Goal: Task Accomplishment & Management: Manage account settings

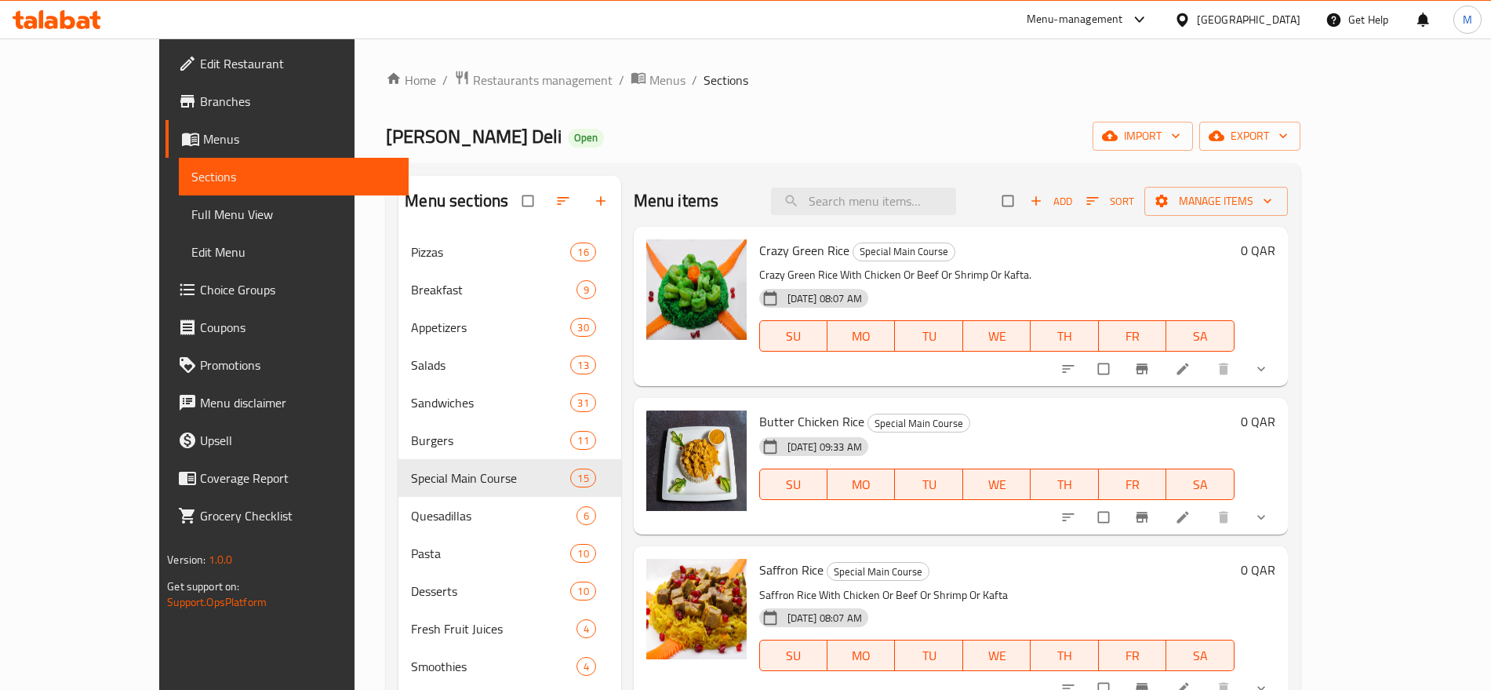
click at [1191, 26] on icon at bounding box center [1182, 20] width 16 height 16
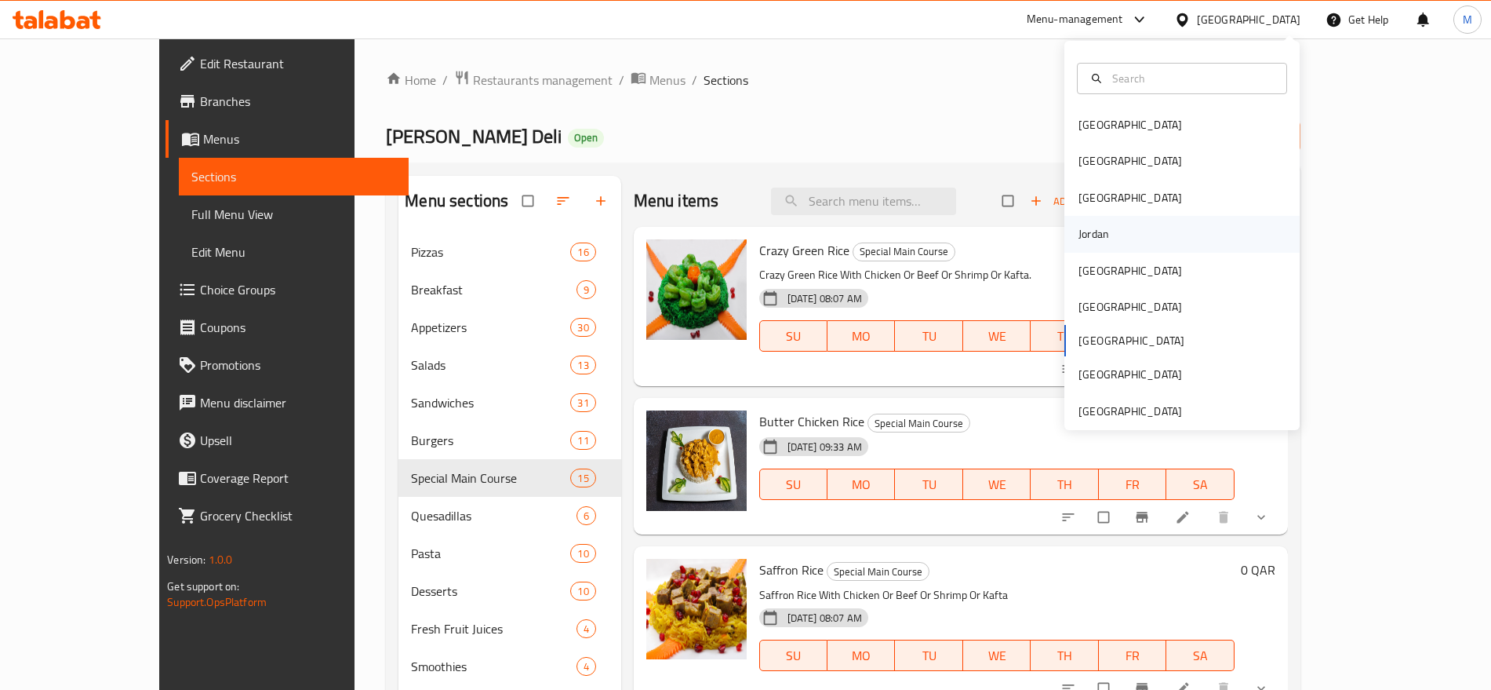
click at [1120, 237] on div "Jordan" at bounding box center [1182, 234] width 235 height 36
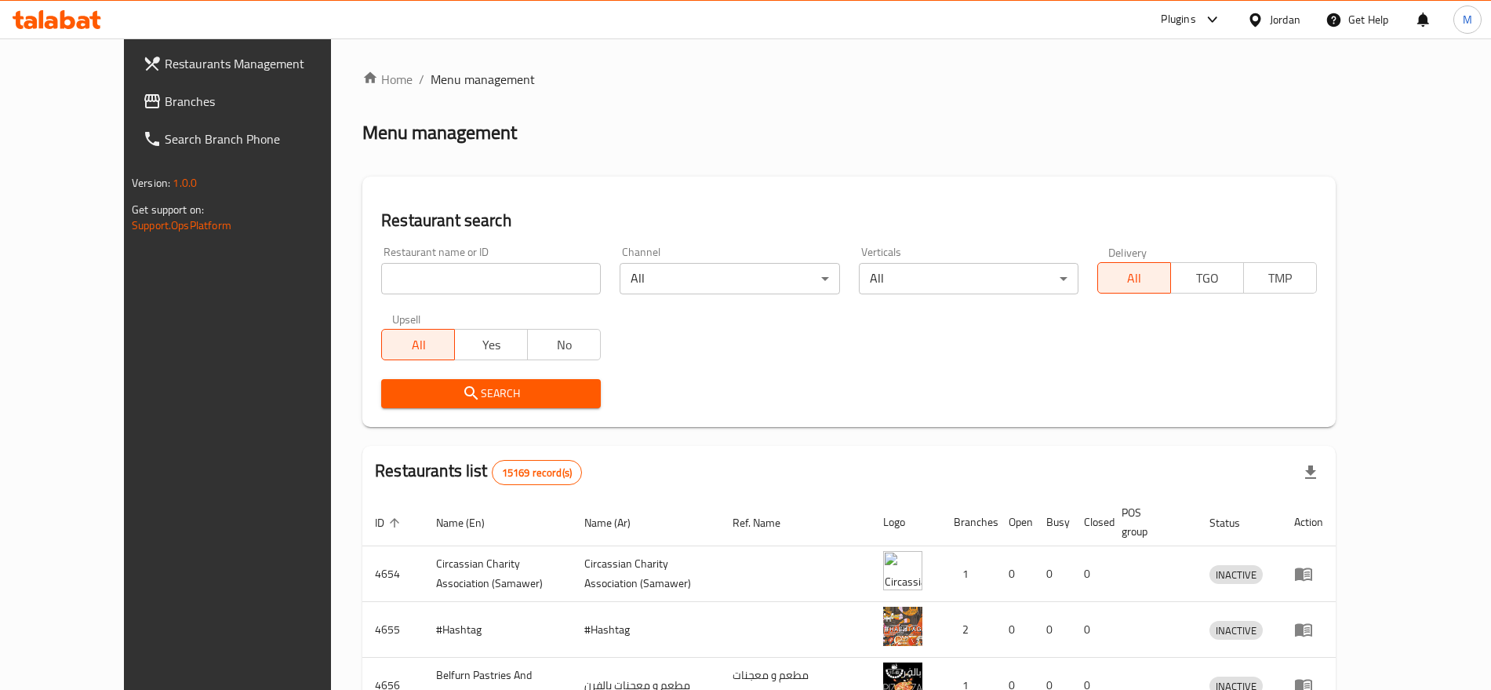
paste input "ALDAHYEH [GEOGRAPHIC_DATA]"
click at [435, 287] on input "ALDAHYEH [GEOGRAPHIC_DATA]" at bounding box center [491, 278] width 220 height 31
type input "ALDAHYEH [GEOGRAPHIC_DATA]"
drag, startPoint x: 405, startPoint y: 411, endPoint x: 435, endPoint y: 396, distance: 33.3
click at [435, 396] on span "Search" at bounding box center [491, 394] width 195 height 20
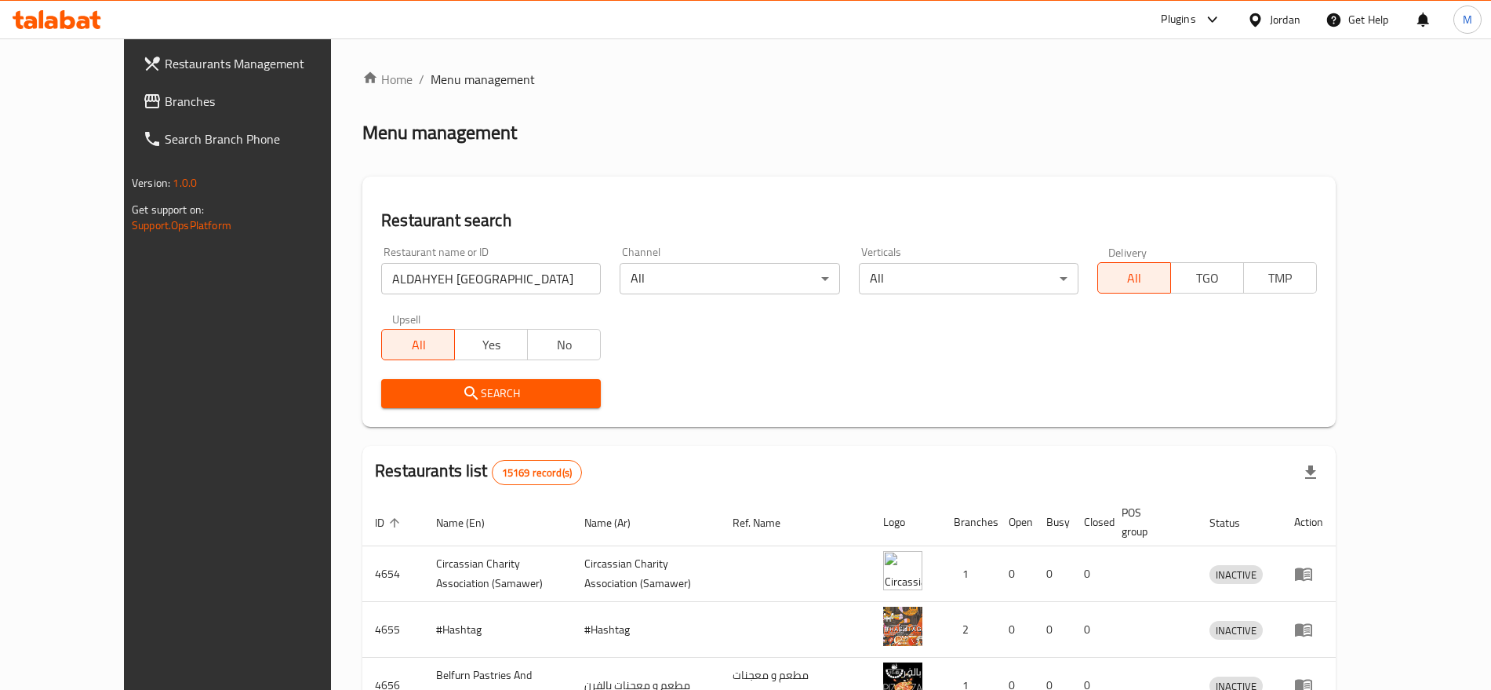
click at [435, 396] on div at bounding box center [745, 345] width 1491 height 690
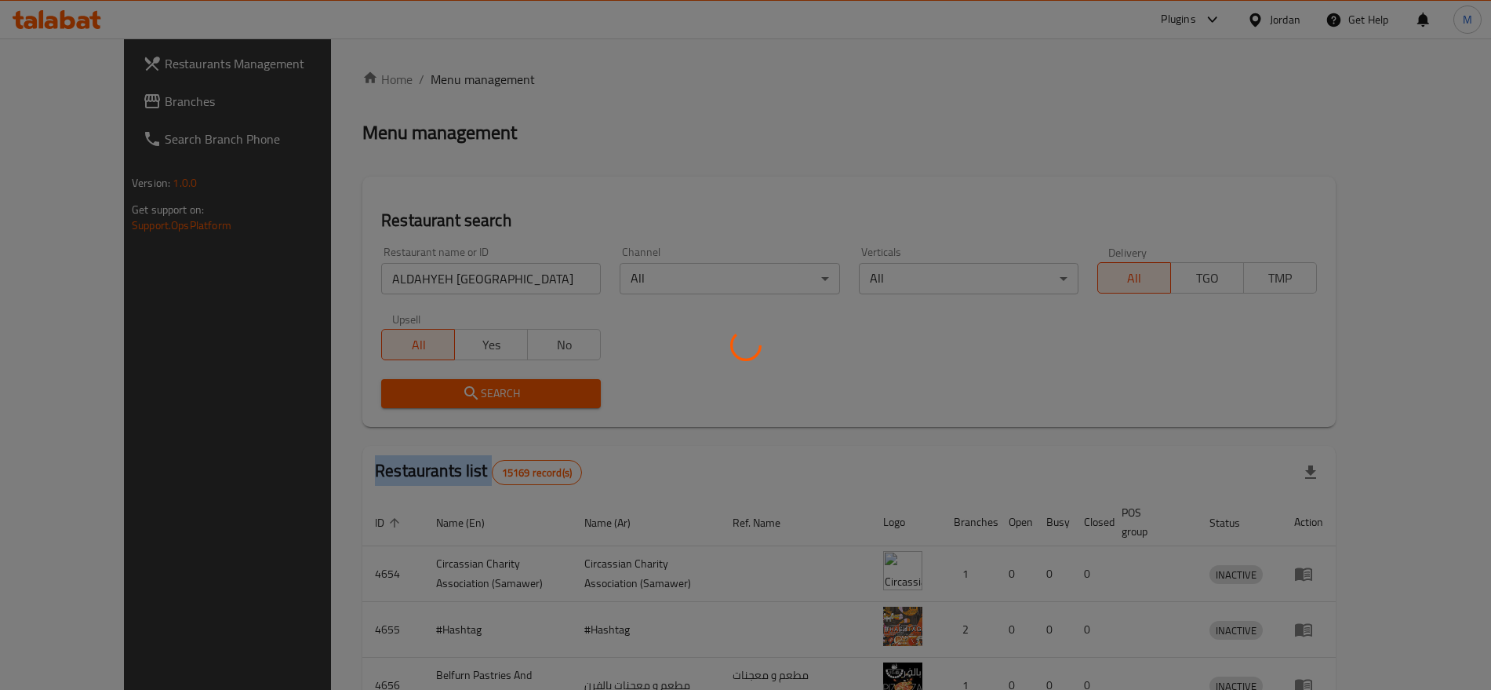
click at [435, 396] on div at bounding box center [745, 345] width 1491 height 690
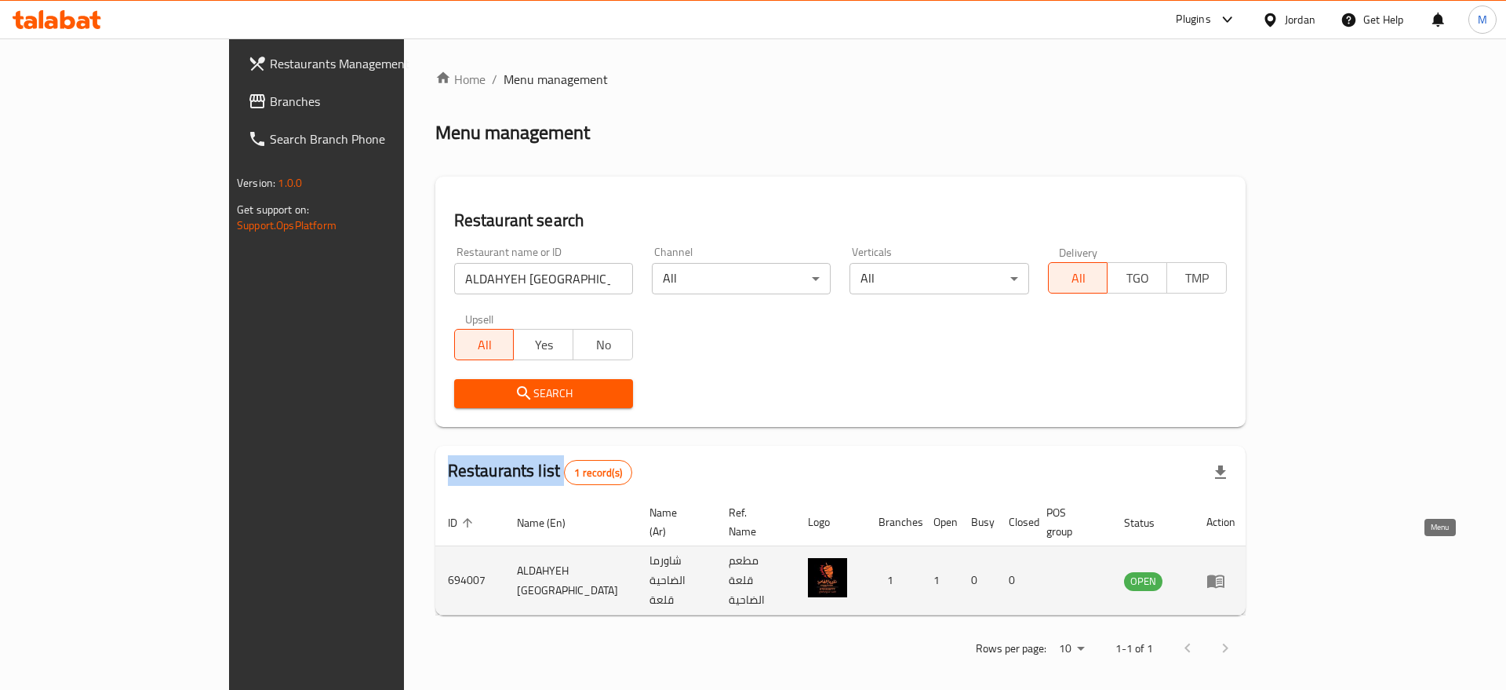
click at [1225, 571] on icon "enhanced table" at bounding box center [1216, 580] width 19 height 19
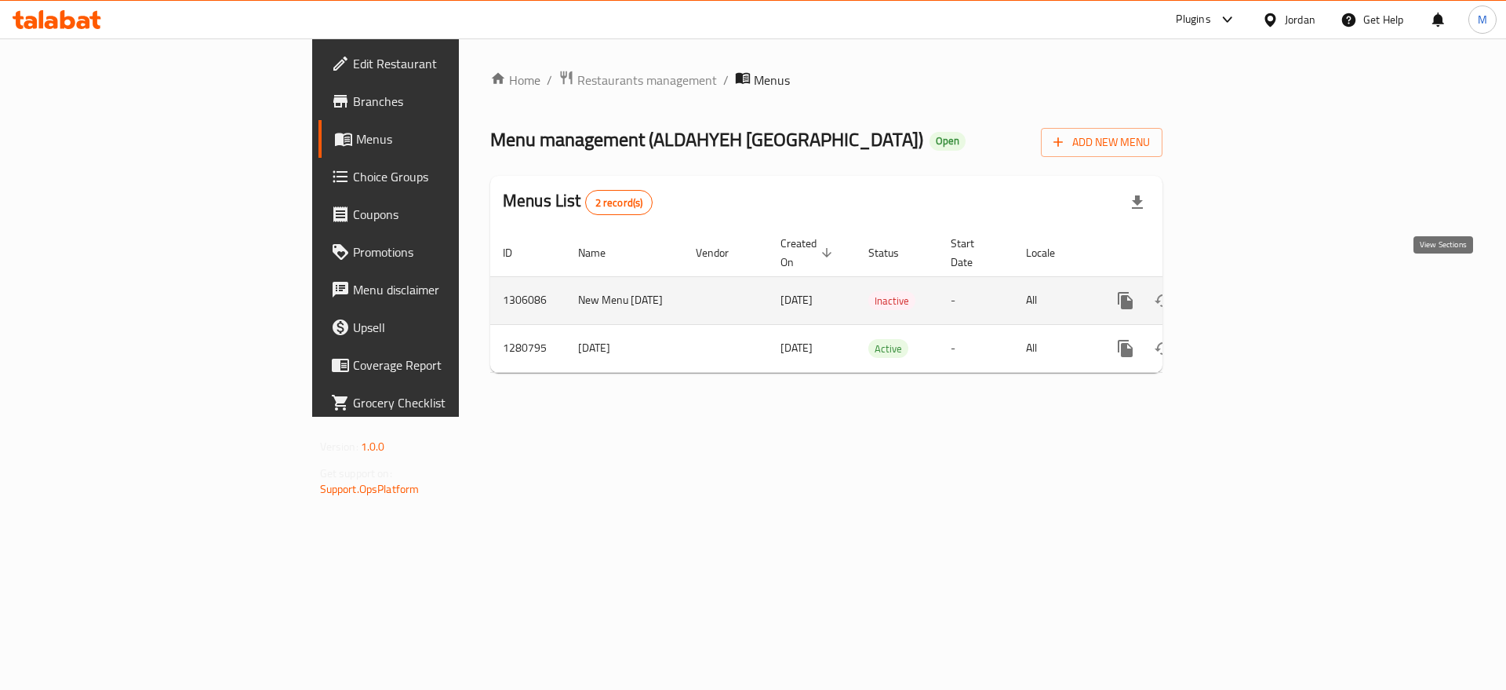
click at [1248, 291] on icon "enhanced table" at bounding box center [1238, 300] width 19 height 19
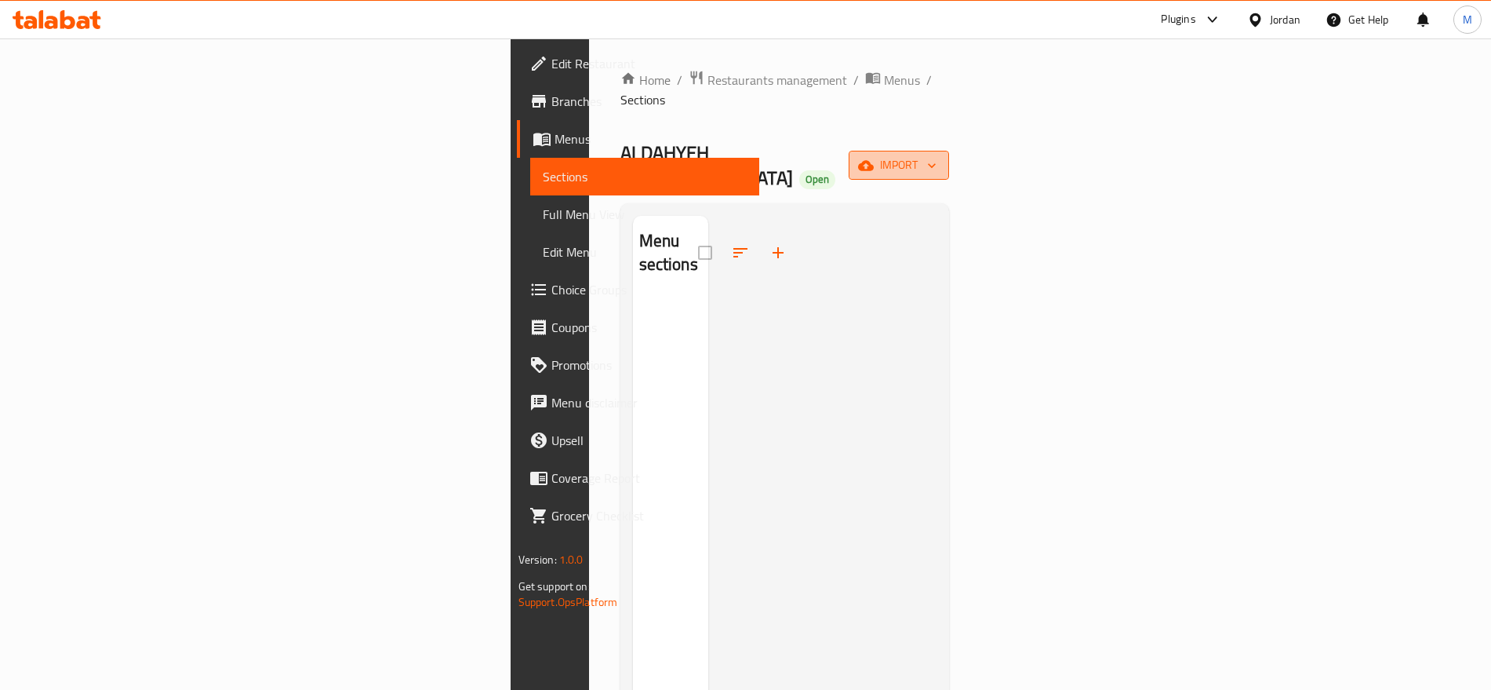
click at [937, 155] on span "import" at bounding box center [898, 165] width 75 height 20
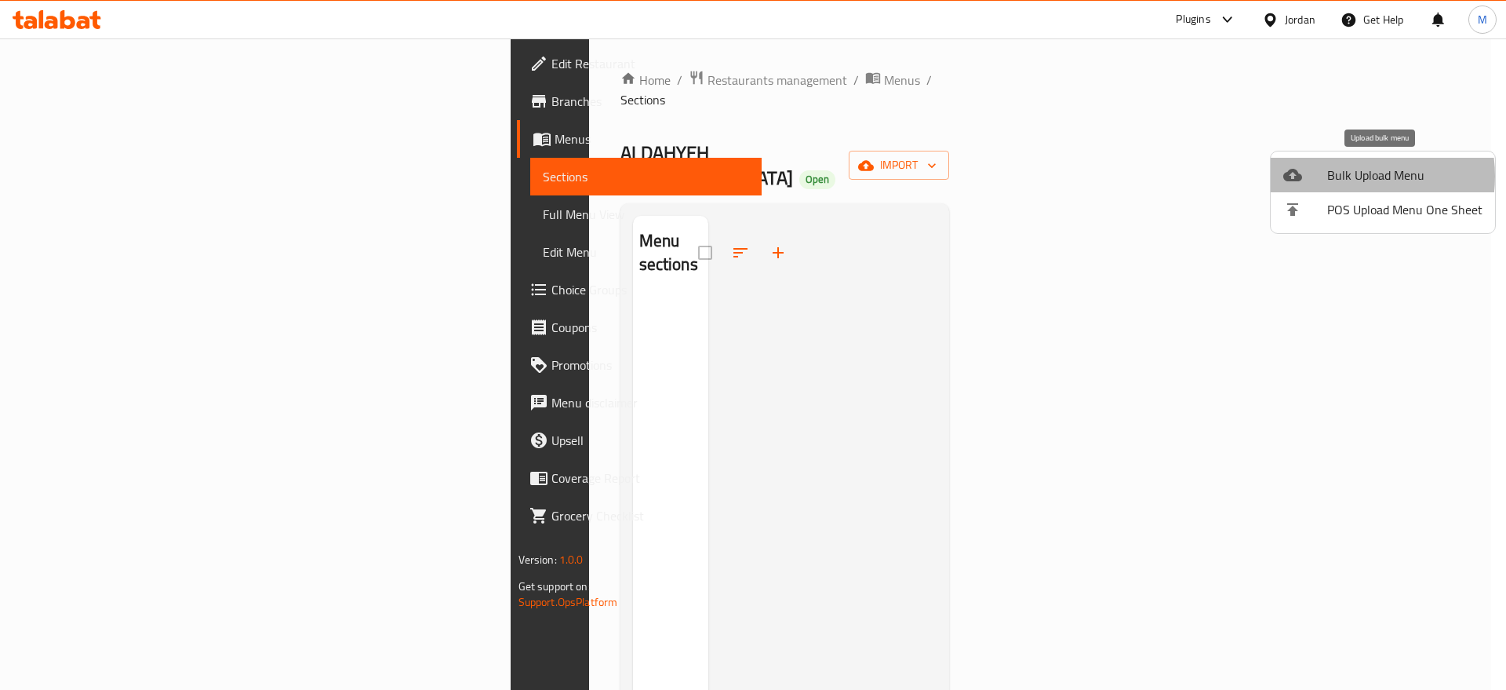
click at [1343, 176] on span "Bulk Upload Menu" at bounding box center [1404, 175] width 155 height 19
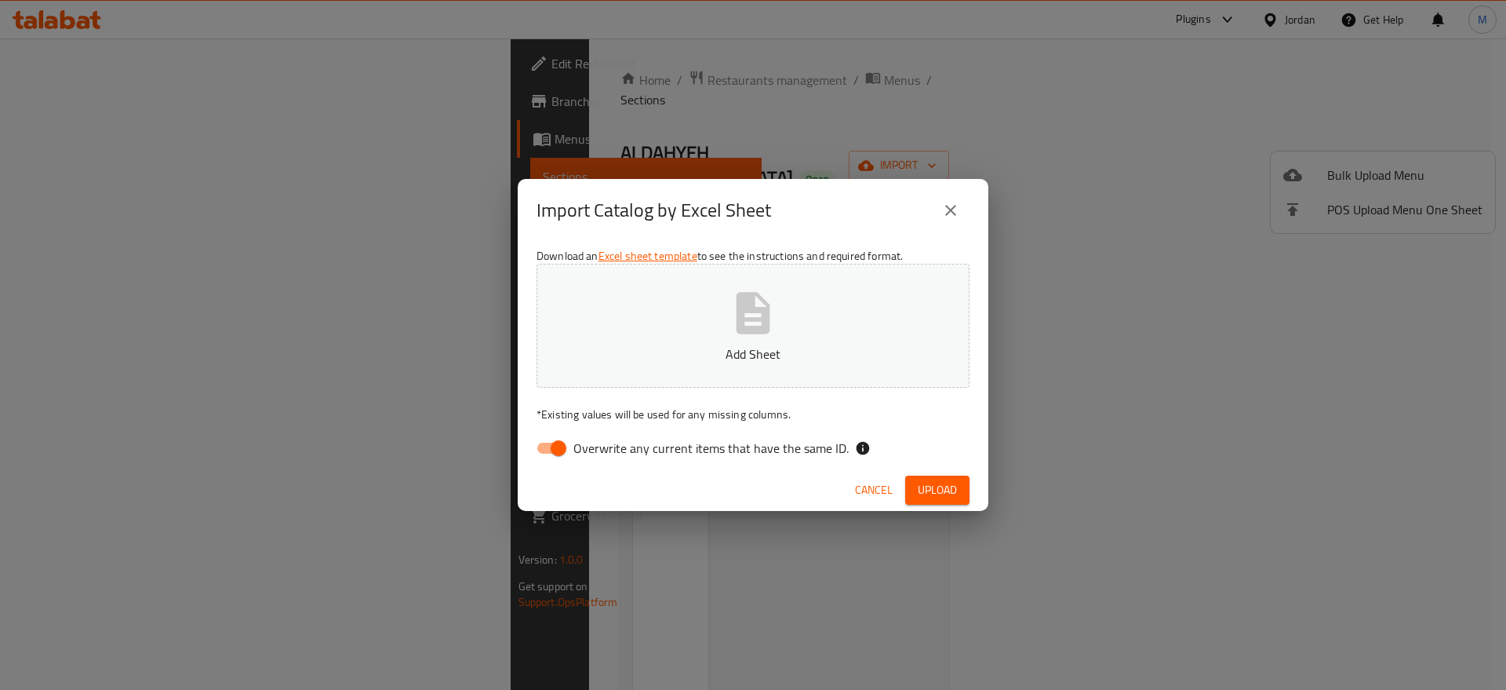
click at [556, 445] on input "Overwrite any current items that have the same ID." at bounding box center [558, 448] width 89 height 30
checkbox input "false"
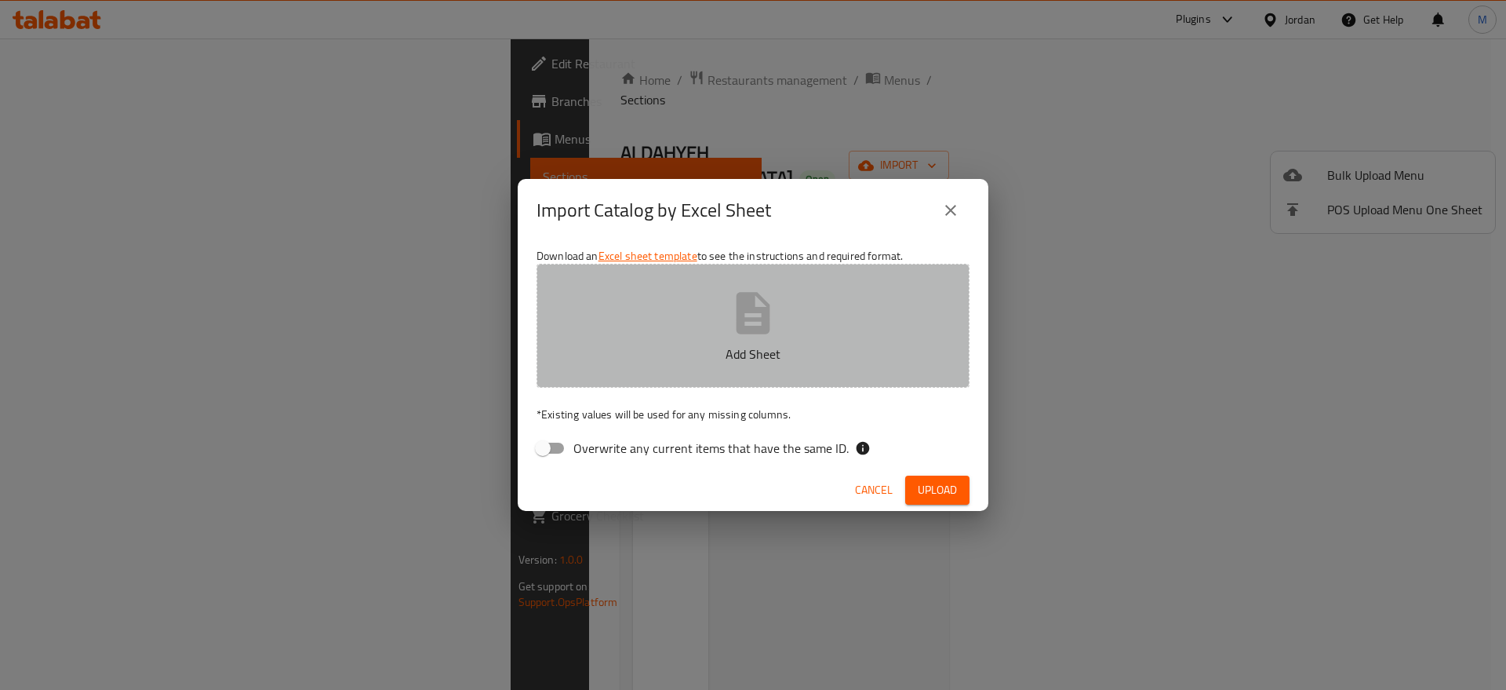
click at [746, 329] on icon "button" at bounding box center [754, 313] width 34 height 42
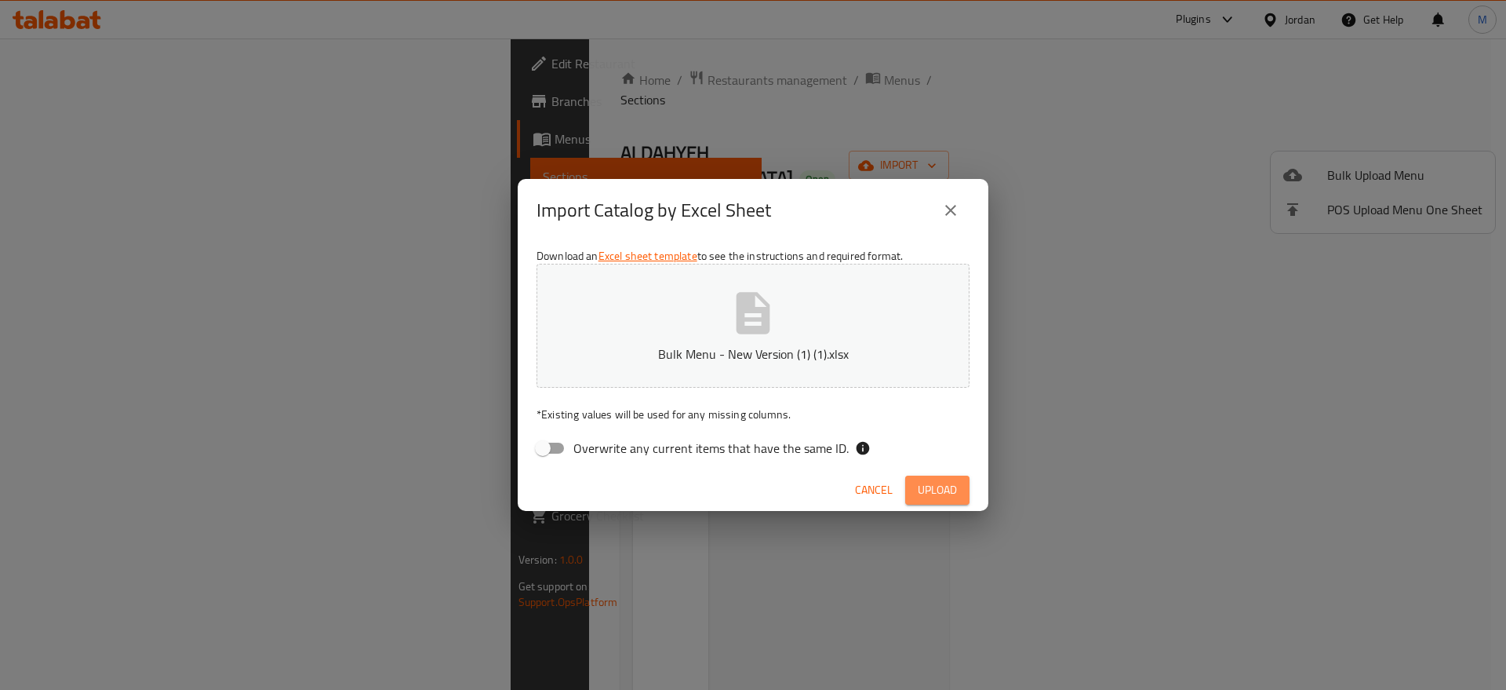
click at [926, 490] on span "Upload" at bounding box center [937, 490] width 39 height 20
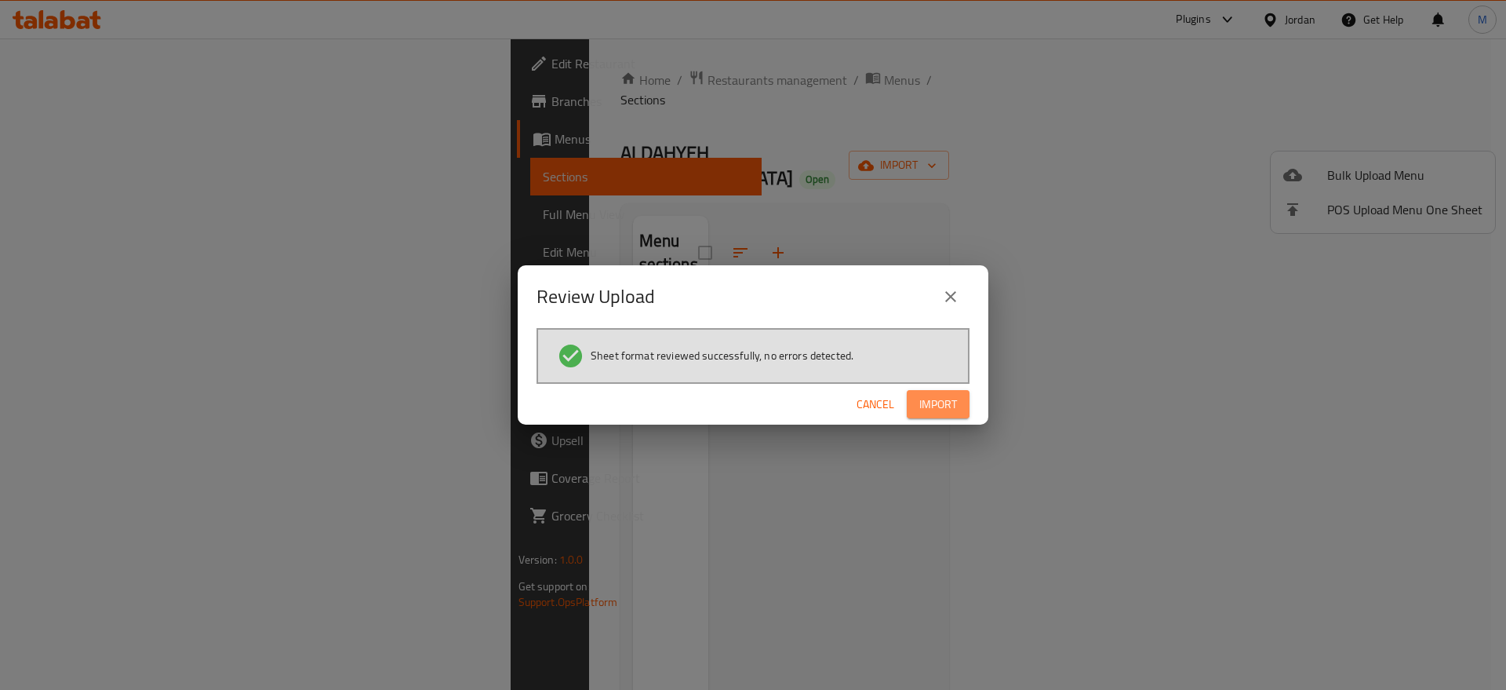
click at [944, 410] on span "Import" at bounding box center [938, 405] width 38 height 20
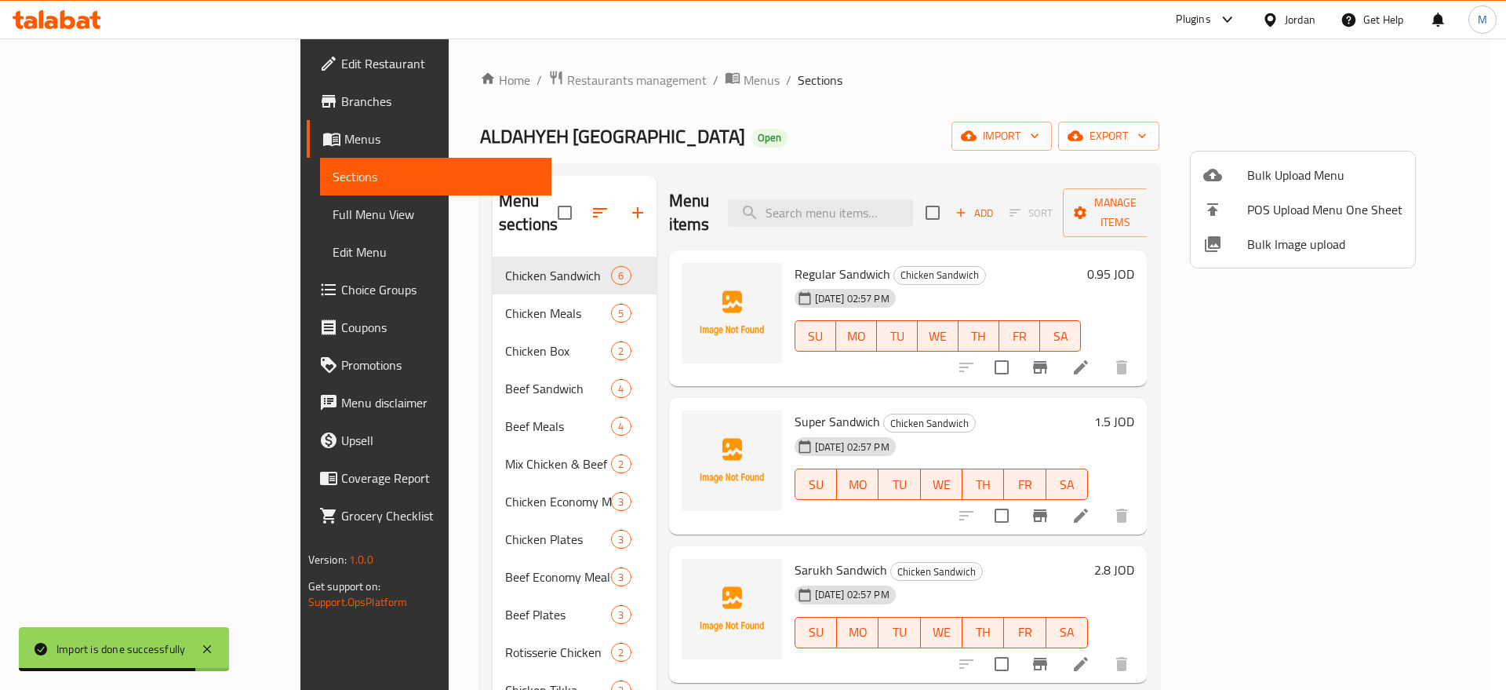
click at [944, 410] on div at bounding box center [753, 345] width 1506 height 690
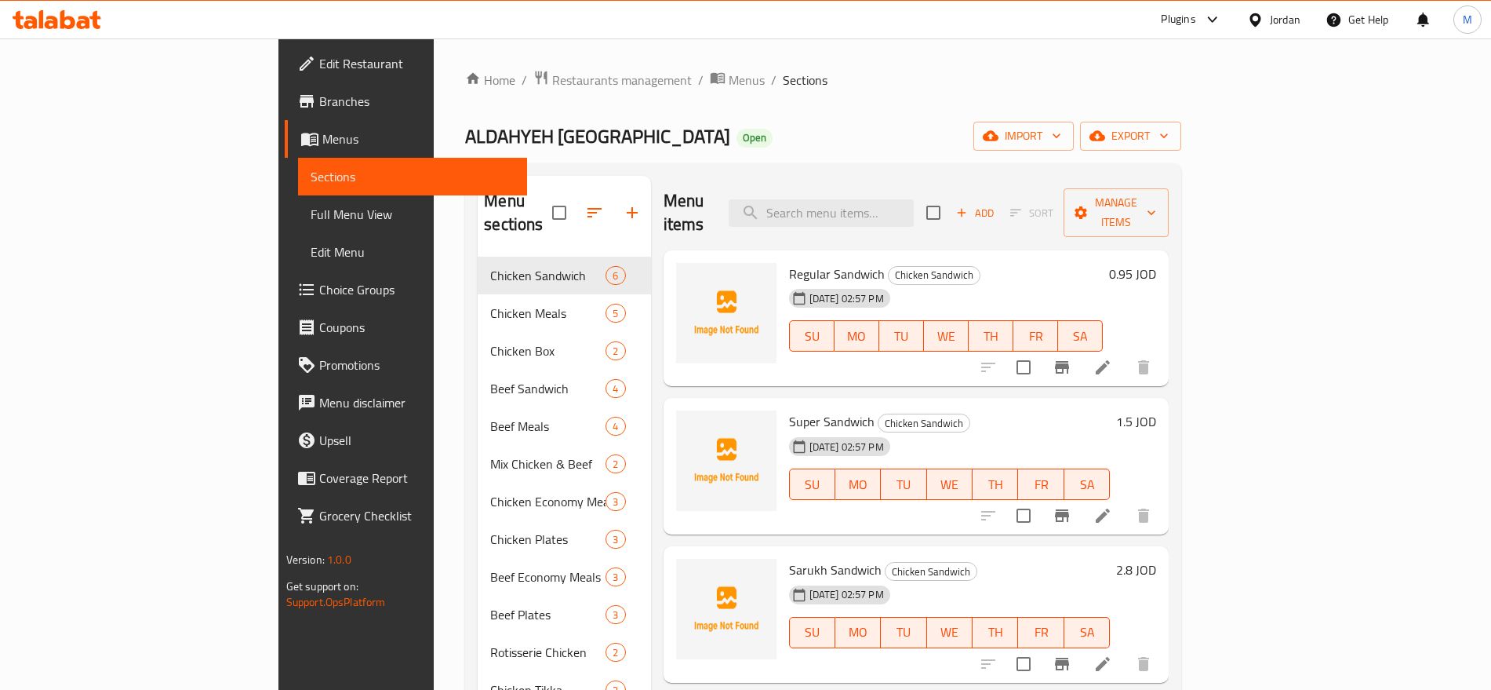
scroll to position [384, 0]
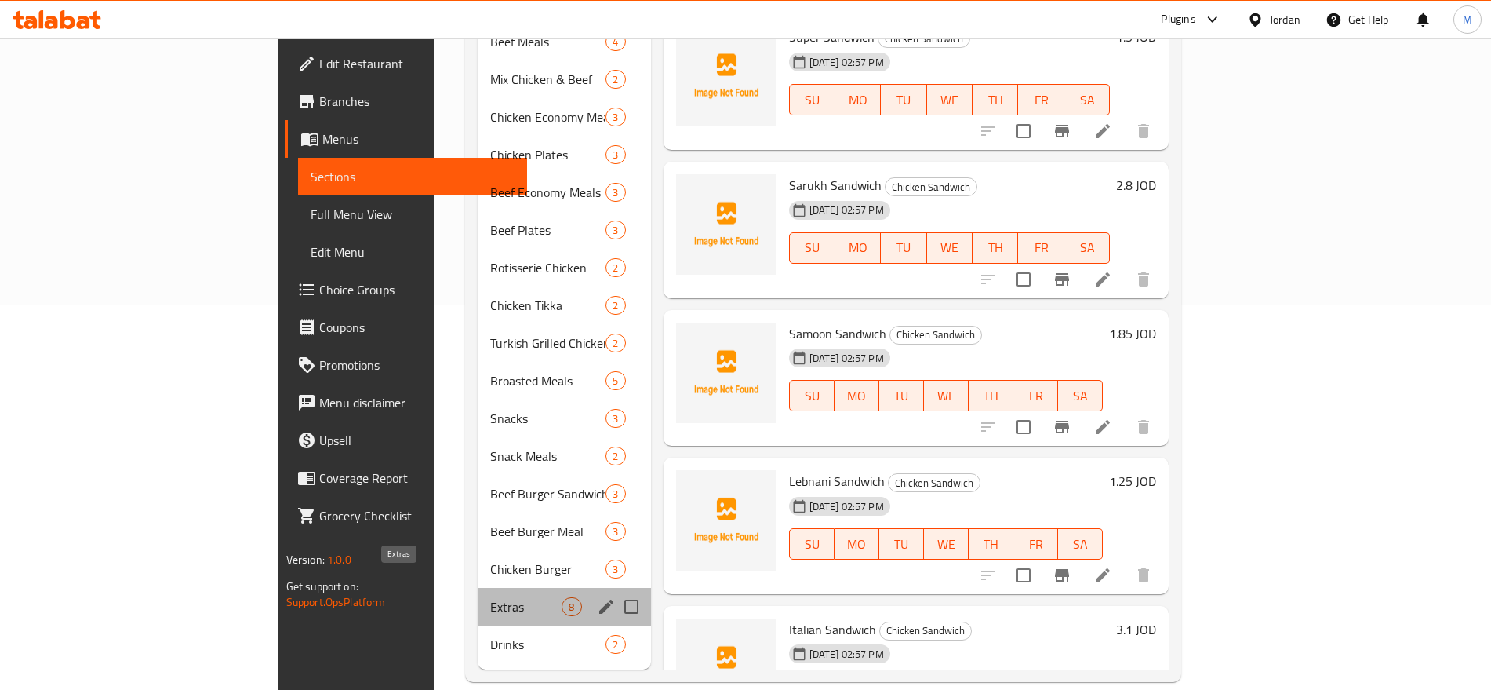
click at [490, 597] on span "Extras" at bounding box center [525, 606] width 71 height 19
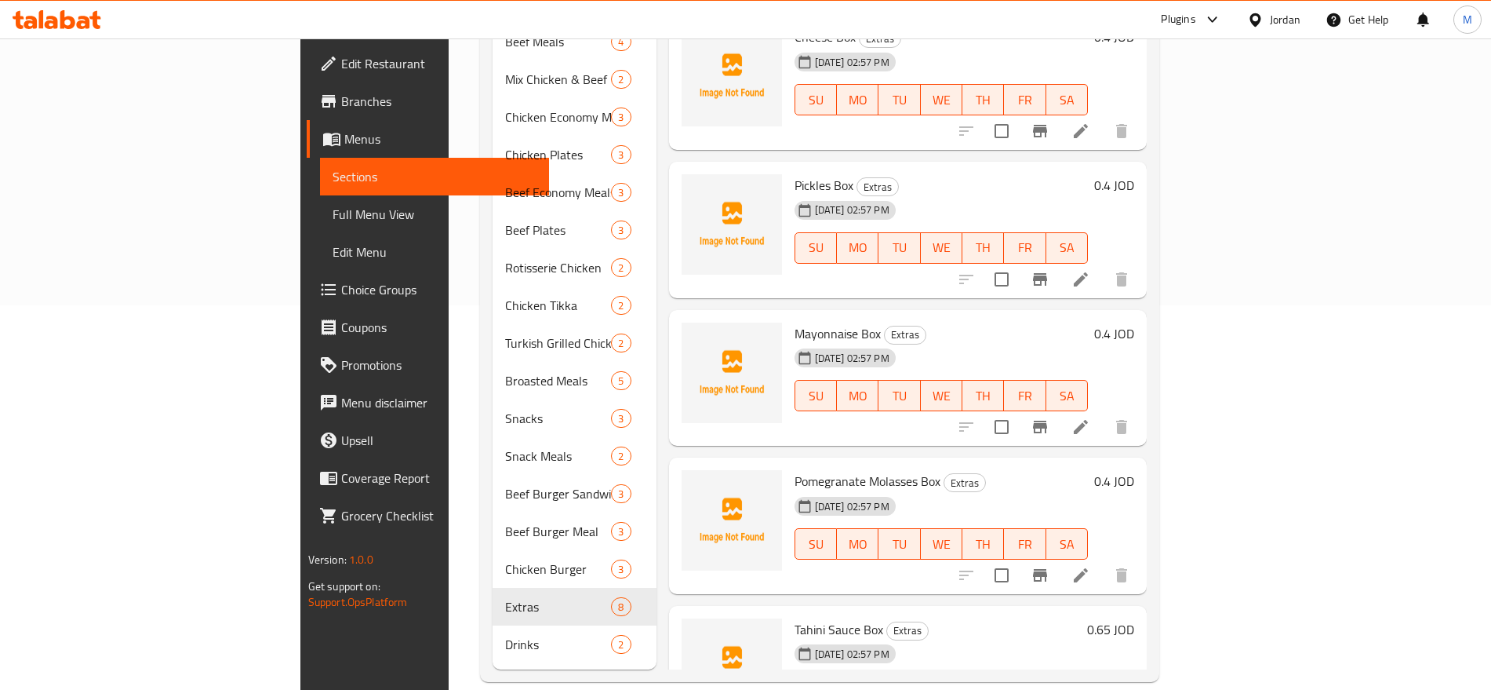
scroll to position [369, 0]
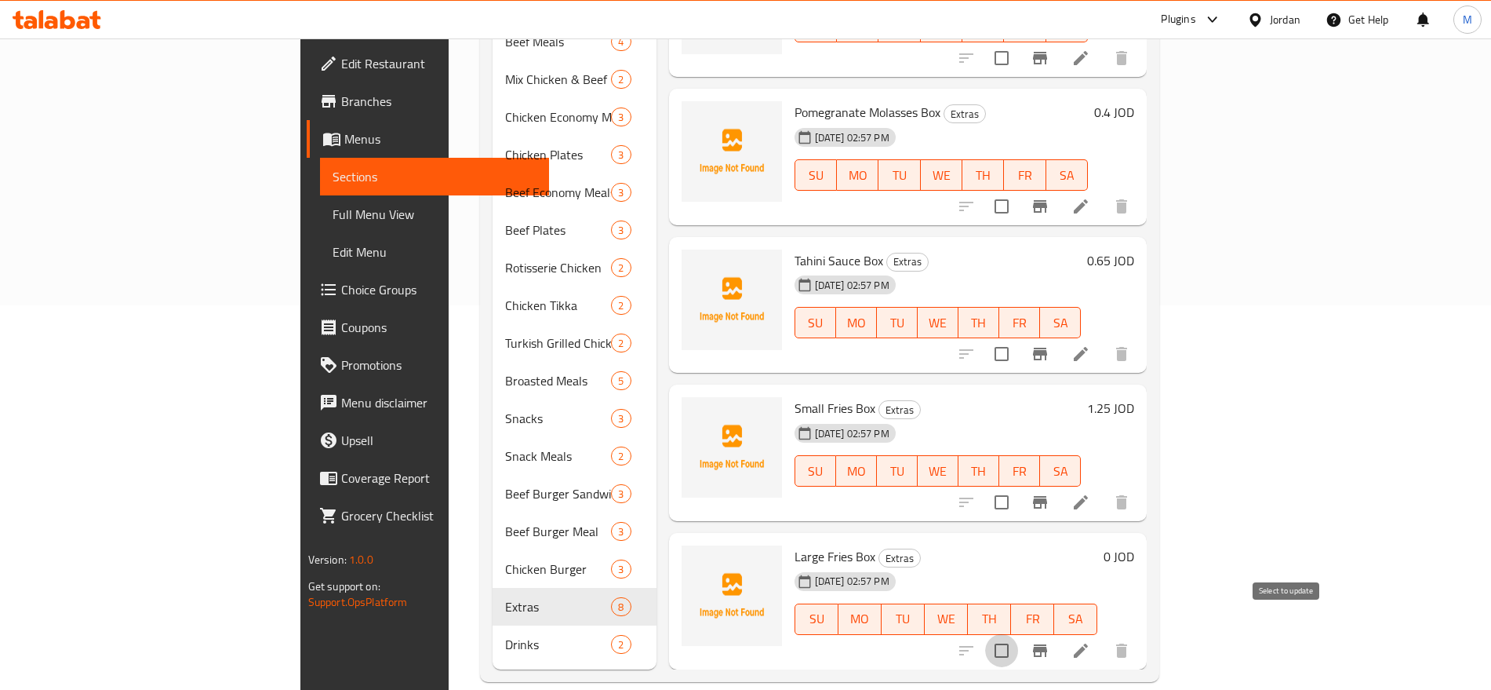
click at [1018, 634] on input "checkbox" at bounding box center [1001, 650] width 33 height 33
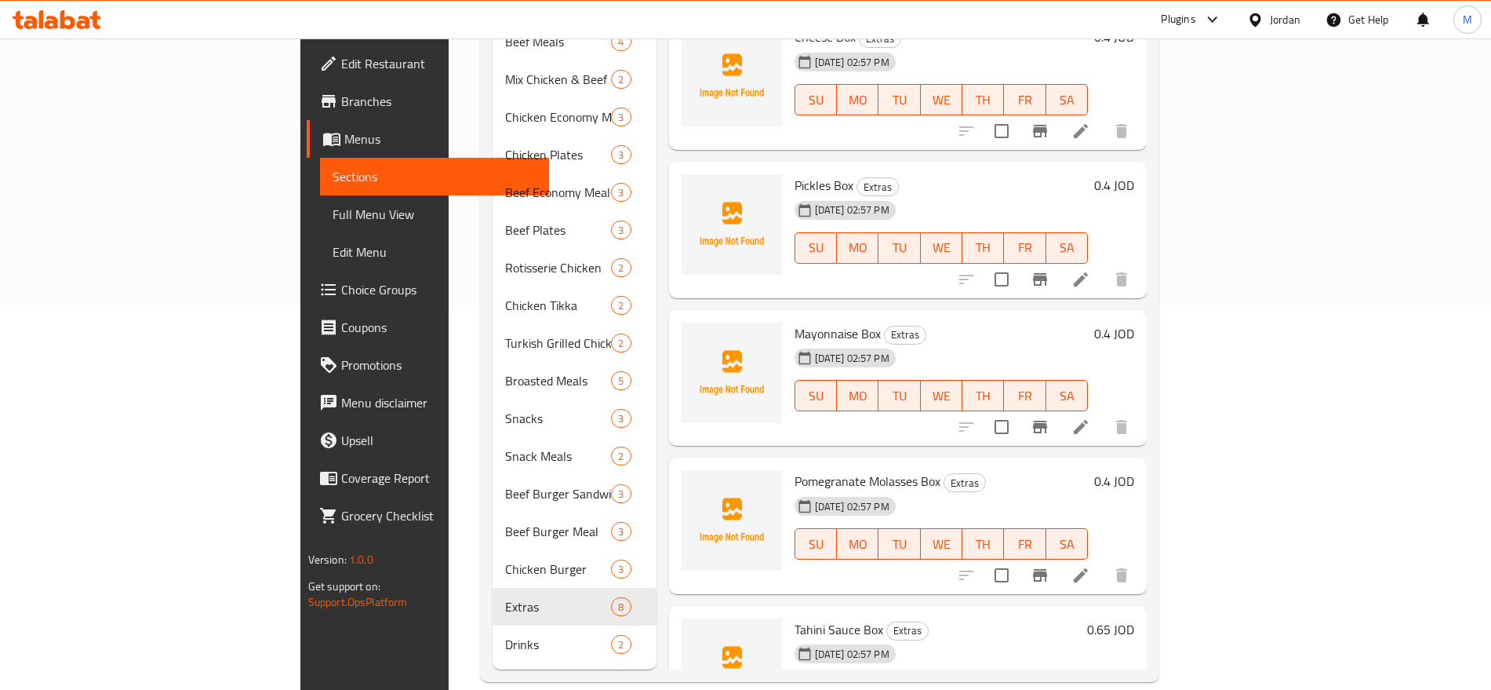
scroll to position [0, 0]
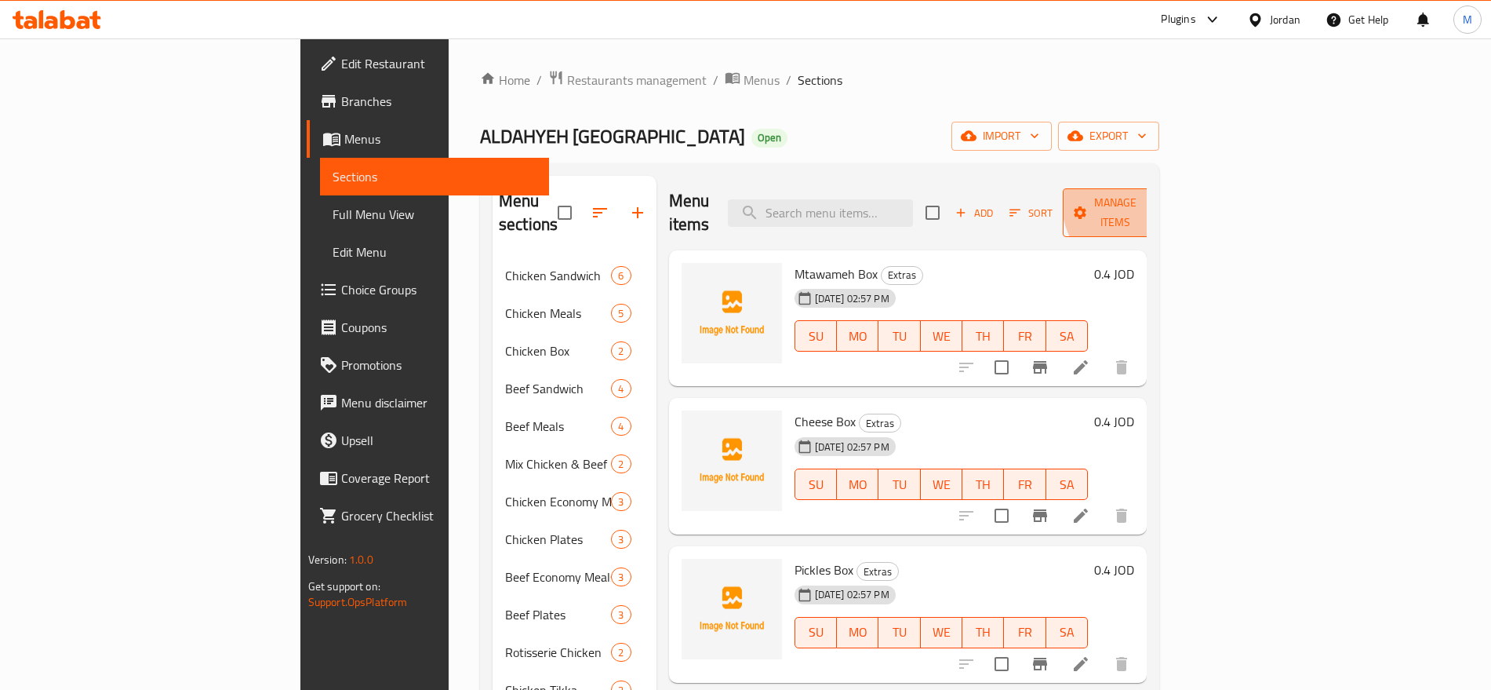
click at [1156, 197] on span "Manage items" at bounding box center [1116, 212] width 80 height 39
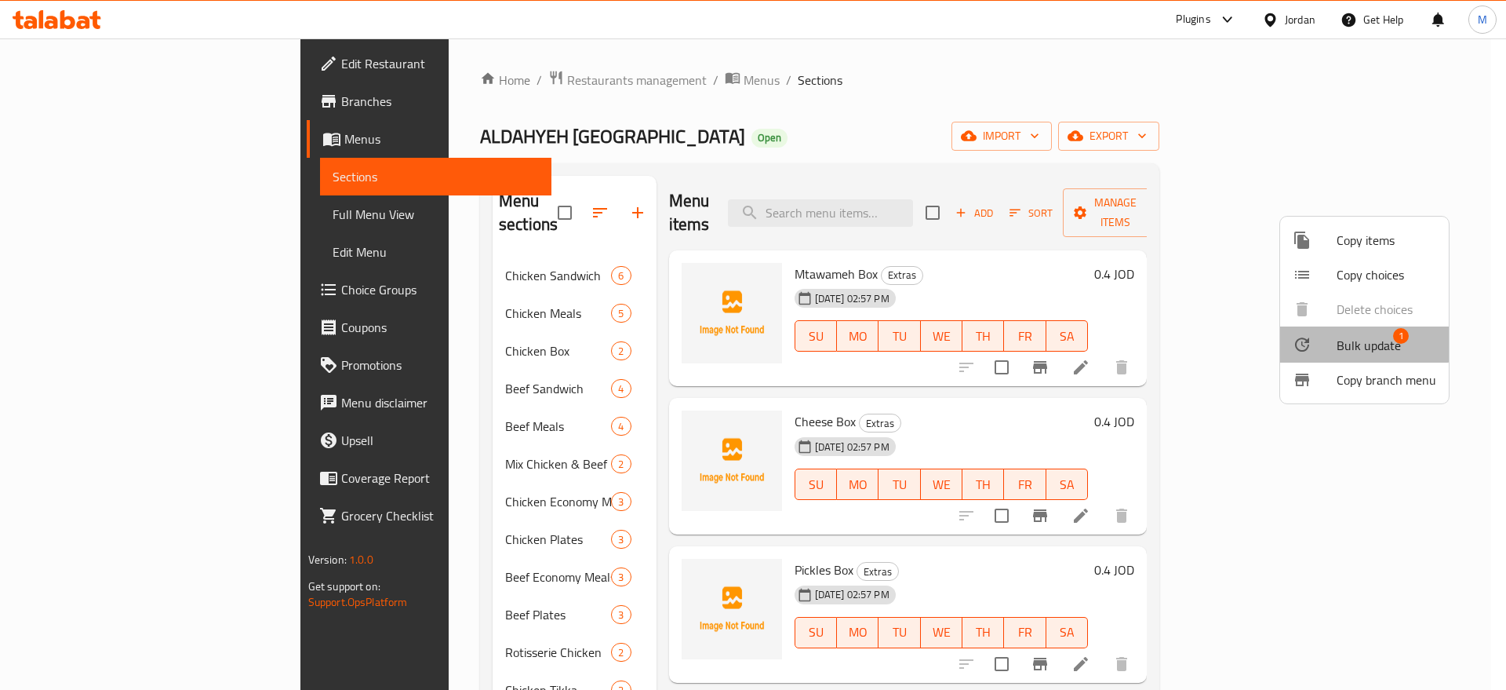
click at [1344, 330] on li "Bulk update 1" at bounding box center [1364, 344] width 169 height 36
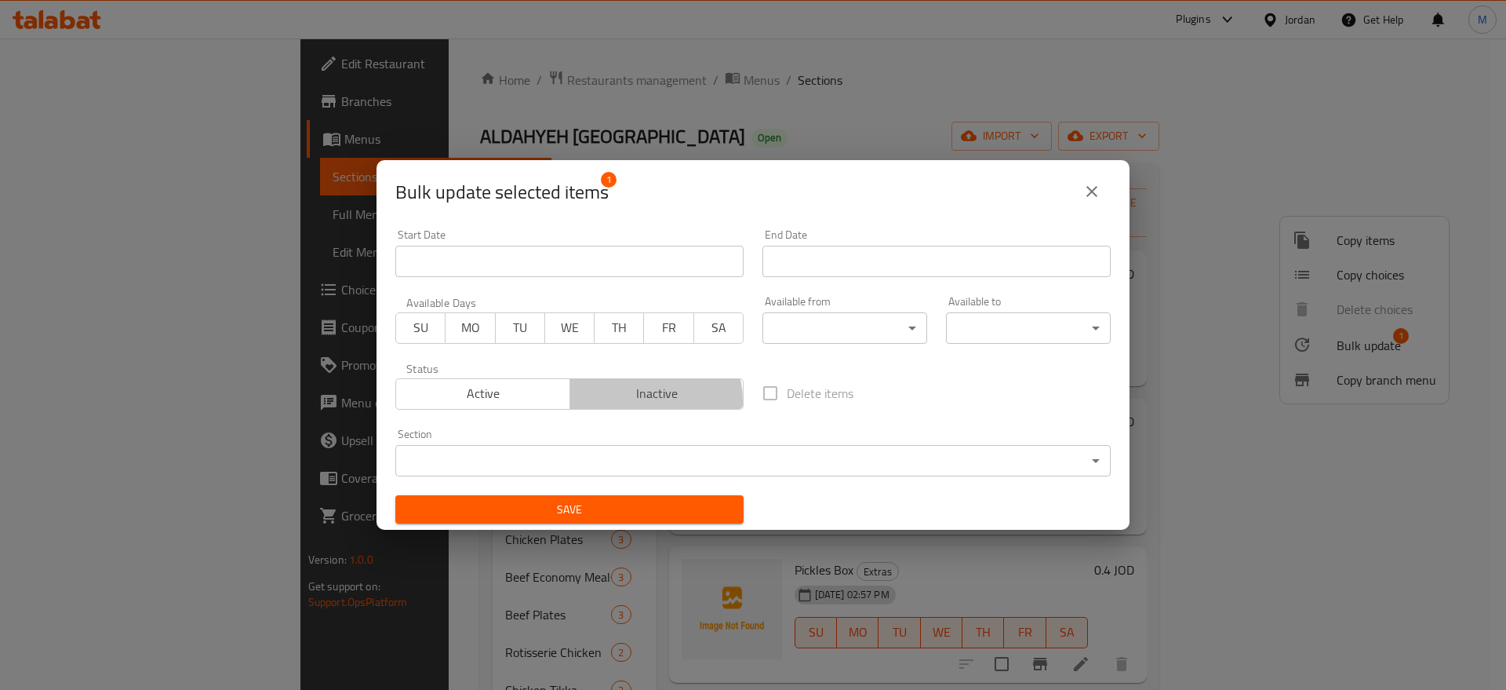
click at [639, 400] on span "Inactive" at bounding box center [658, 393] width 162 height 23
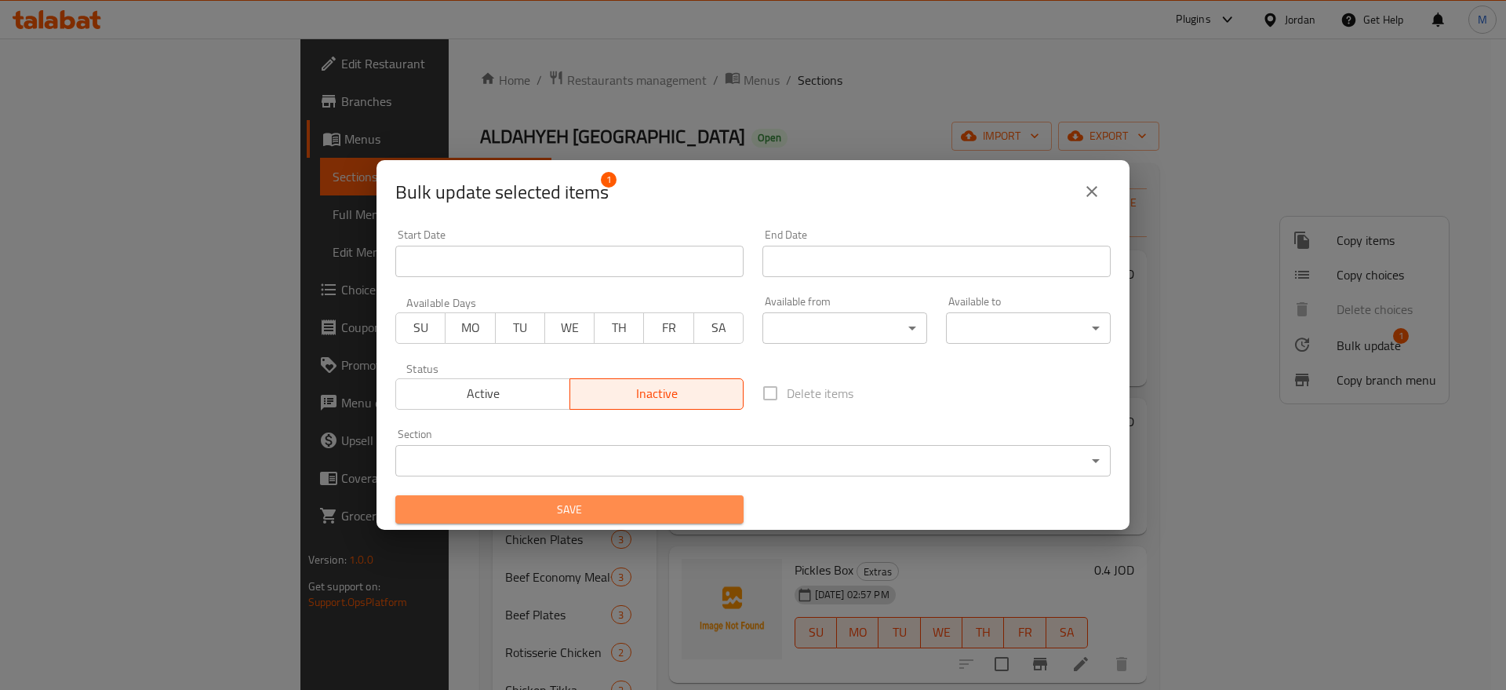
click at [599, 508] on span "Save" at bounding box center [569, 510] width 323 height 20
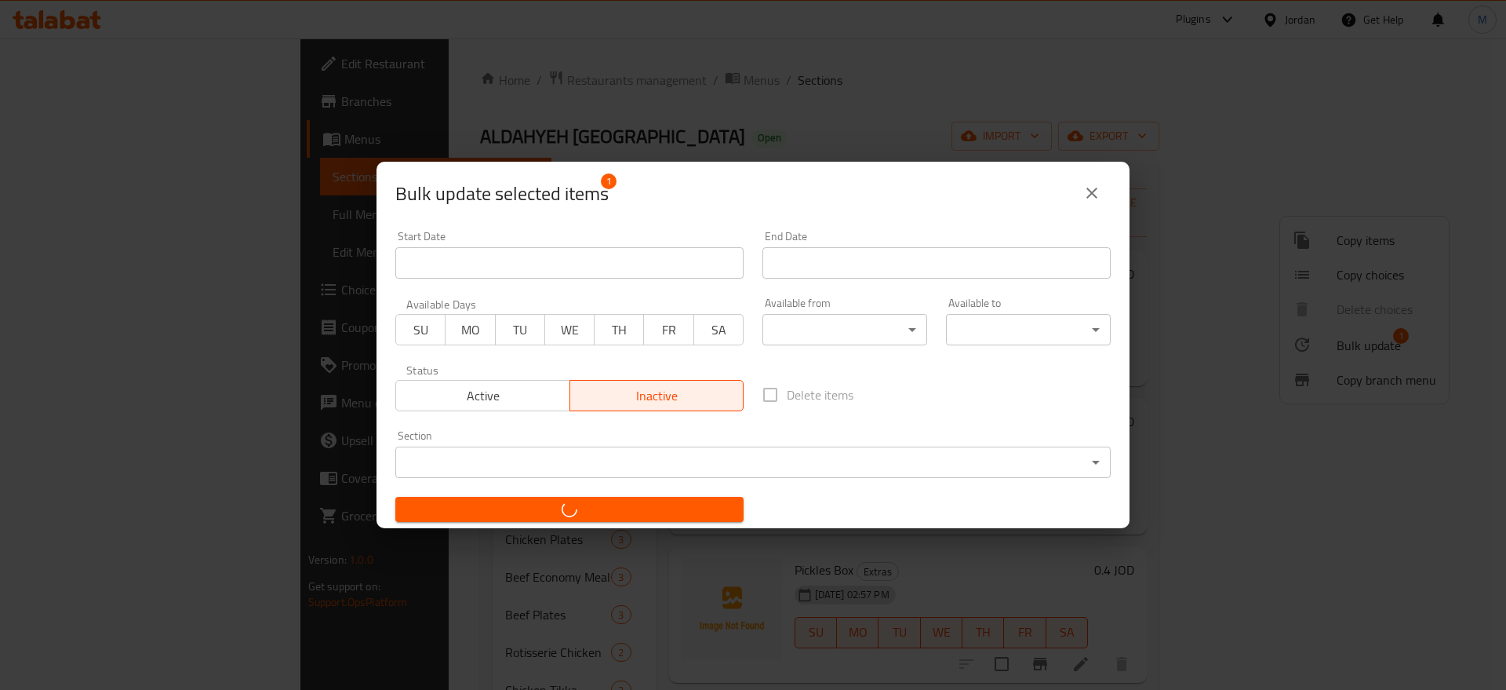
checkbox input "false"
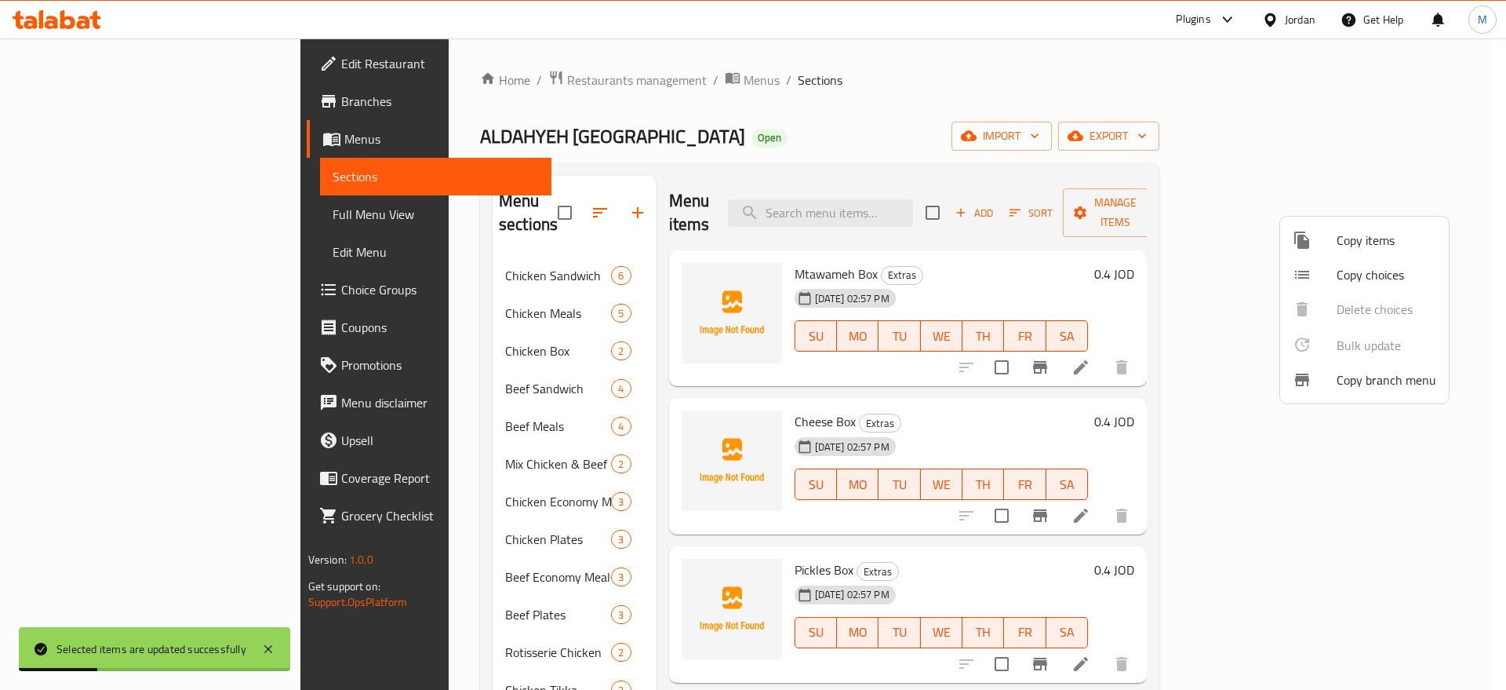
click at [484, 504] on div at bounding box center [753, 345] width 1506 height 690
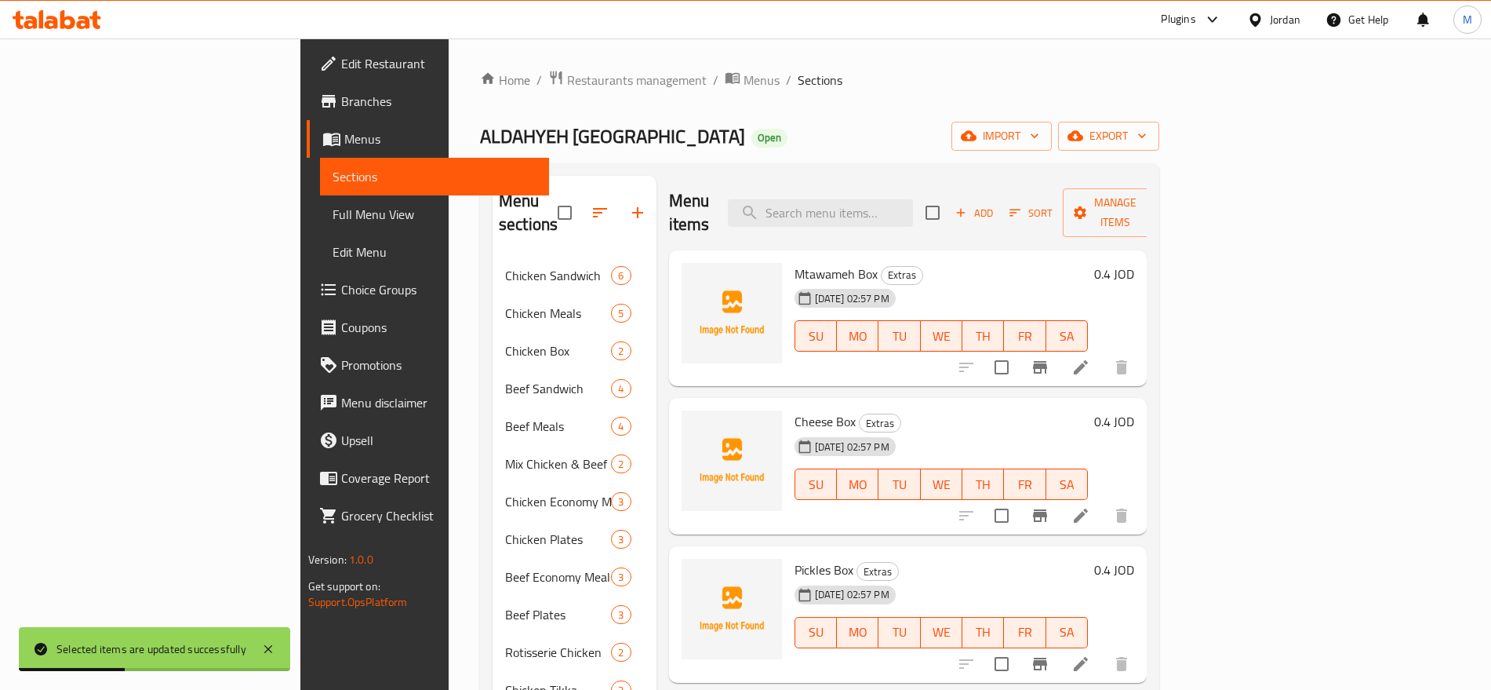
click at [493, 520] on div "Chicken Plates 3" at bounding box center [575, 539] width 164 height 38
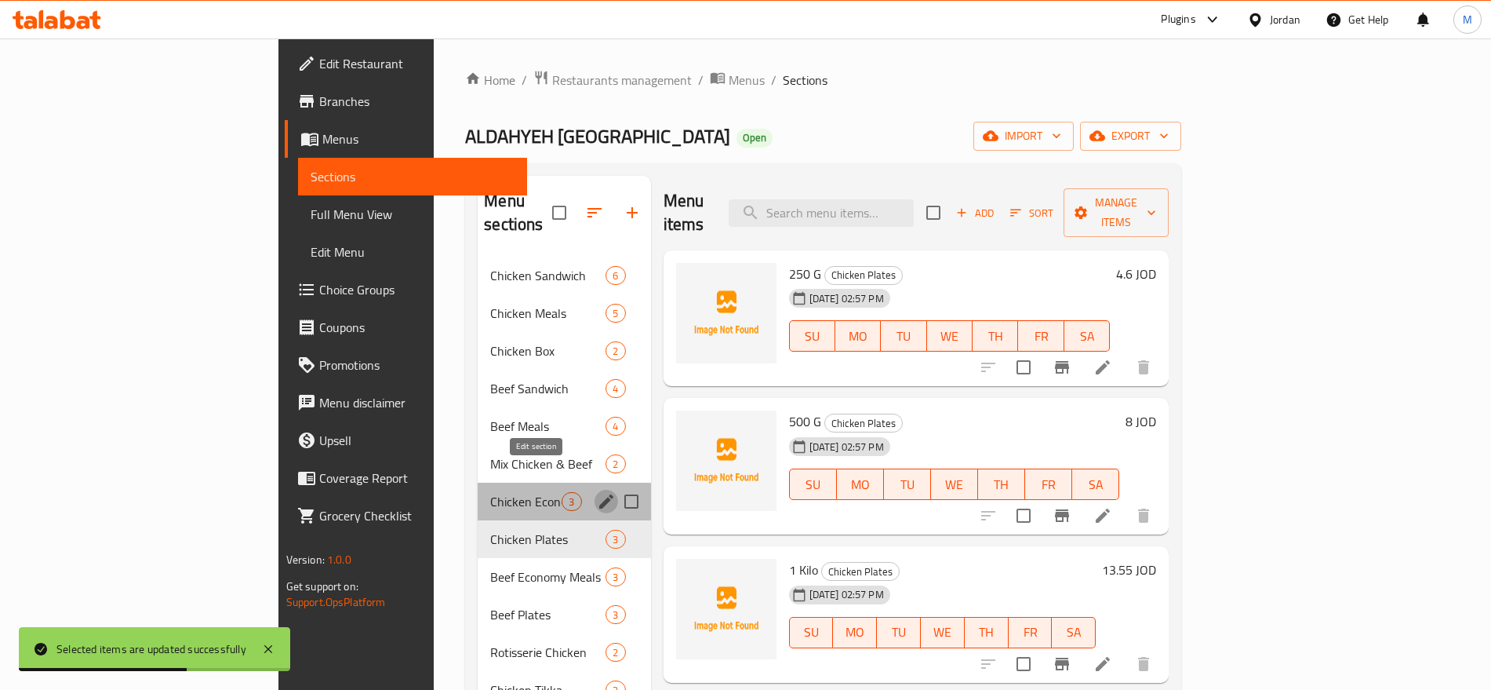
click at [597, 492] on icon "edit" at bounding box center [606, 501] width 19 height 19
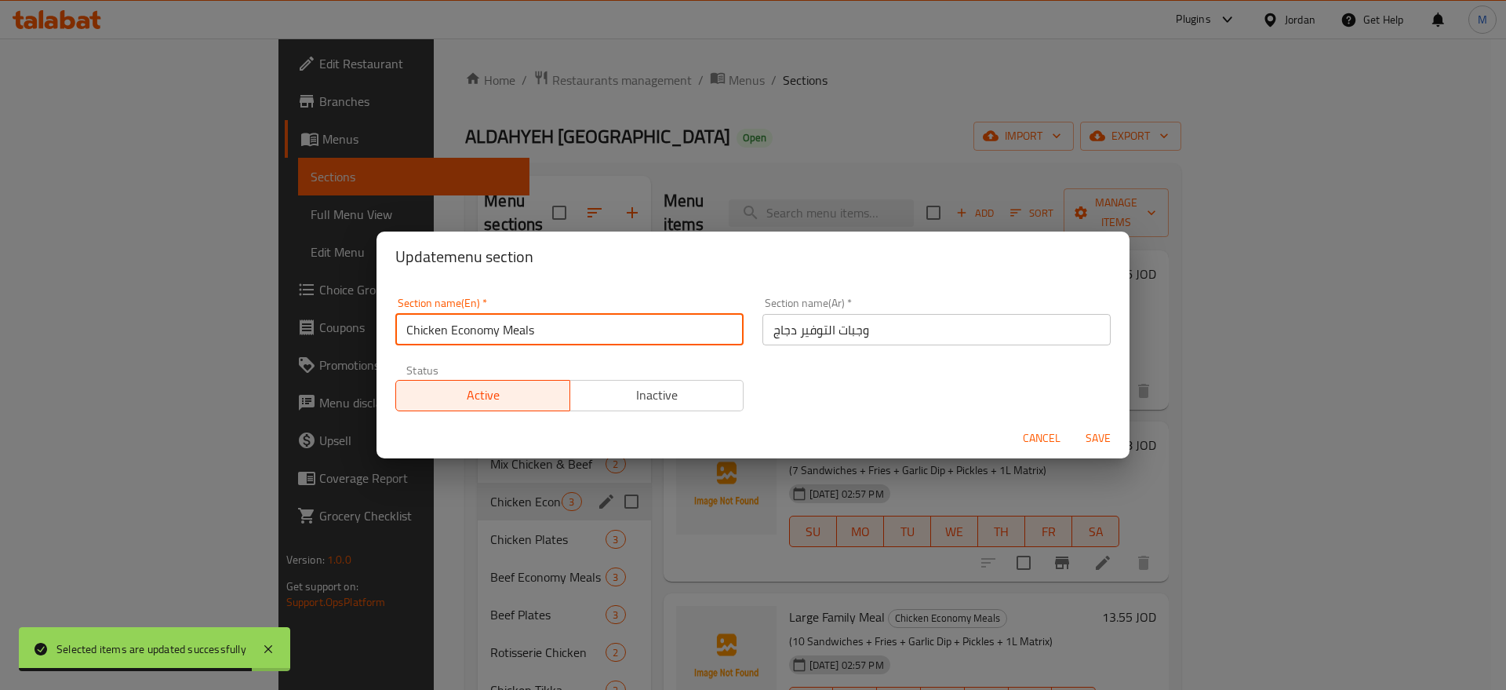
click at [548, 329] on input "Chicken Economy Meals" at bounding box center [569, 329] width 348 height 31
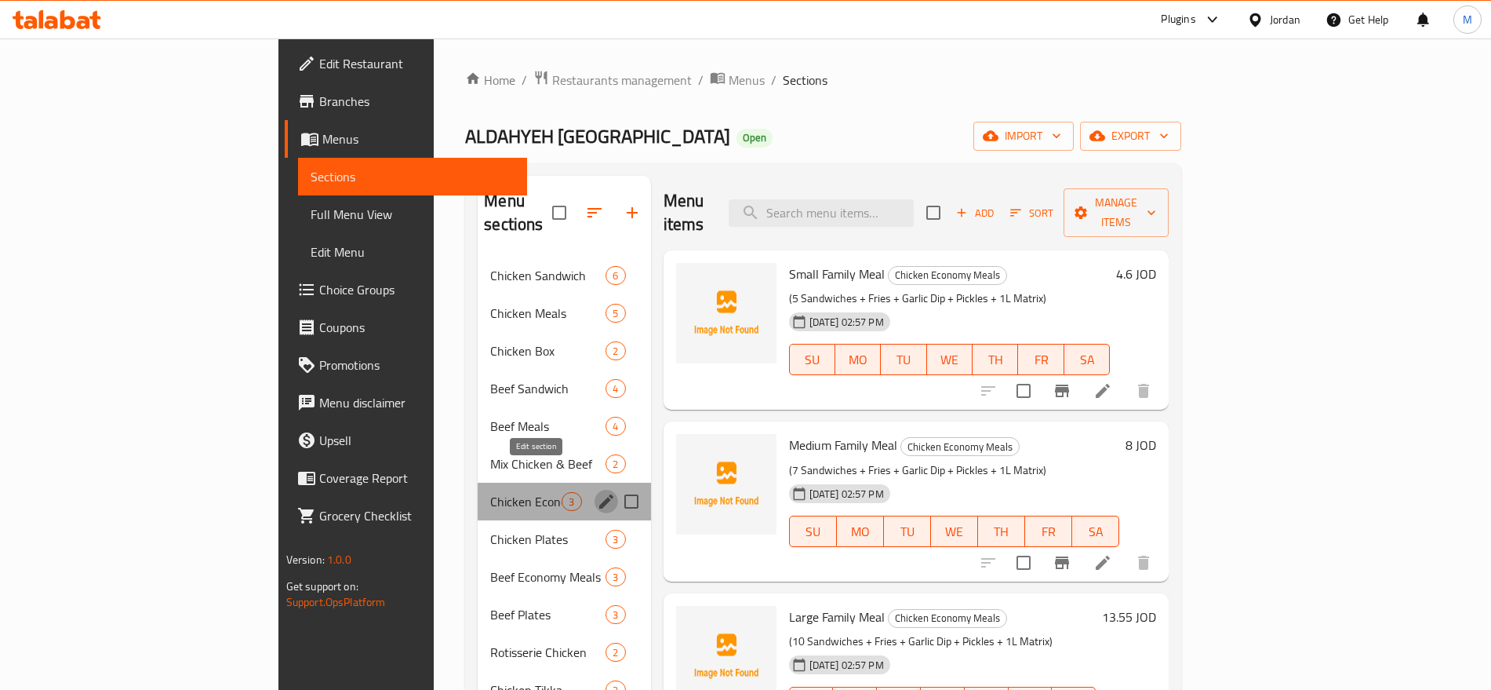
click at [597, 492] on icon "edit" at bounding box center [606, 501] width 19 height 19
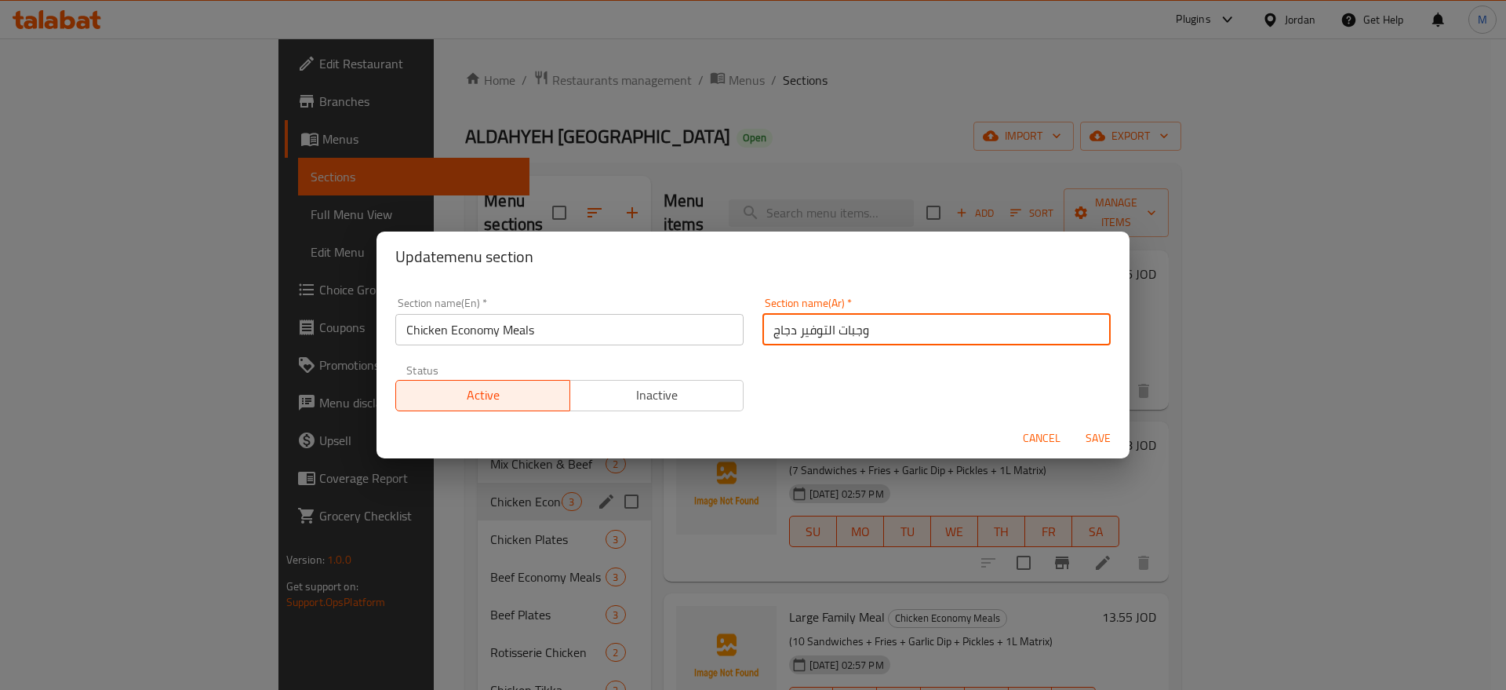
click at [928, 320] on input "وجبات التوفير دجاج" at bounding box center [937, 329] width 348 height 31
paste input "جاج الاقتصادية"
type input "وجبات الدجاج الاقتصادية"
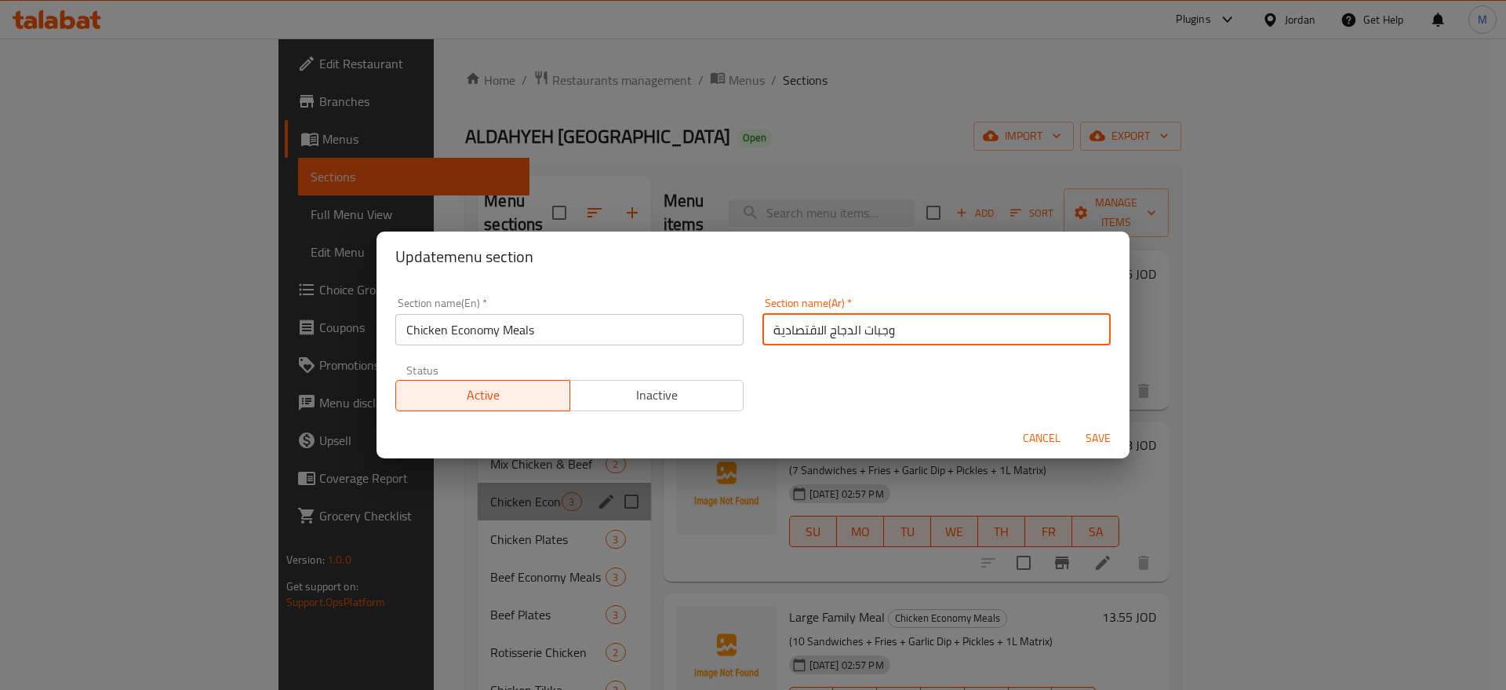
click at [847, 333] on input "وجبات الدجاج الاقتصادية" at bounding box center [937, 329] width 348 height 31
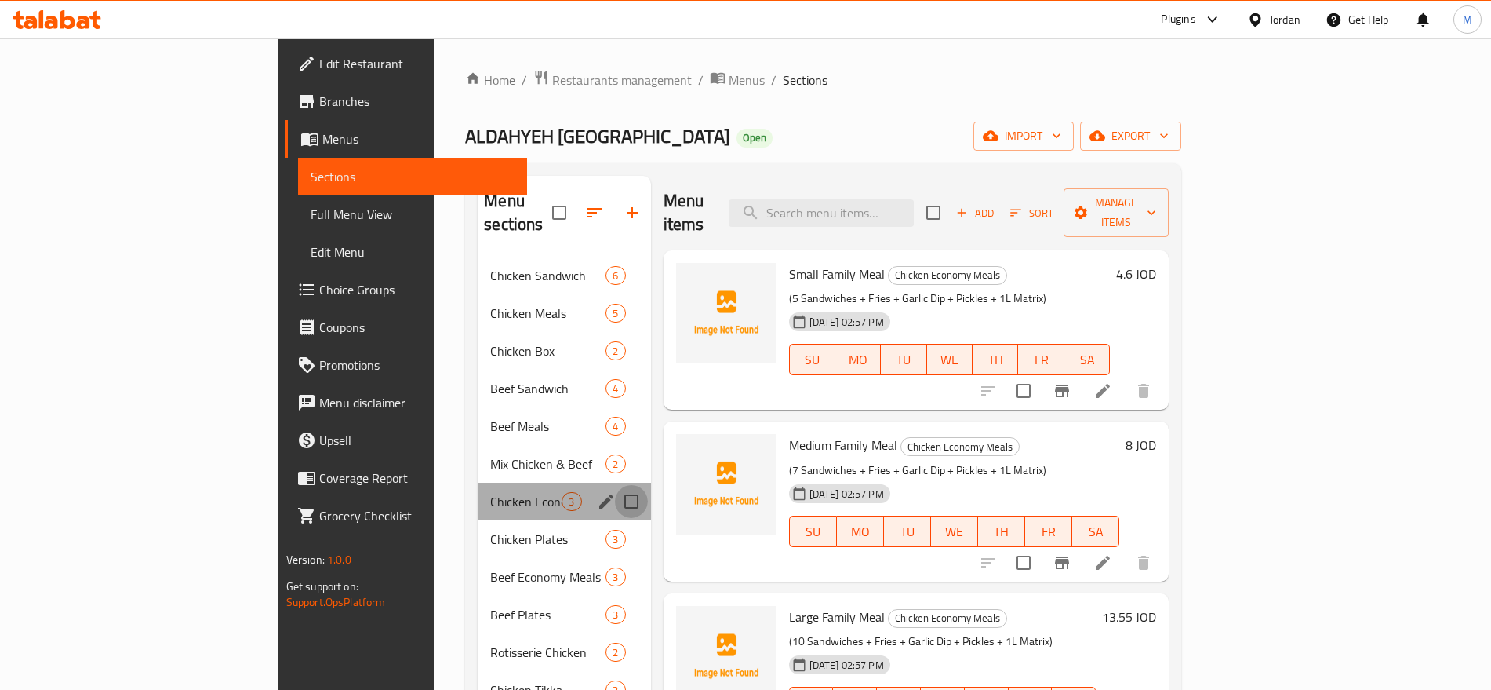
click at [615, 485] on input "Menu sections" at bounding box center [631, 501] width 33 height 33
checkbox input "true"
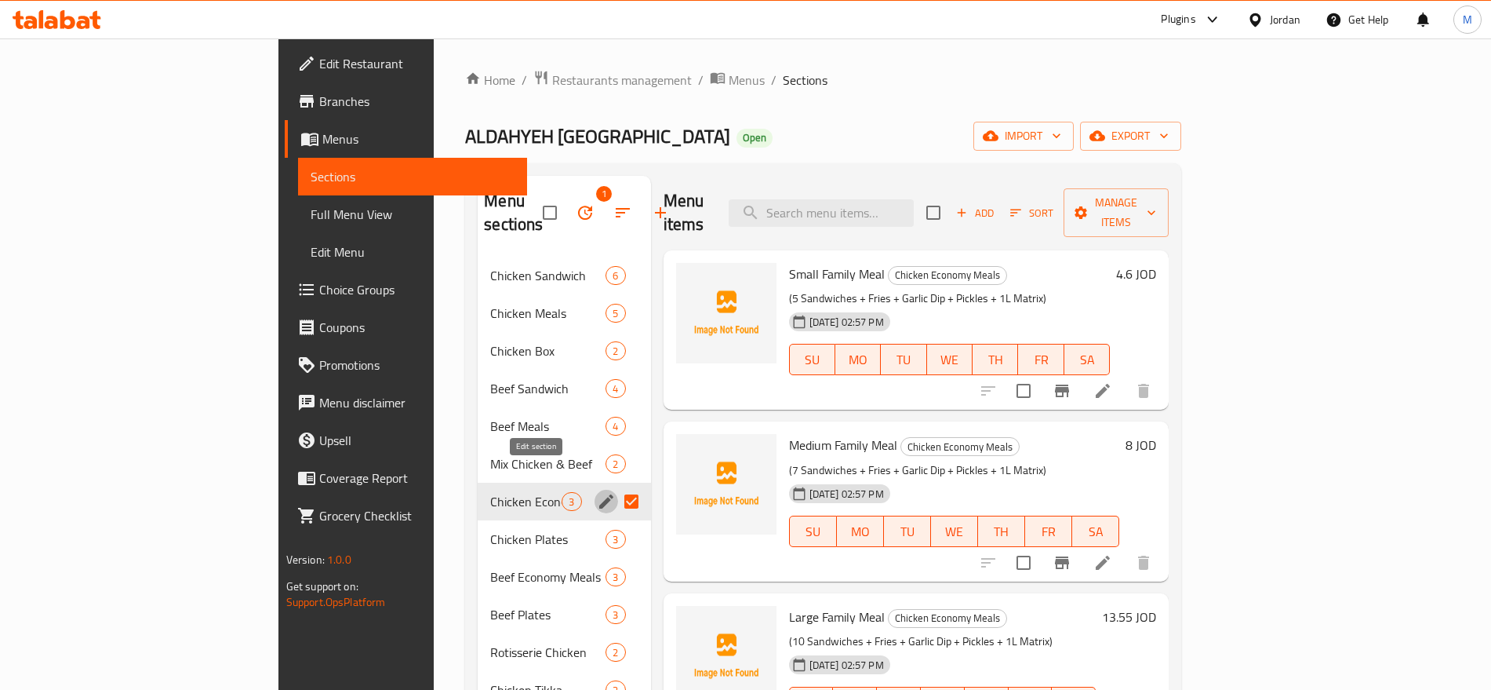
click at [597, 492] on icon "edit" at bounding box center [606, 501] width 19 height 19
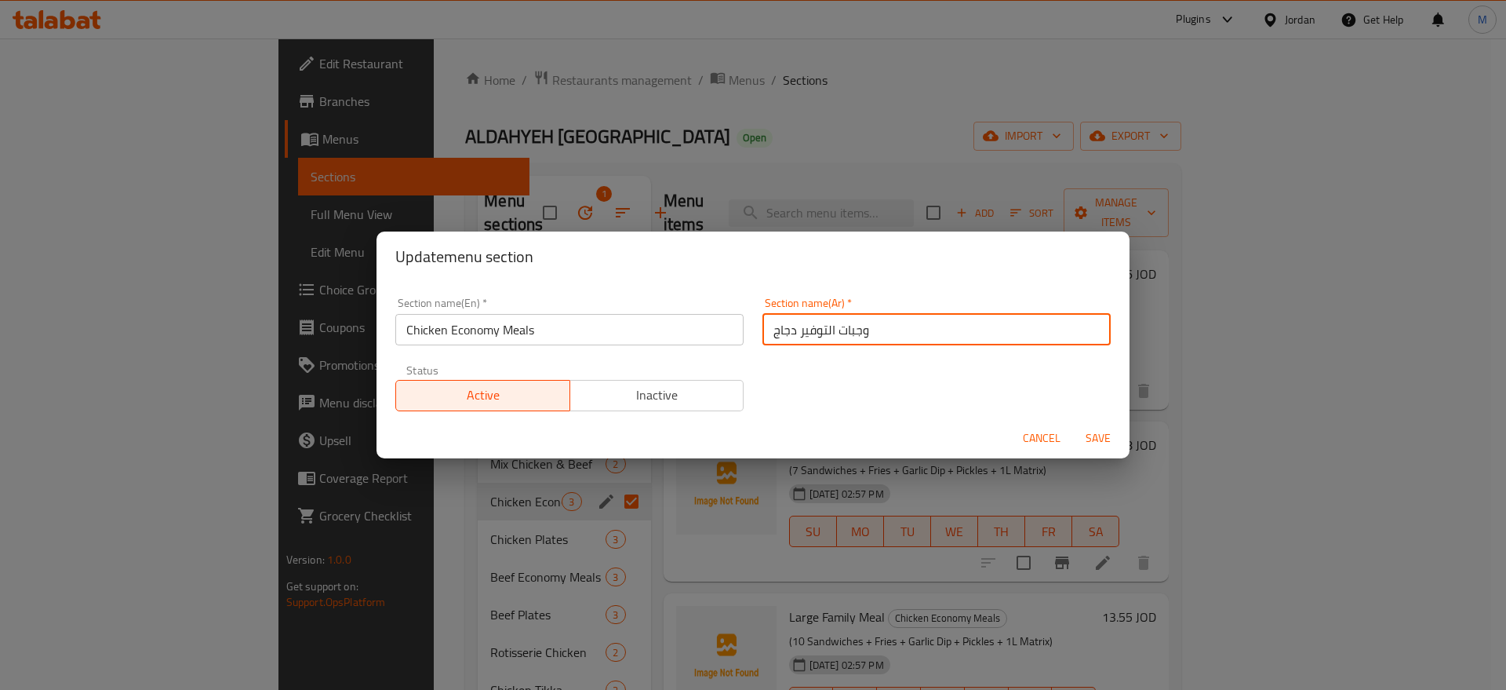
click at [879, 330] on input "وجبات التوفير دجاج" at bounding box center [937, 329] width 348 height 31
paste input "جاج الاقتصادية"
click at [802, 330] on input "وجبات الدجاج الاقتصادية" at bounding box center [937, 329] width 348 height 31
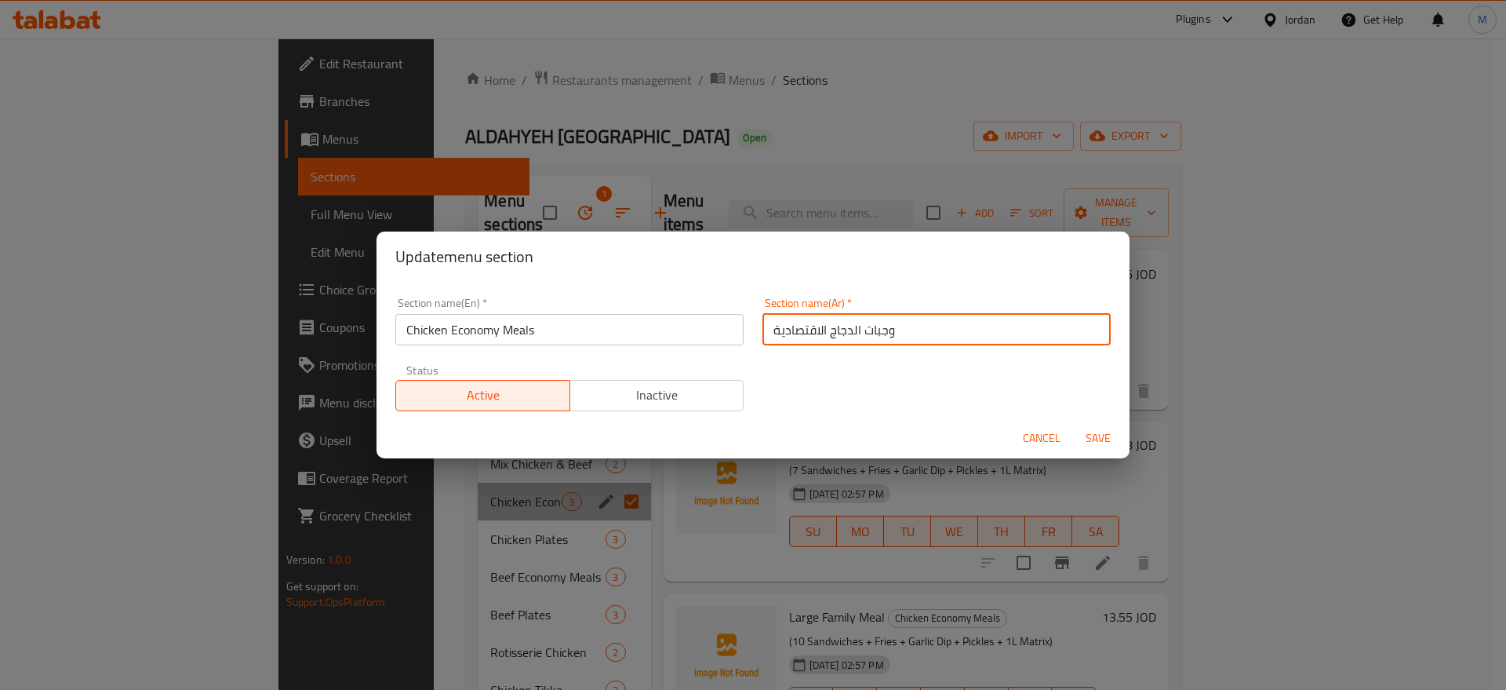
click at [802, 330] on input "وجبات الدجاج الاقتصادية" at bounding box center [937, 329] width 348 height 31
click at [1006, 328] on input "وجبات الدجاج الاقتصادية" at bounding box center [937, 329] width 348 height 31
drag, startPoint x: 1006, startPoint y: 329, endPoint x: 988, endPoint y: 326, distance: 18.3
click at [988, 326] on input "وجبات الدجاج الاقتصادية" at bounding box center [937, 329] width 348 height 31
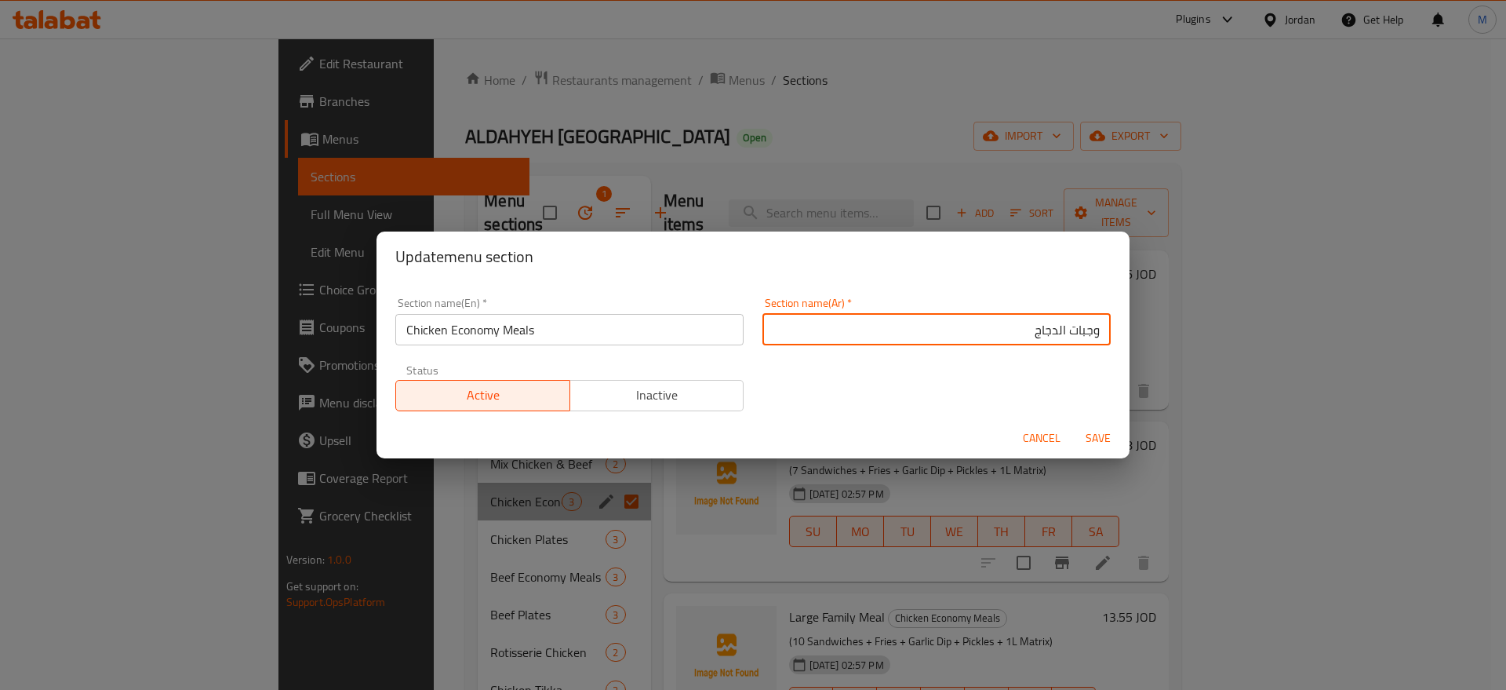
click at [1054, 333] on input "وجبات الدجاج" at bounding box center [937, 329] width 348 height 31
paste input "الاقتصادية"
drag, startPoint x: 1054, startPoint y: 330, endPoint x: 984, endPoint y: 331, distance: 69.8
click at [984, 331] on input "وجبات الاقتصادية الدجاج" at bounding box center [937, 329] width 348 height 31
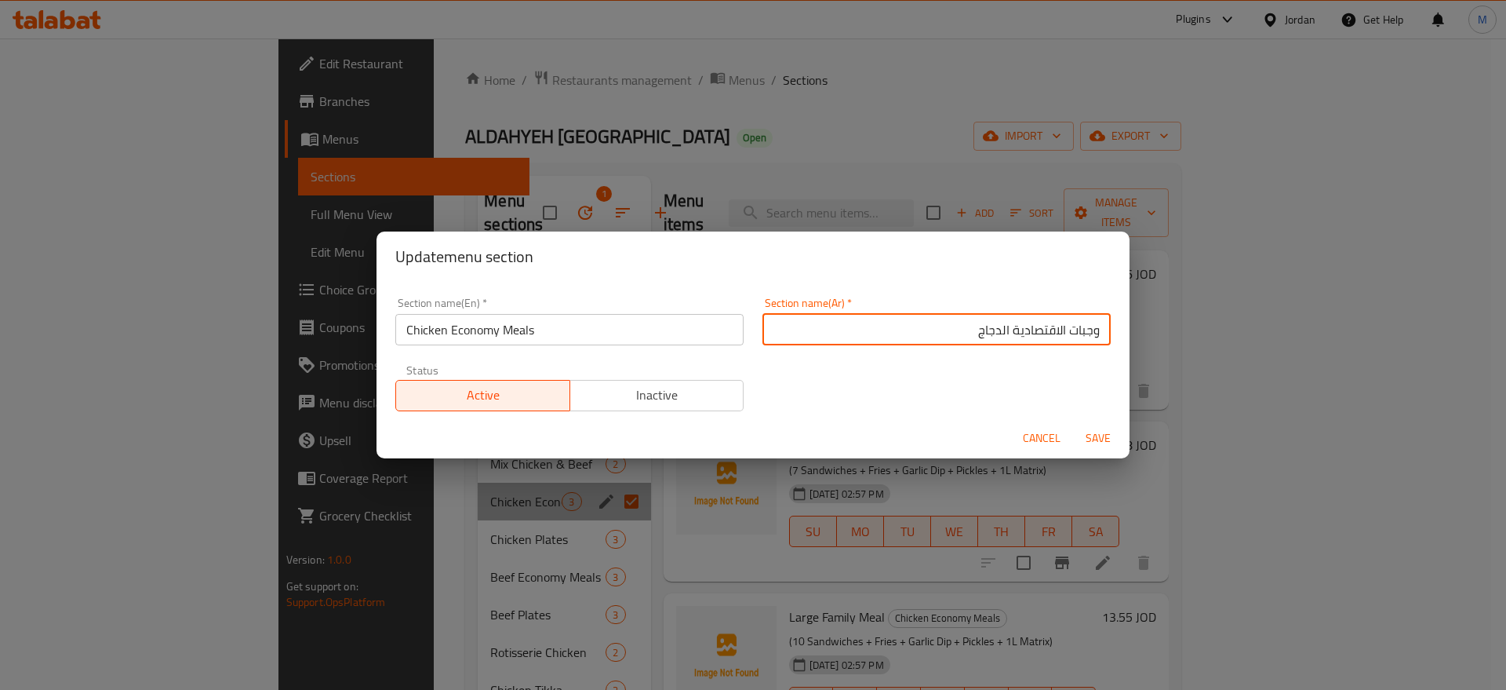
click at [992, 328] on input "وجبات الاقتصادية الدجاج" at bounding box center [937, 329] width 348 height 31
click at [1041, 329] on input "وجبات الاقتصادية دجاج" at bounding box center [937, 329] width 348 height 31
click at [1056, 333] on input "وجبات إقتصادية دجاج" at bounding box center [937, 329] width 348 height 31
click at [1051, 333] on input "وجبات إقتصادية دجاج" at bounding box center [937, 329] width 348 height 31
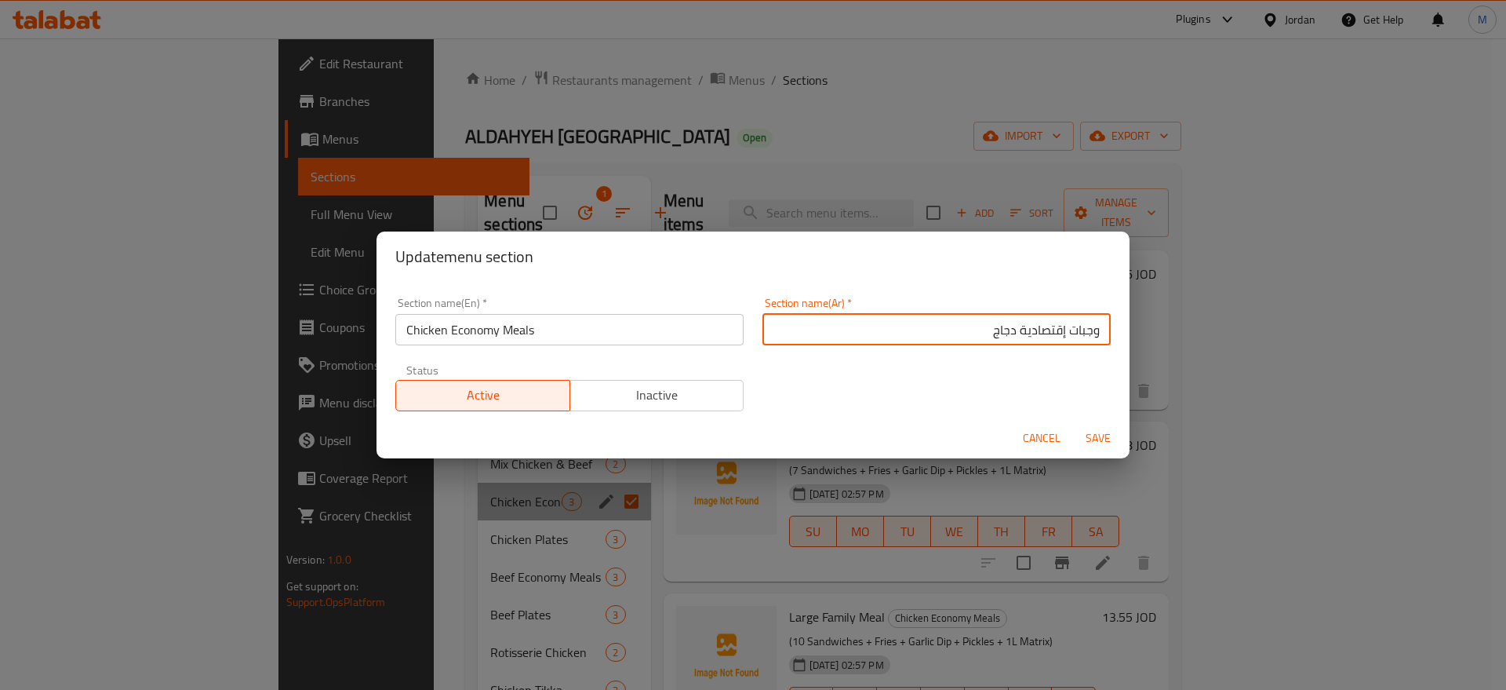
click at [1051, 333] on input "وجبات إقتصادية دجاج" at bounding box center [937, 329] width 348 height 31
type input "وجبات إقتصادية دجاج"
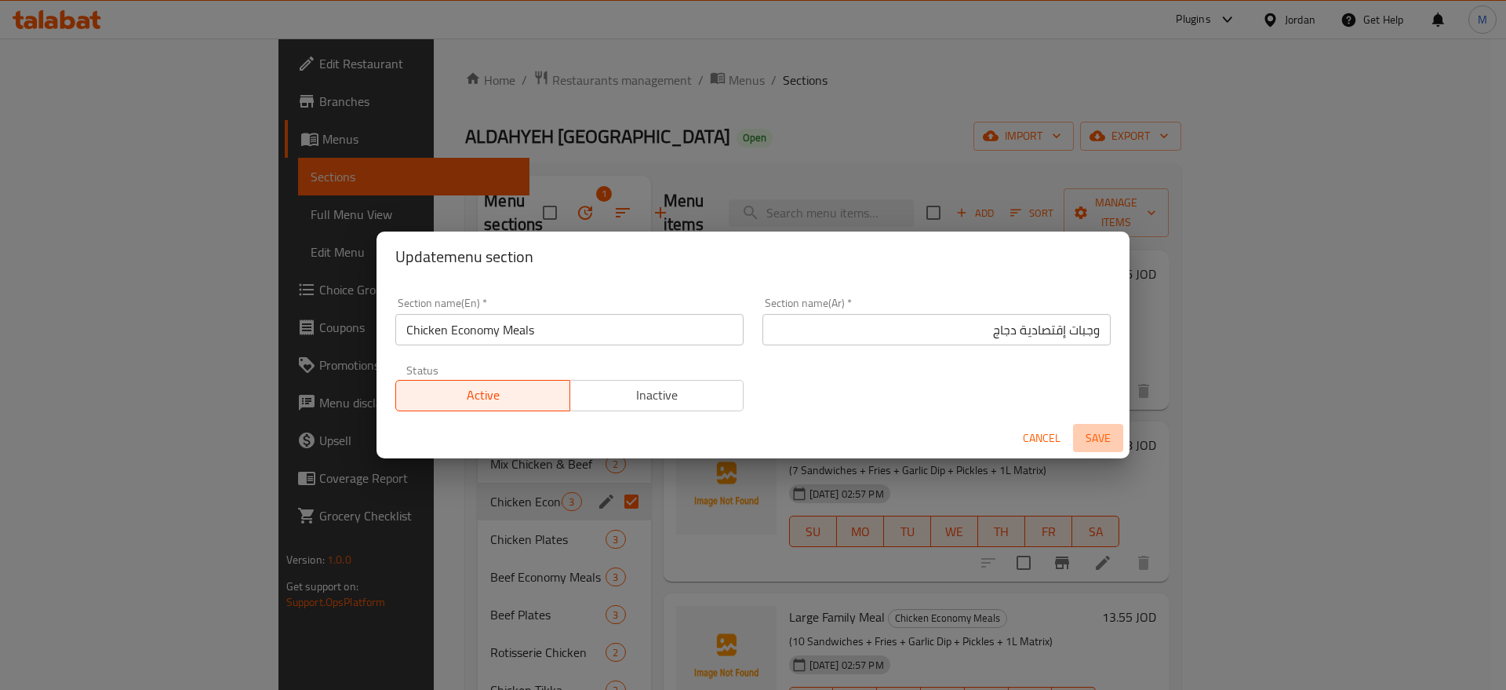
click at [1101, 443] on span "Save" at bounding box center [1099, 438] width 38 height 20
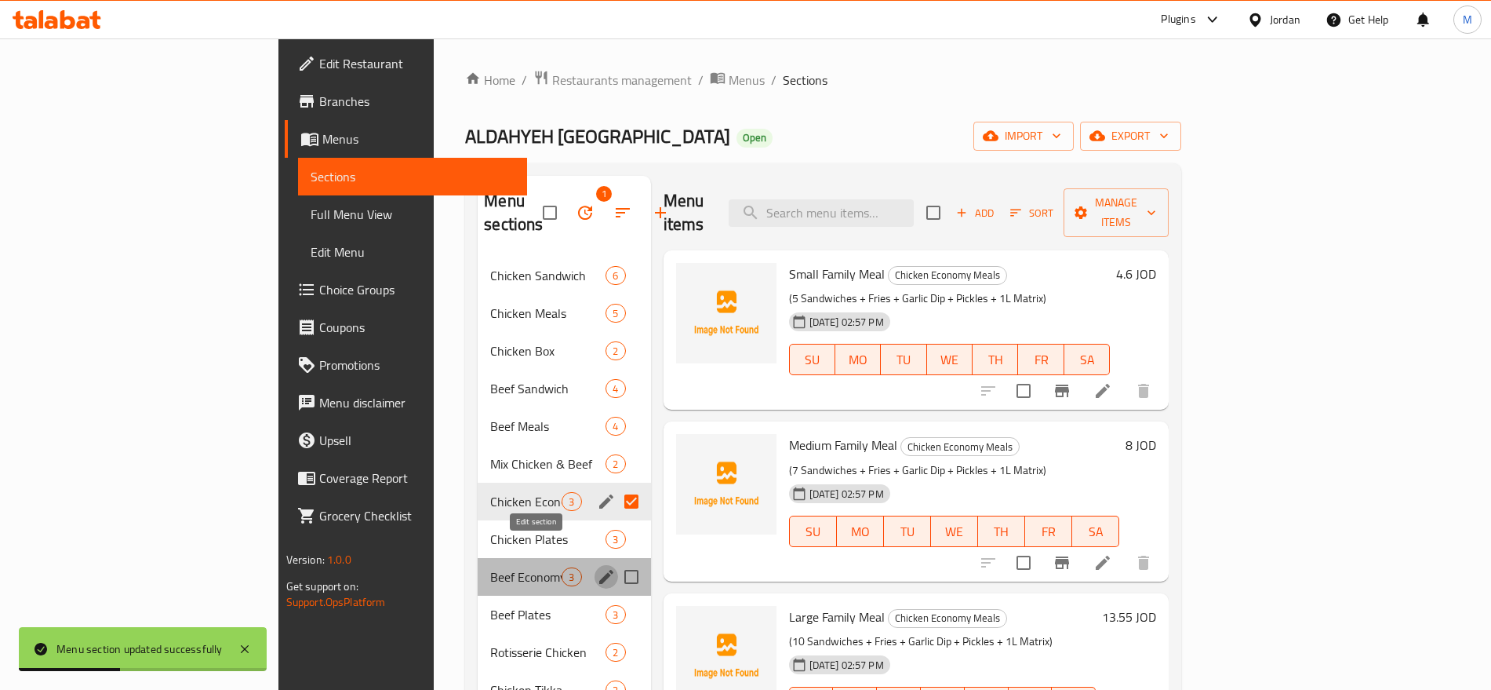
click at [597, 567] on icon "edit" at bounding box center [606, 576] width 19 height 19
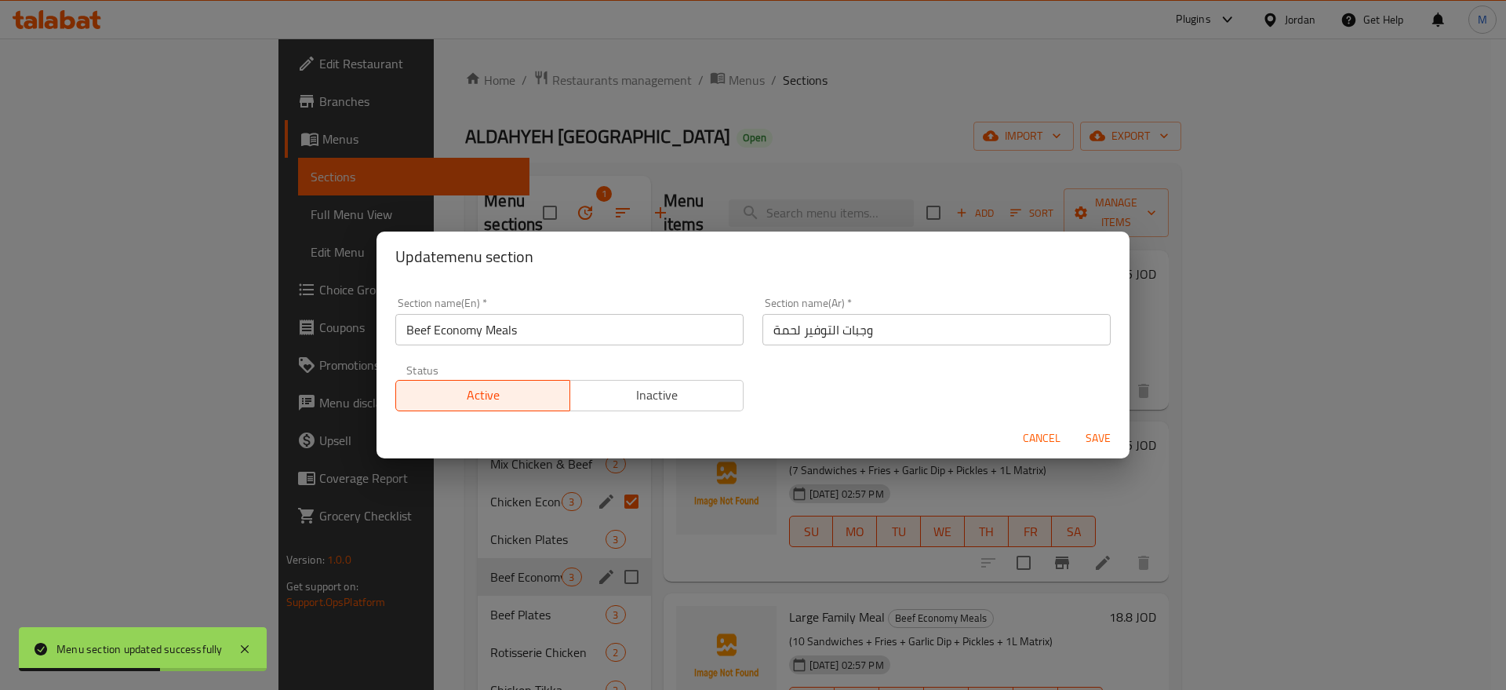
click at [922, 333] on input "وجبات التوفير لحمة" at bounding box center [937, 329] width 348 height 31
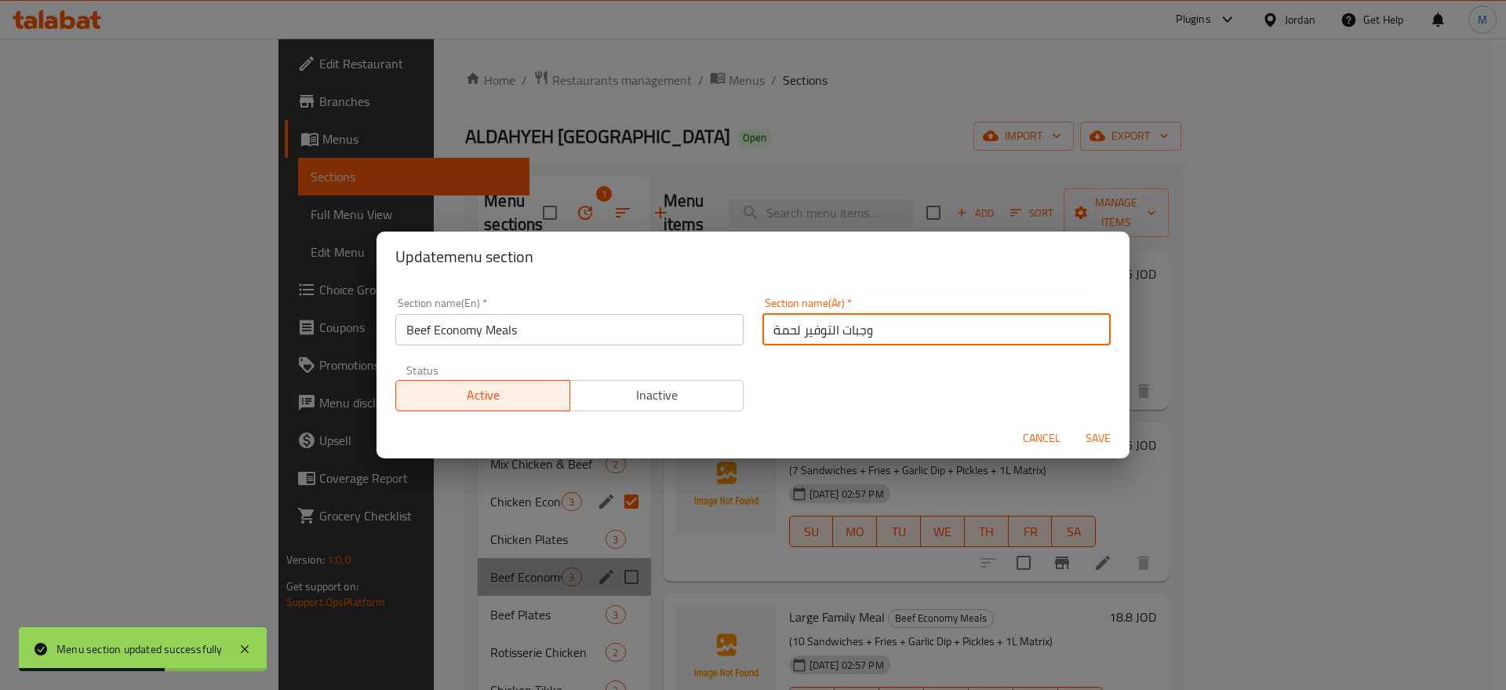
click at [922, 333] on input "وجبات التوفير لحمة" at bounding box center [937, 329] width 348 height 31
paste input "قتصادية دجاج"
click at [780, 329] on input "وجبات إقتصادية دجاج" at bounding box center [937, 329] width 348 height 31
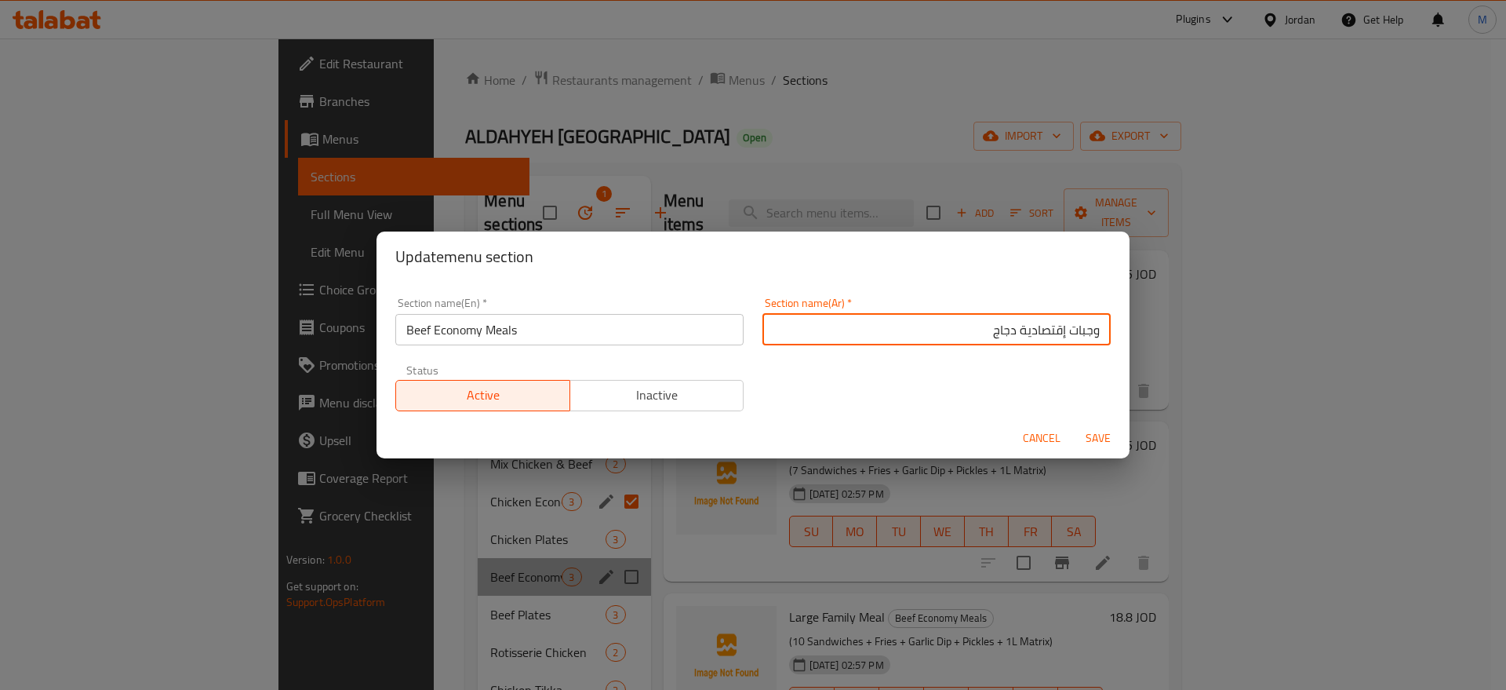
click at [984, 335] on input "وجبات إقتصادية دجاج" at bounding box center [937, 329] width 348 height 31
type input "وجبات إقتصادية لحم بقري"
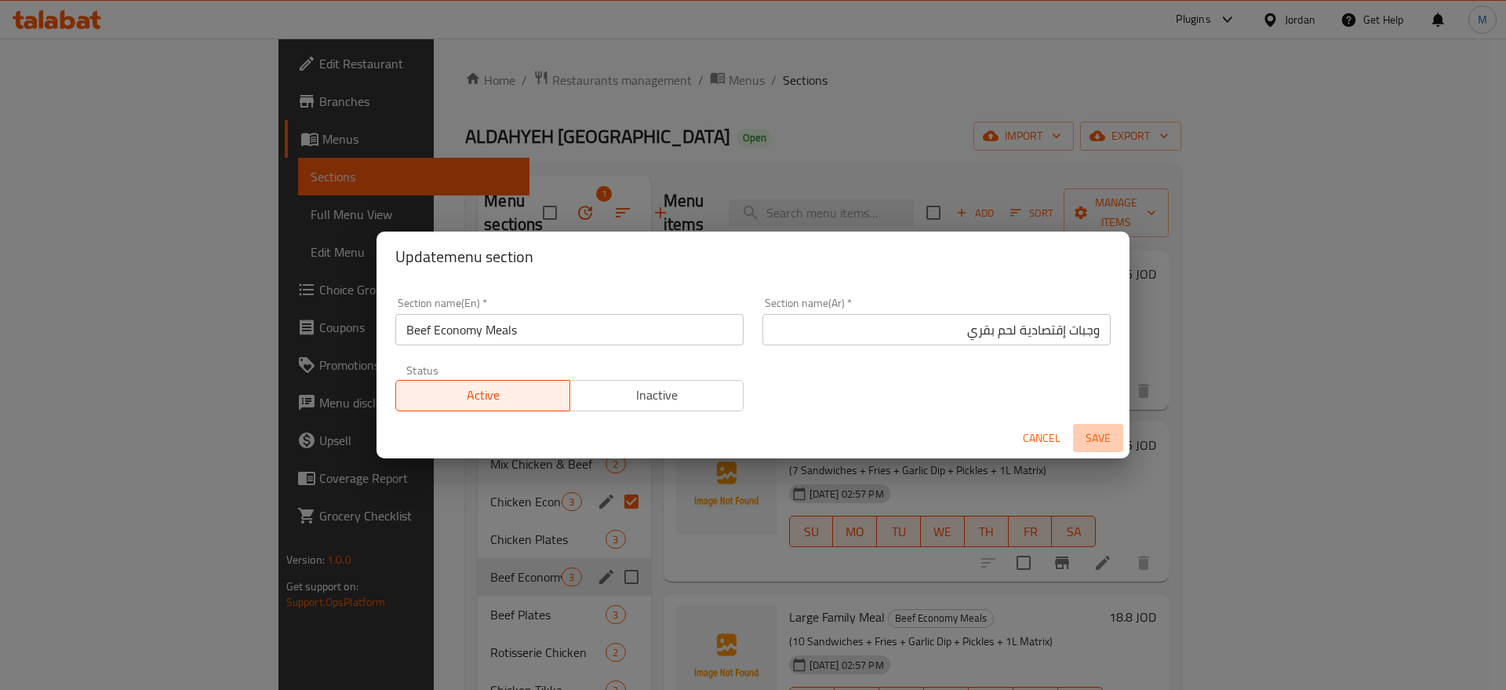
click at [1102, 433] on span "Save" at bounding box center [1099, 438] width 38 height 20
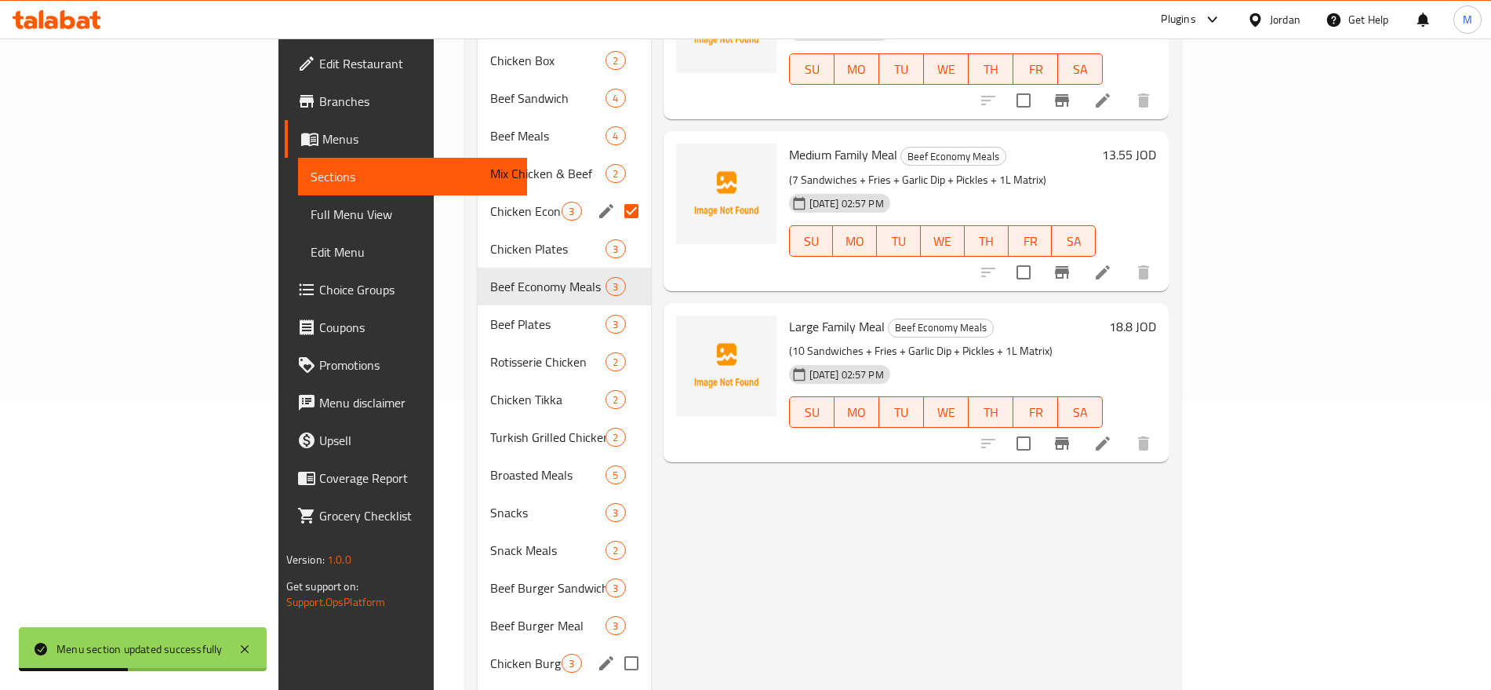
scroll to position [384, 0]
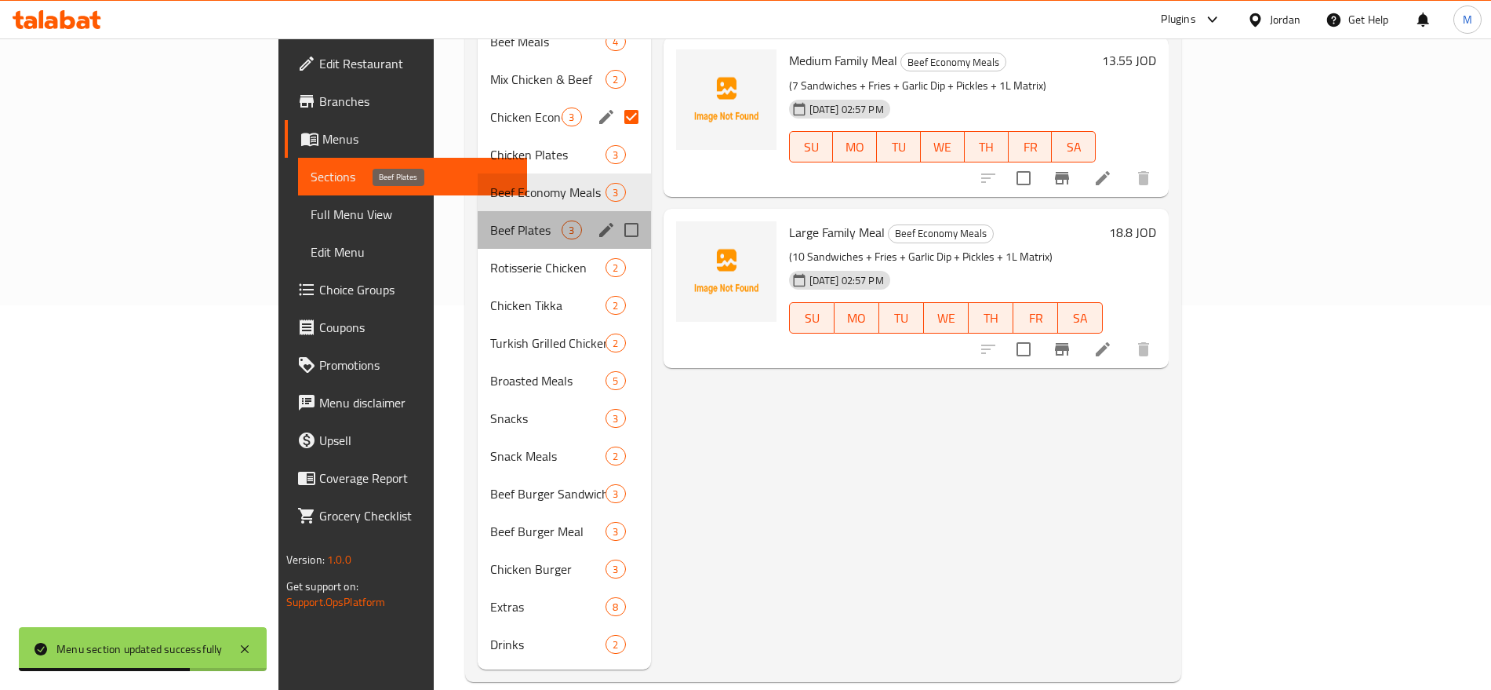
click at [490, 220] on span "Beef Plates" at bounding box center [525, 229] width 71 height 19
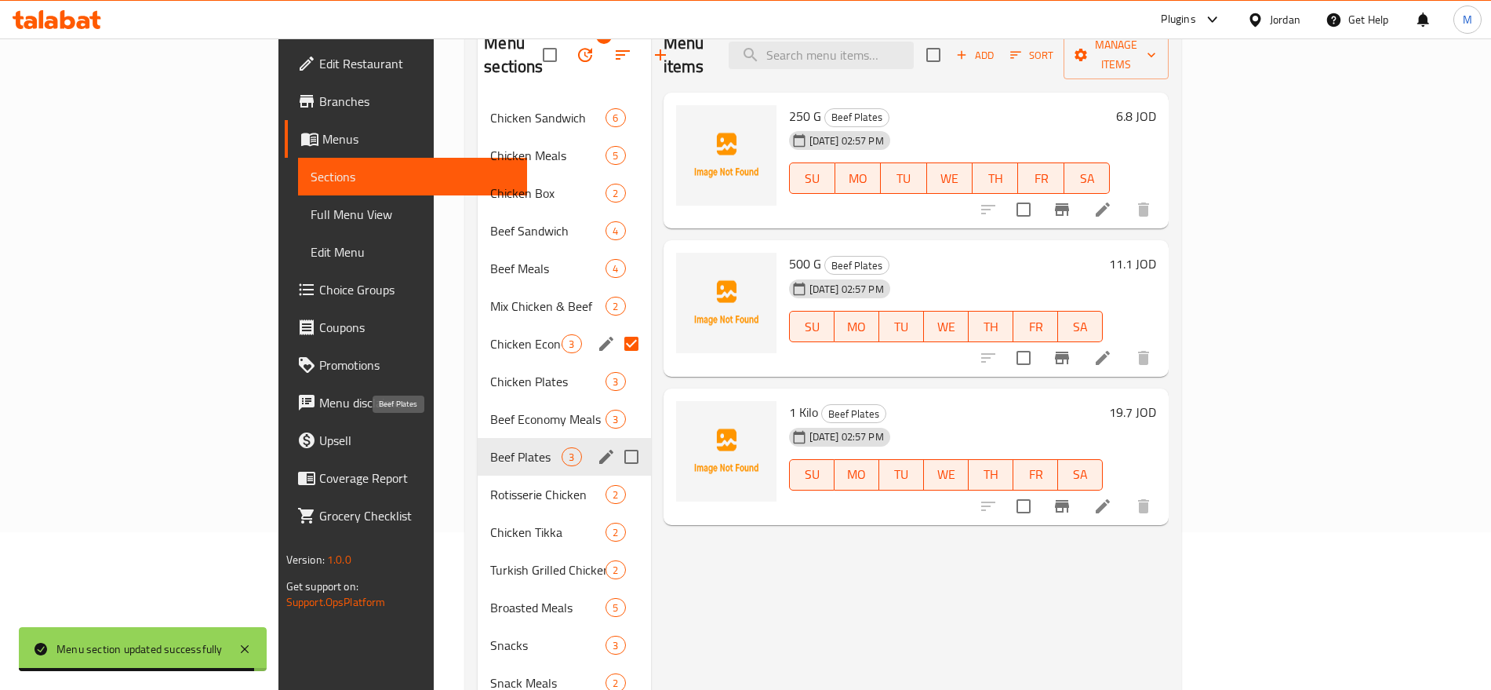
scroll to position [160, 0]
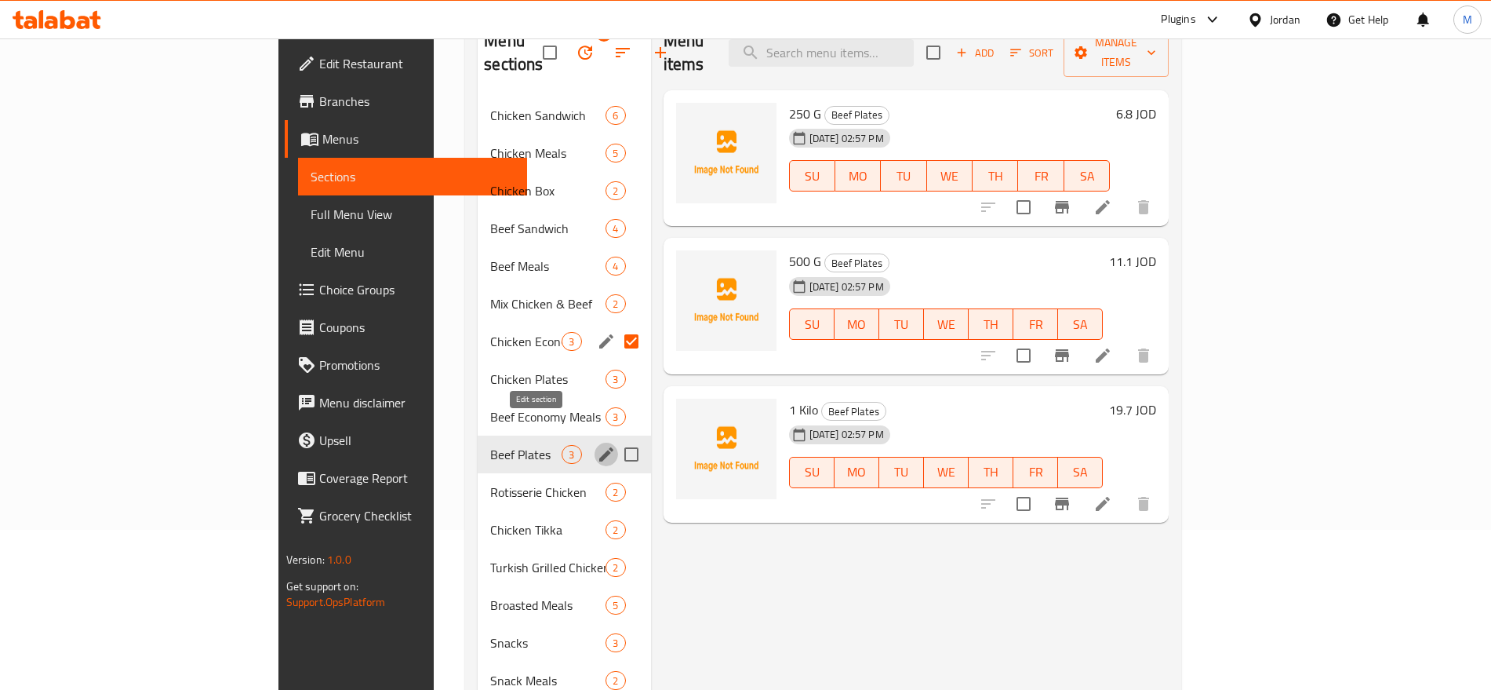
click at [599, 447] on icon "edit" at bounding box center [606, 454] width 14 height 14
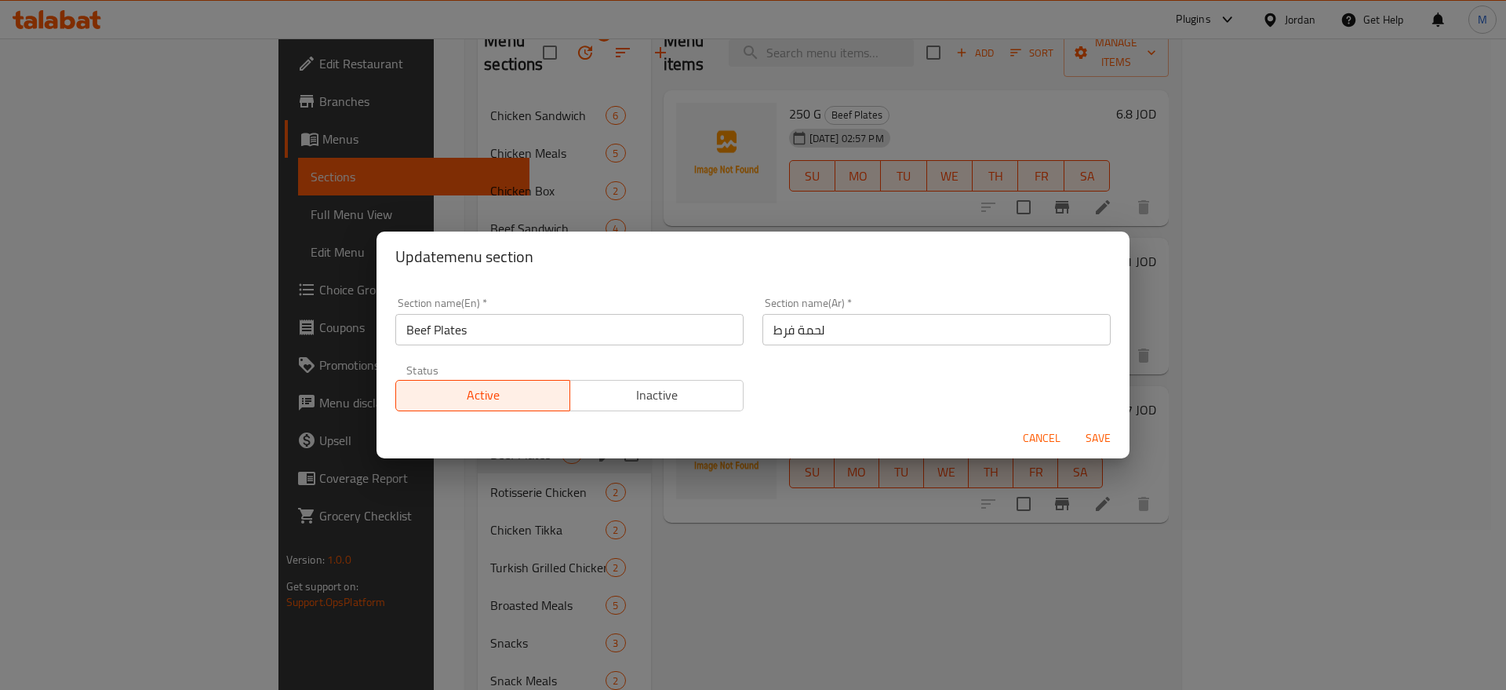
click at [539, 330] on input "Beef Plates" at bounding box center [569, 329] width 348 height 31
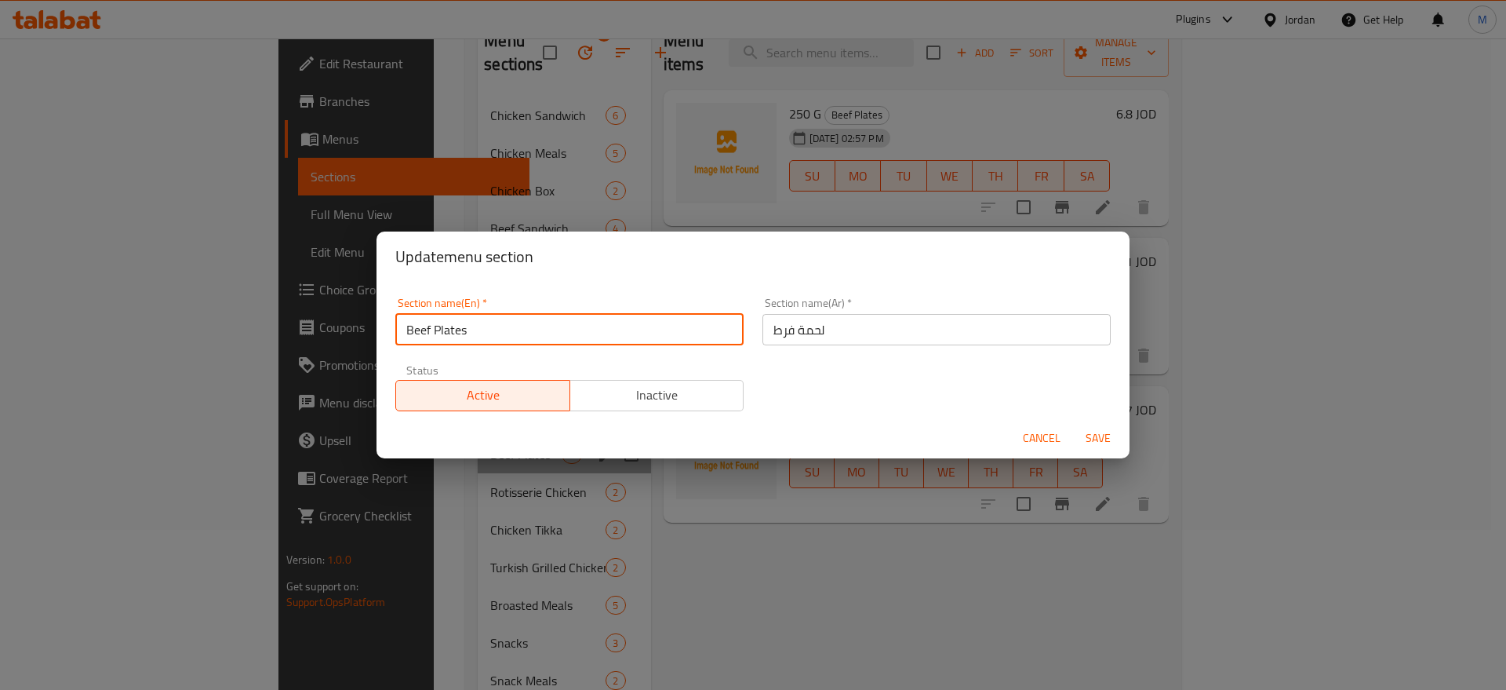
click at [539, 330] on input "Beef Plates" at bounding box center [569, 329] width 348 height 31
click at [467, 324] on input "Beef Plates" at bounding box center [569, 329] width 348 height 31
drag, startPoint x: 467, startPoint y: 324, endPoint x: 390, endPoint y: 329, distance: 77.0
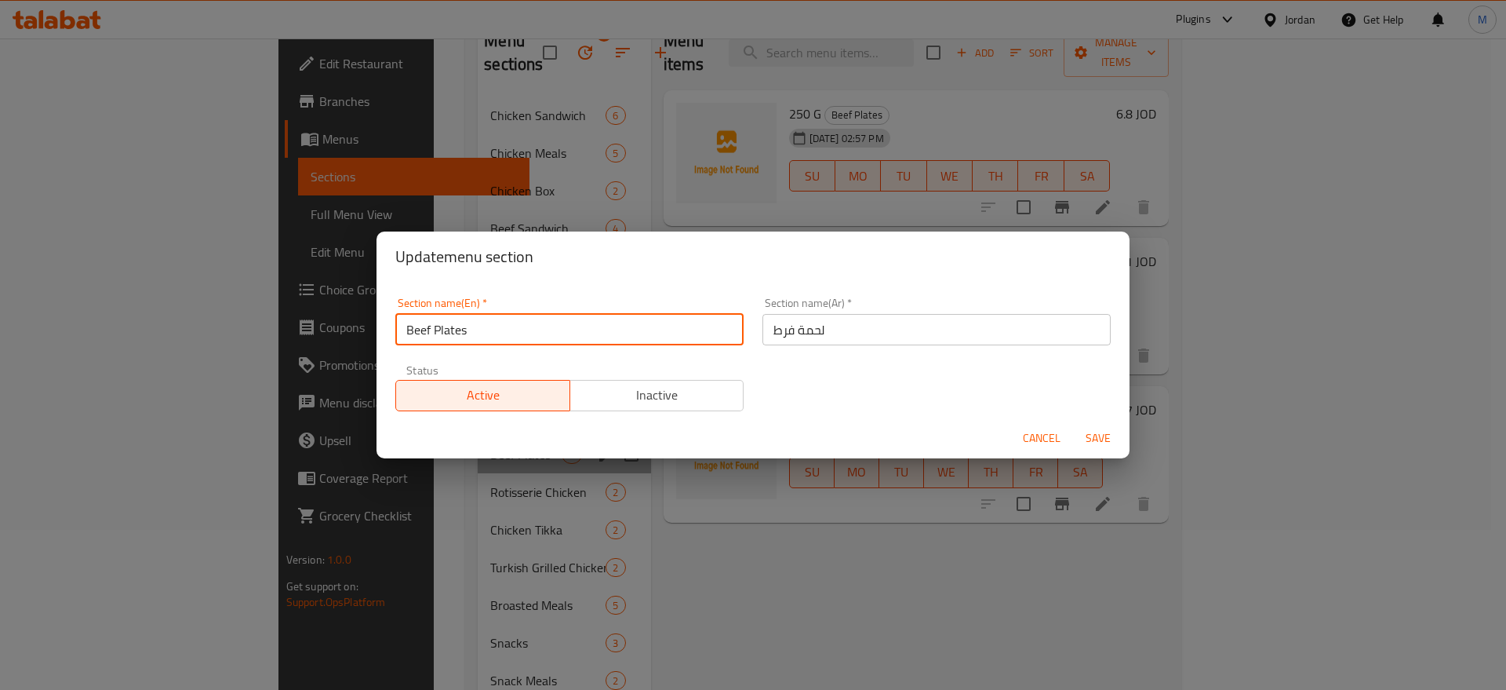
click at [390, 329] on div "Section name(En)   * Beef Plates Section name(En) *" at bounding box center [569, 321] width 367 height 67
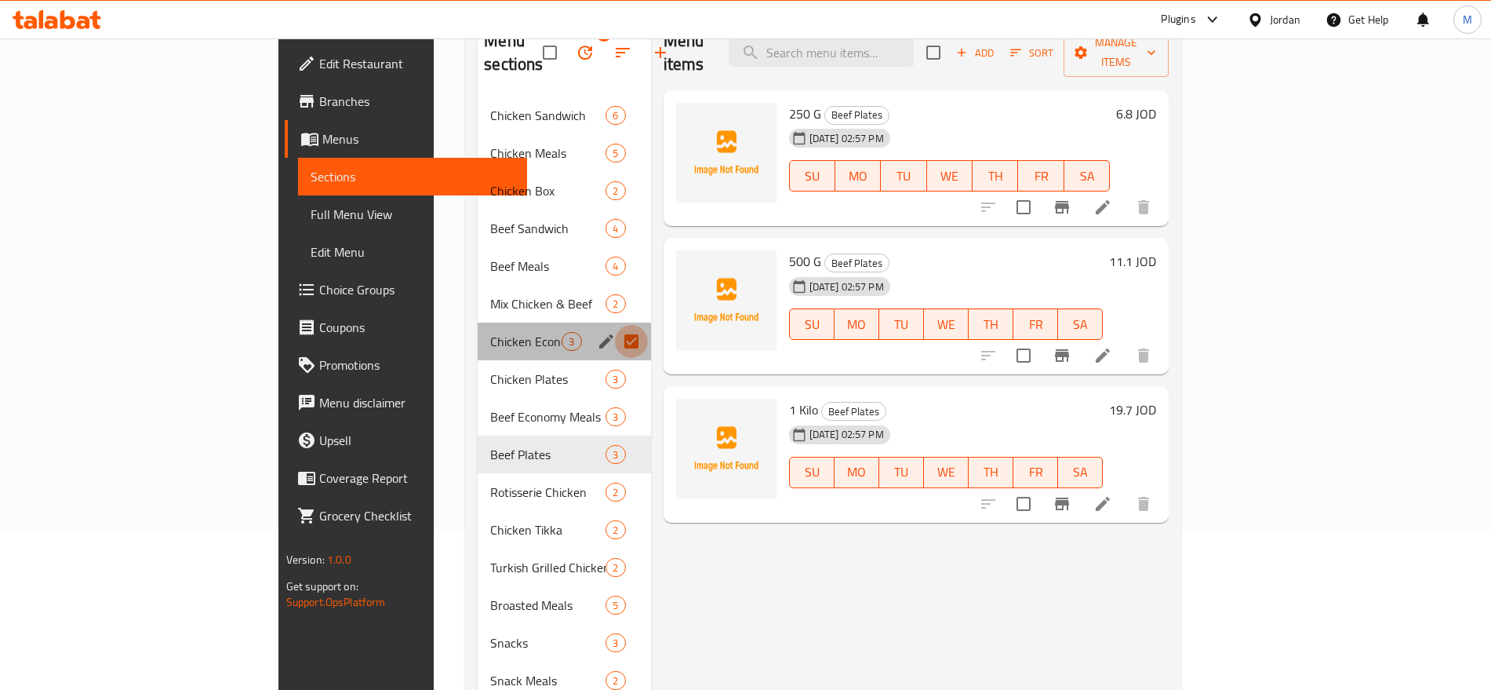
click at [615, 325] on input "Menu sections" at bounding box center [631, 341] width 33 height 33
checkbox input "false"
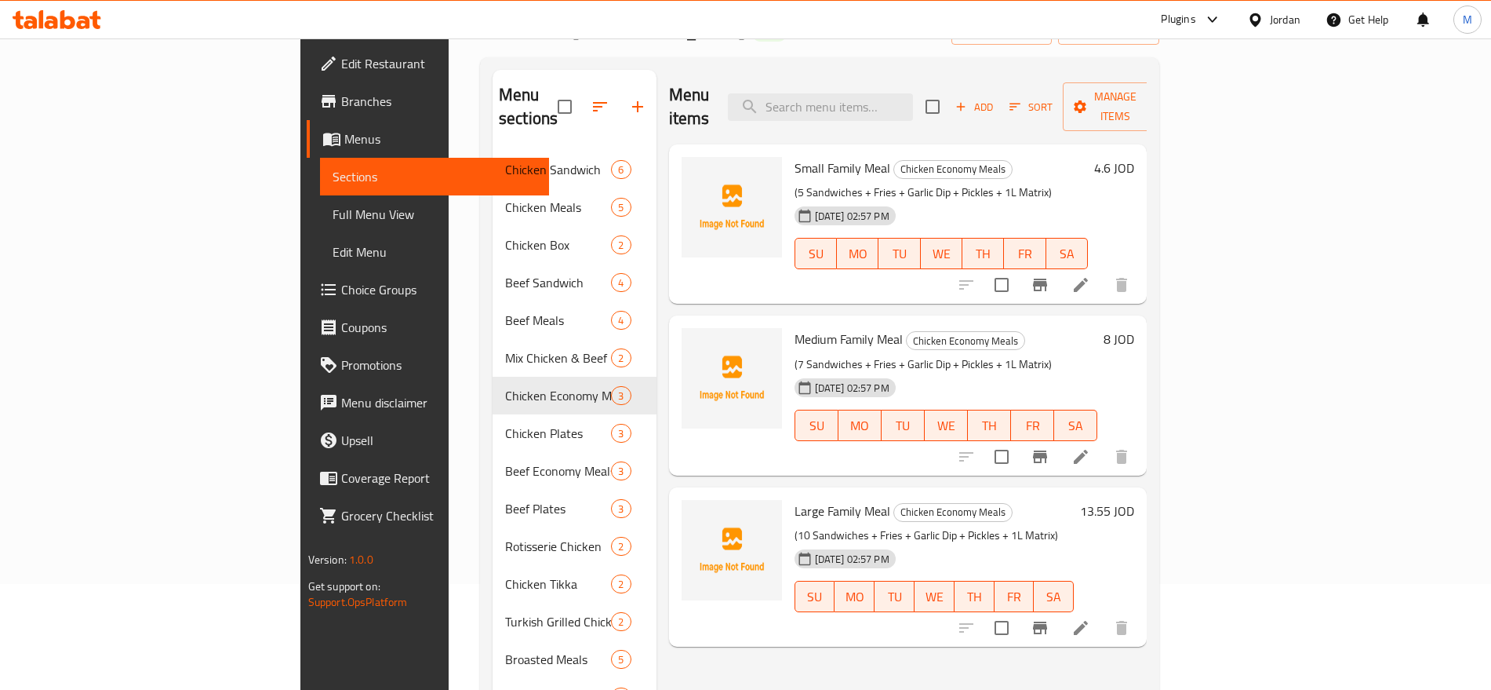
scroll to position [105, 0]
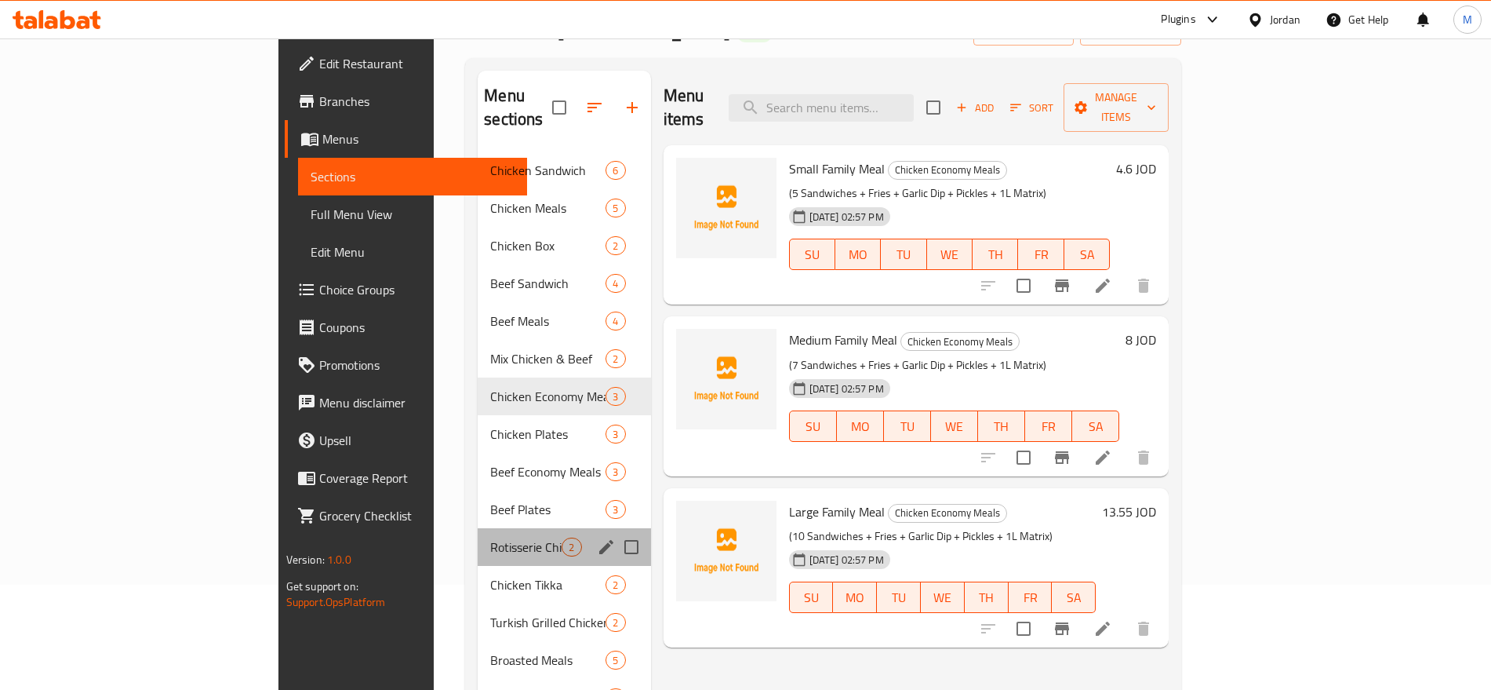
click at [478, 528] on div "Rotisserie Chicken 2" at bounding box center [564, 547] width 173 height 38
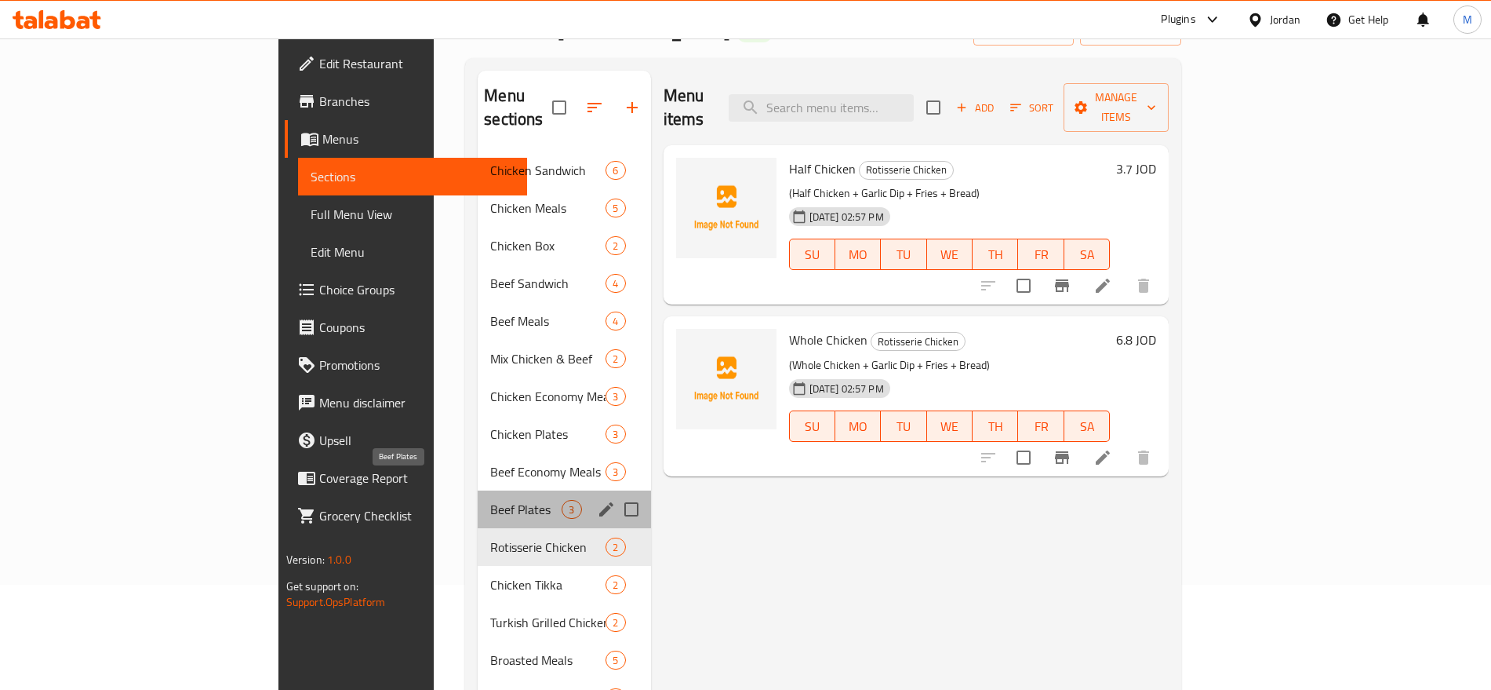
click at [490, 500] on span "Beef Plates" at bounding box center [525, 509] width 71 height 19
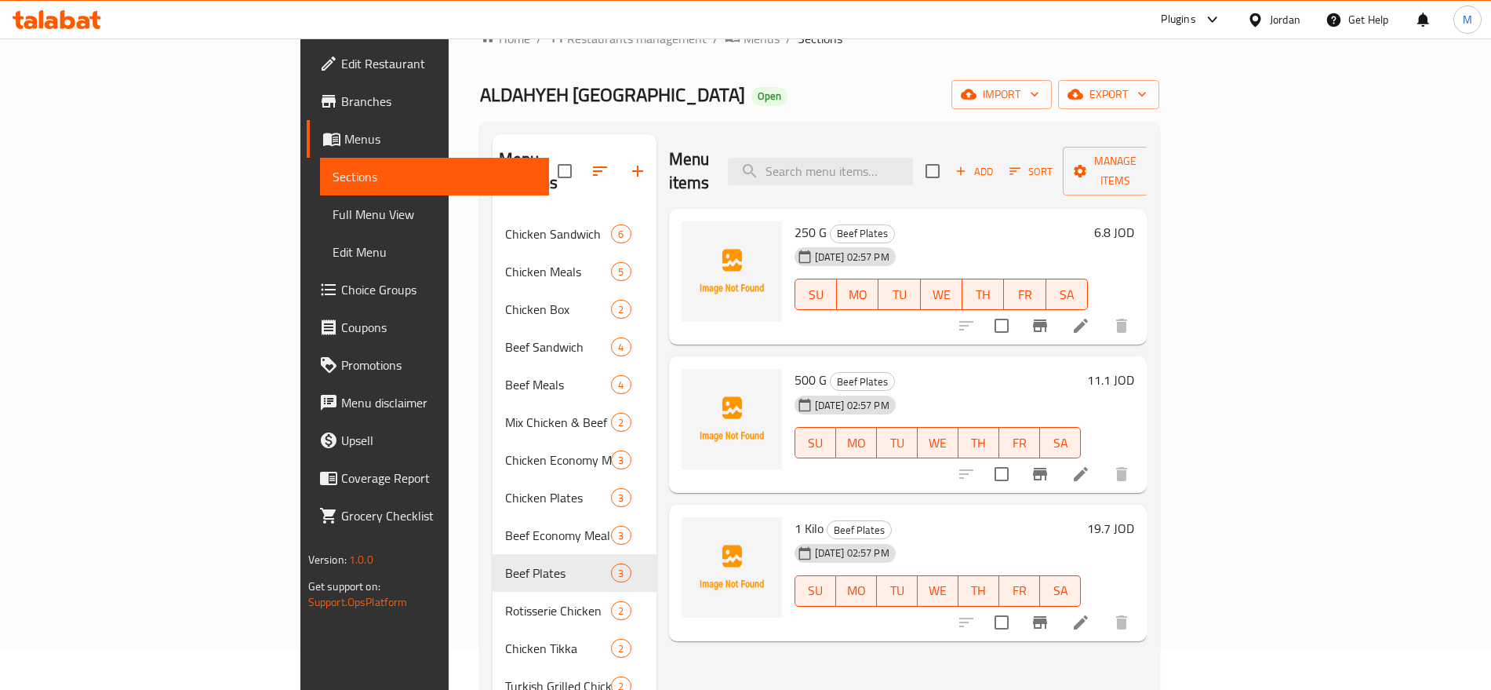
scroll to position [35, 0]
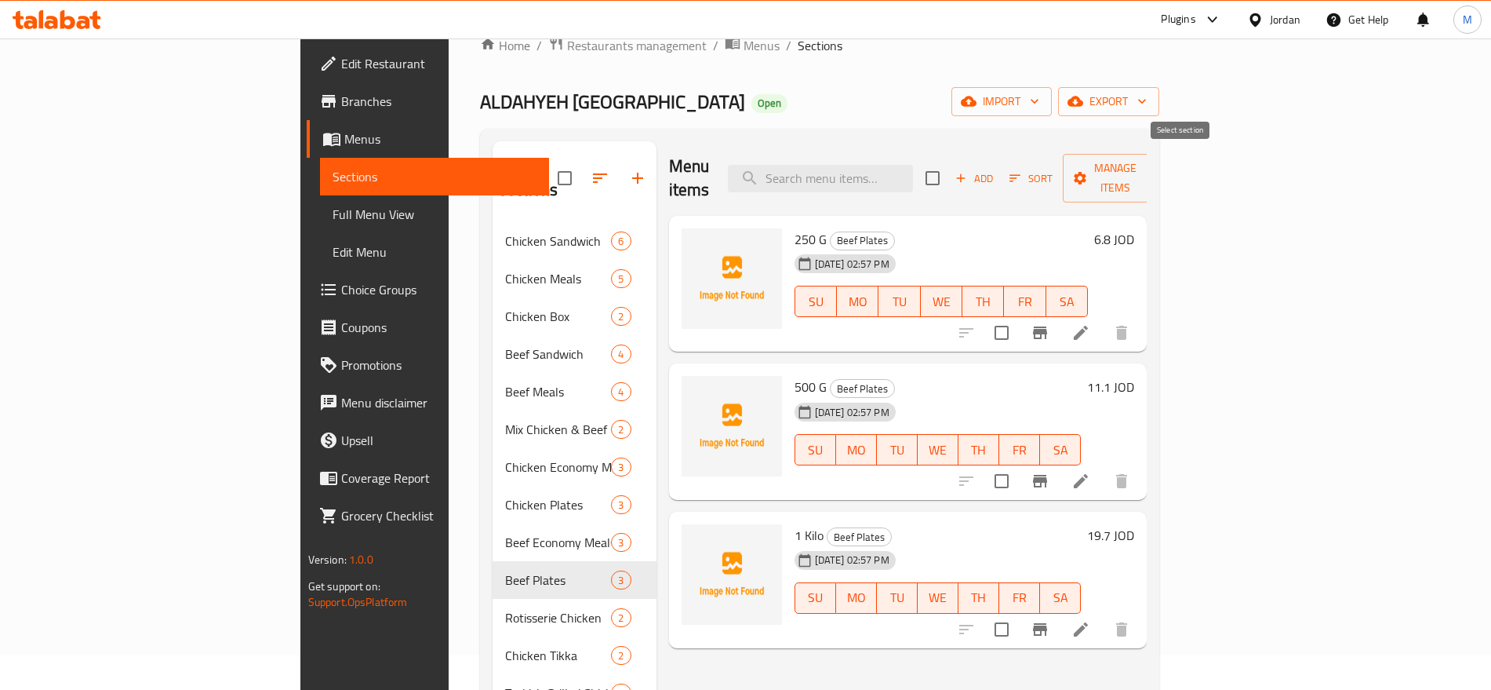
click at [949, 162] on input "checkbox" at bounding box center [932, 178] width 33 height 33
checkbox input "true"
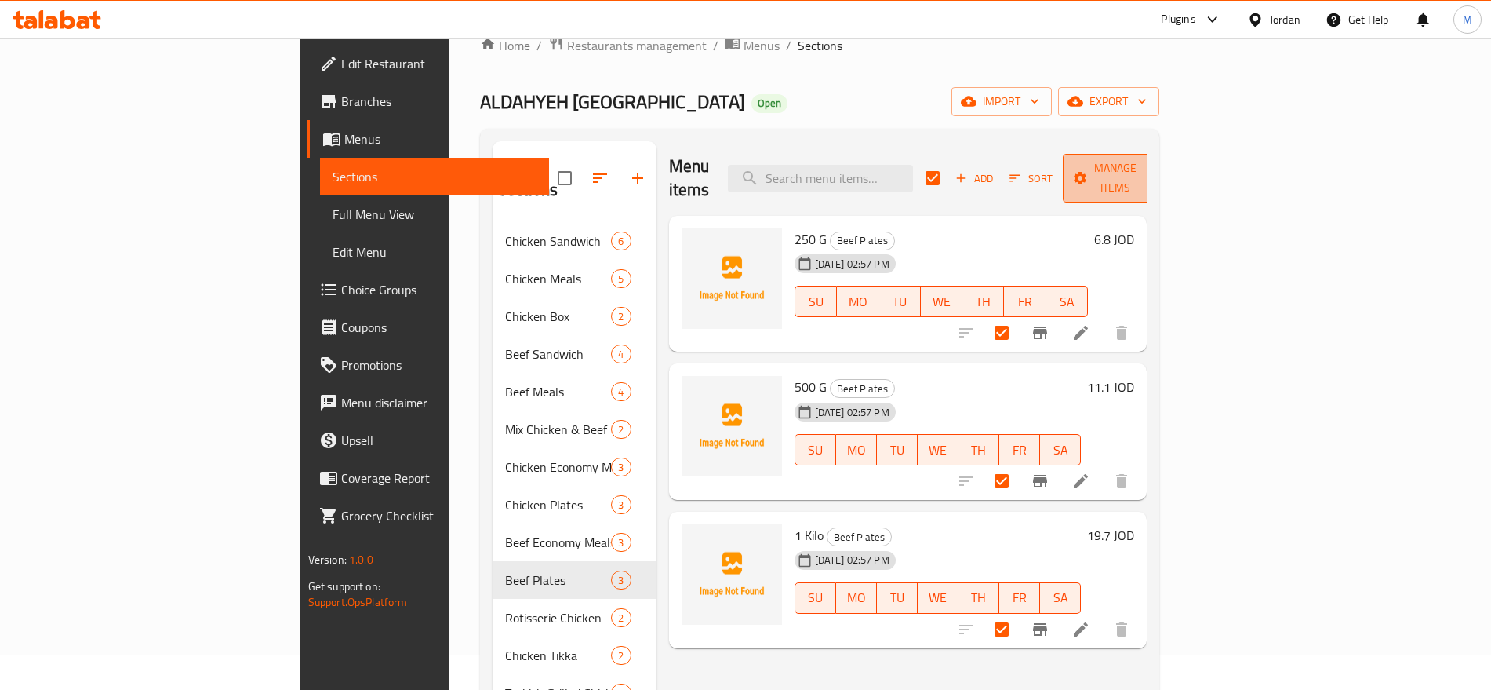
click at [1156, 165] on span "Manage items" at bounding box center [1116, 177] width 80 height 39
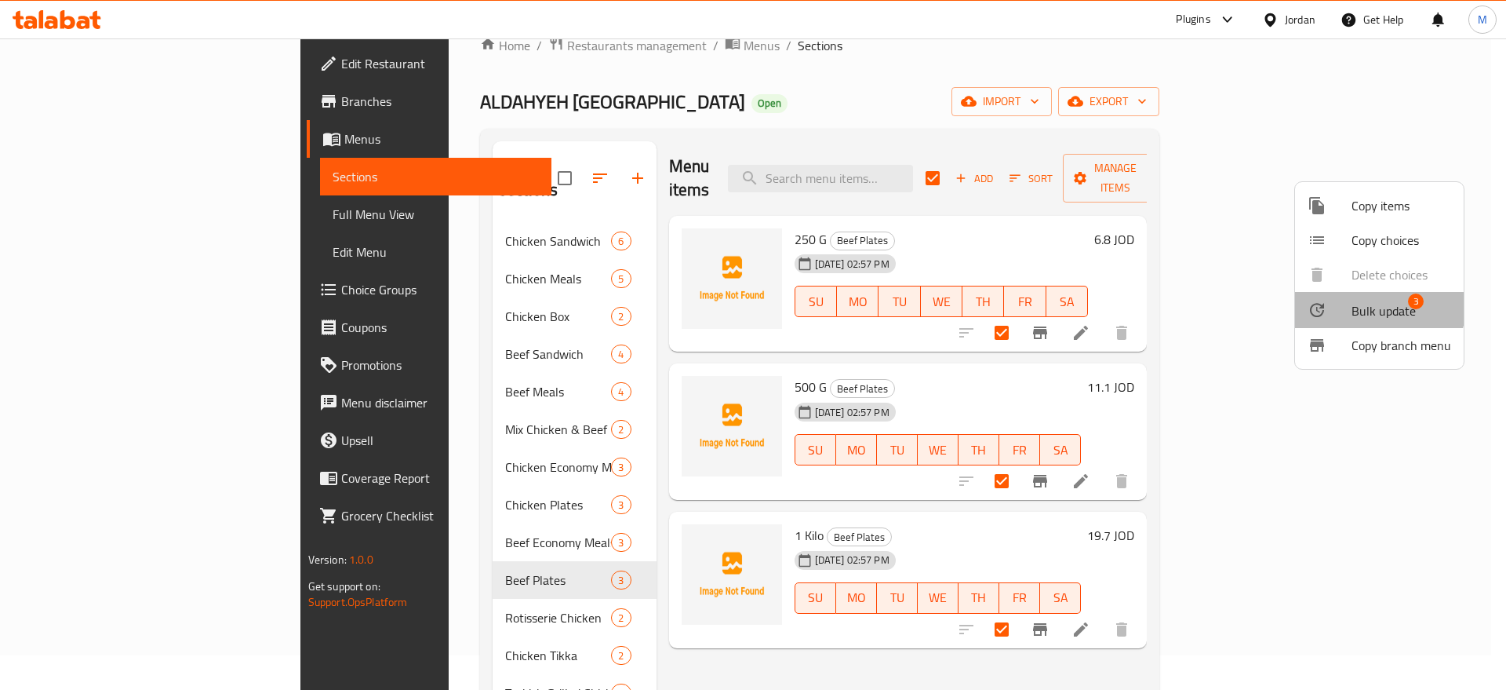
click at [1353, 302] on span "Bulk update" at bounding box center [1384, 310] width 64 height 19
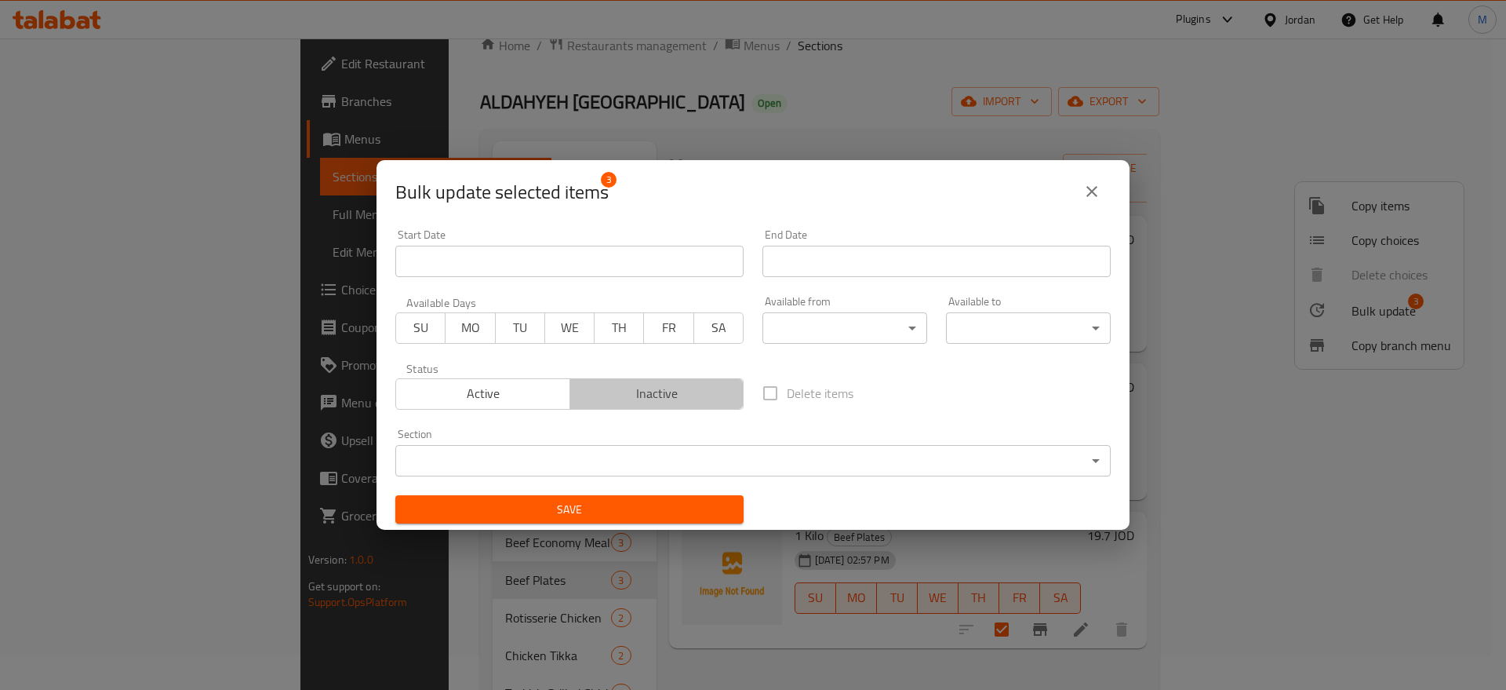
click at [674, 385] on span "Inactive" at bounding box center [658, 393] width 162 height 23
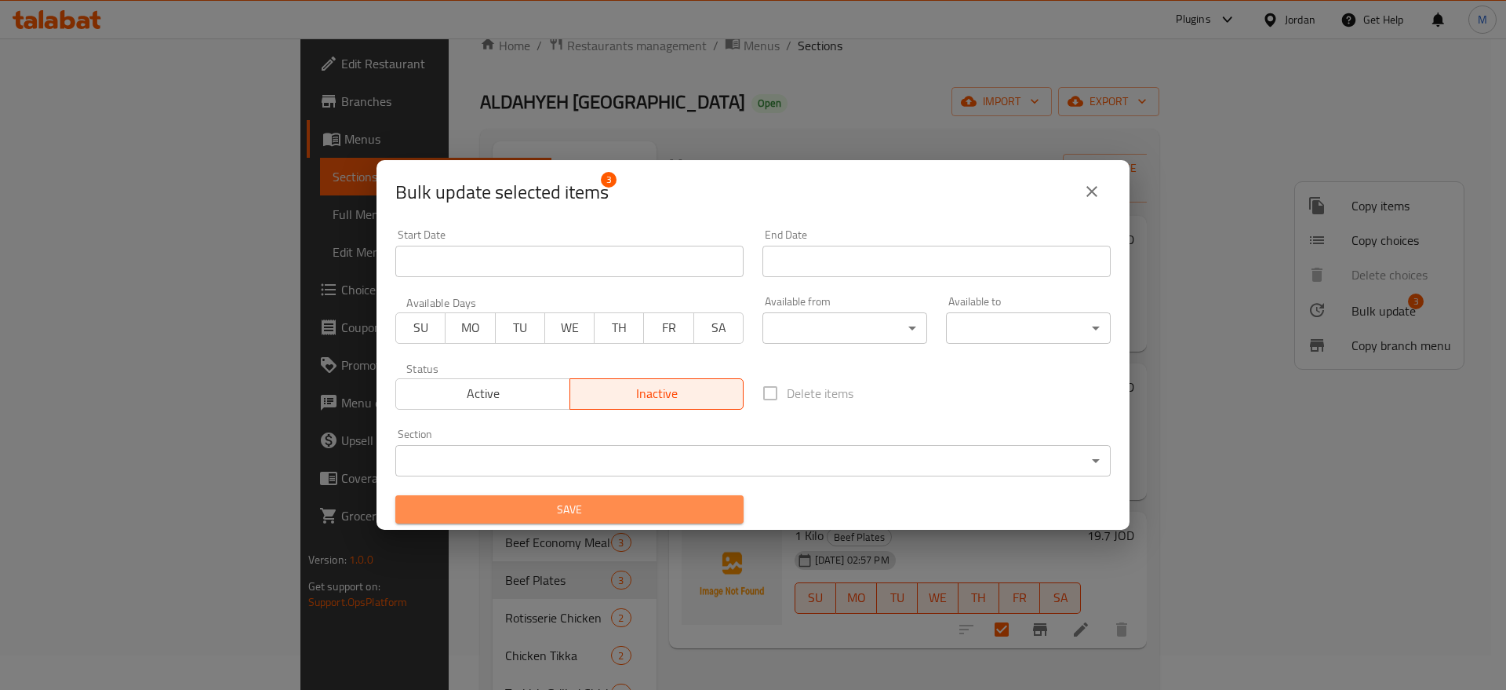
click at [650, 504] on span "Save" at bounding box center [569, 510] width 323 height 20
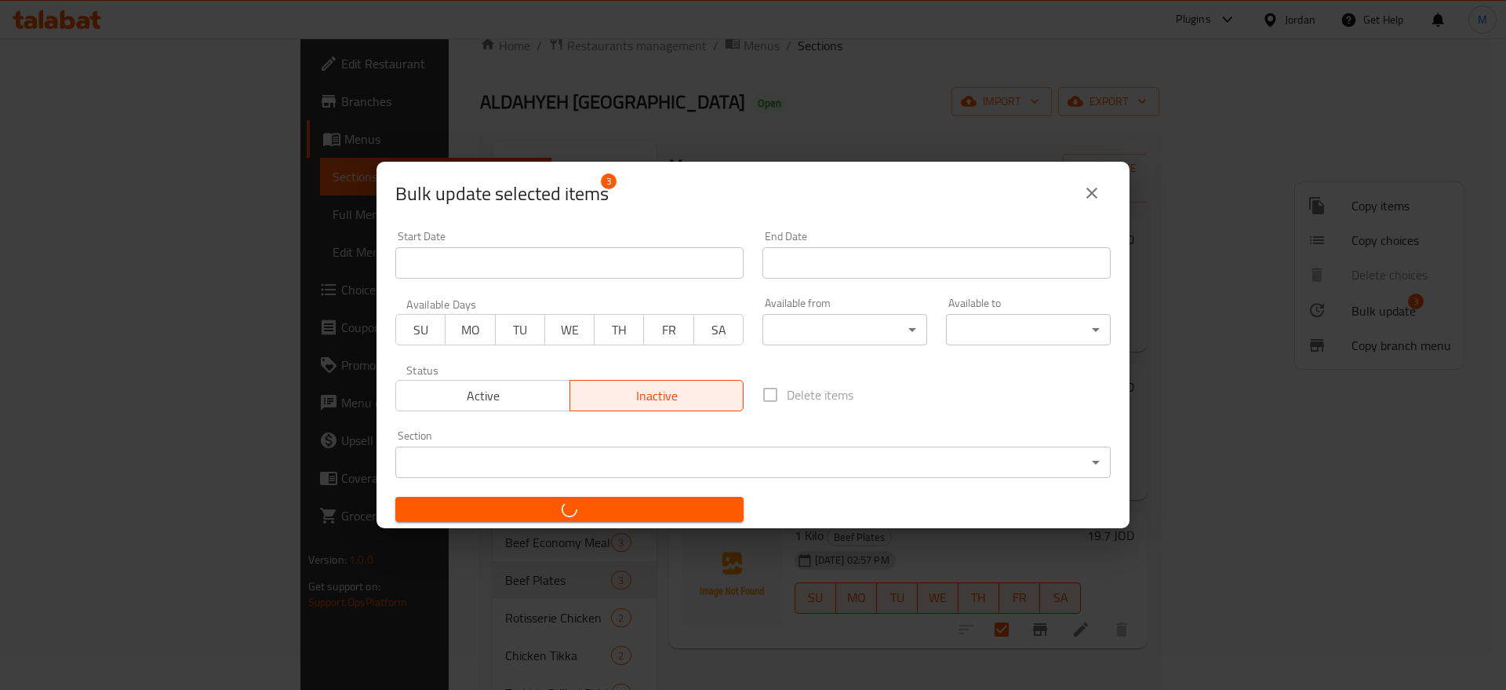
checkbox input "false"
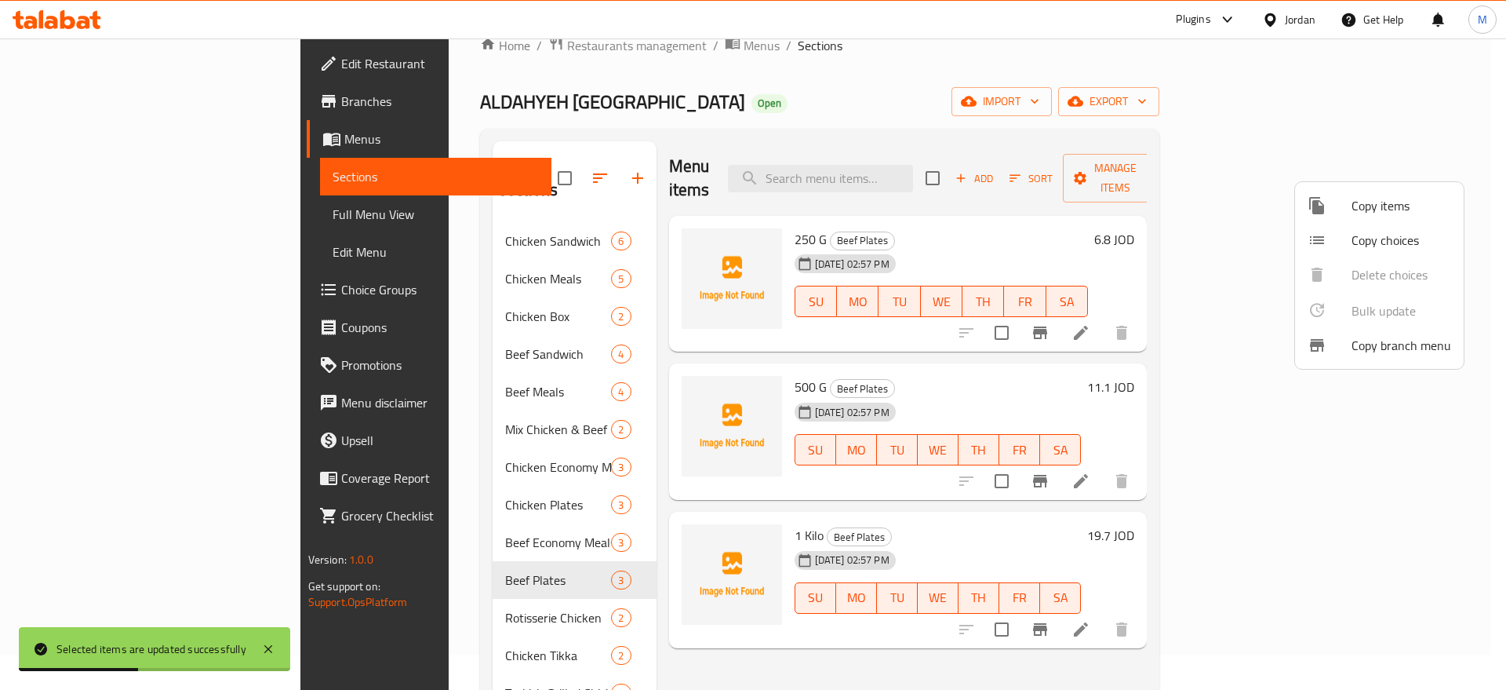
click at [479, 473] on div at bounding box center [753, 345] width 1506 height 690
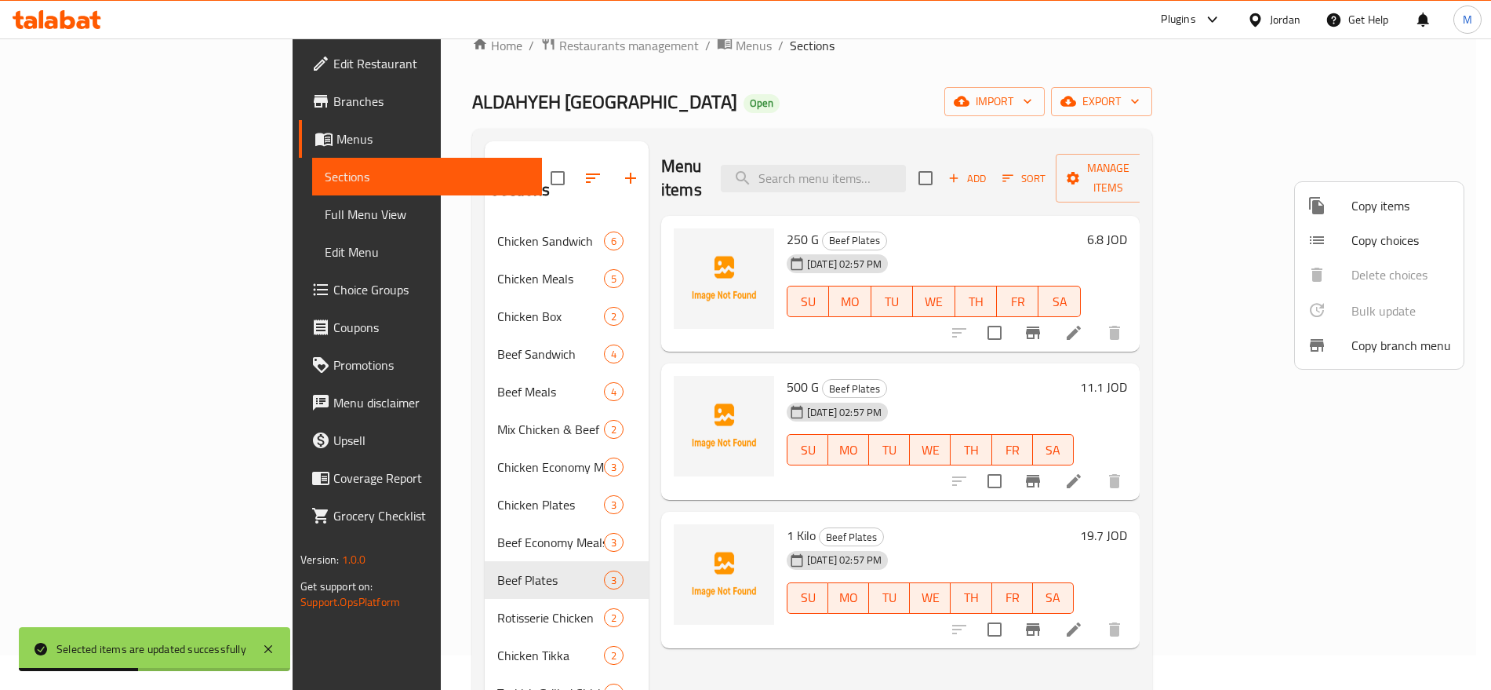
click at [497, 495] on span "Chicken Plates" at bounding box center [550, 504] width 106 height 19
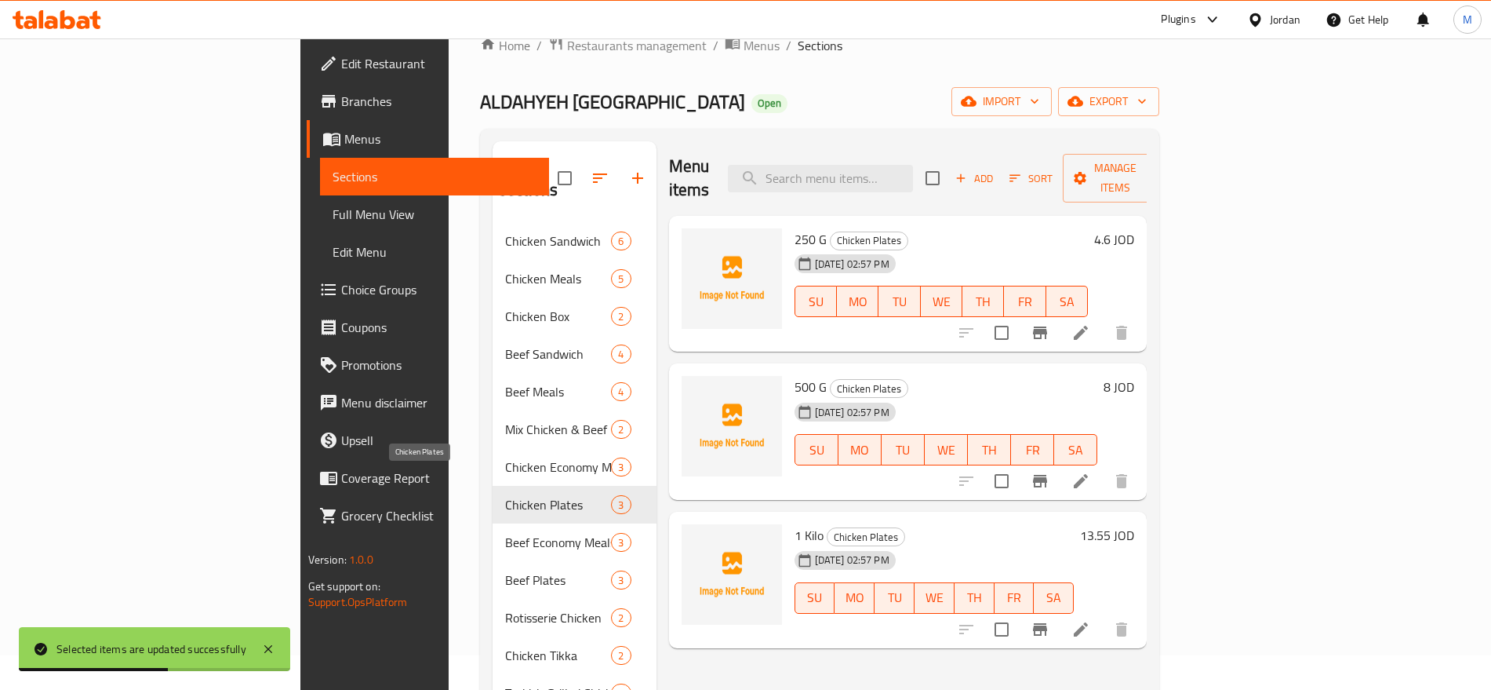
click at [505, 495] on span "Chicken Plates" at bounding box center [558, 504] width 106 height 19
click at [949, 162] on input "checkbox" at bounding box center [932, 178] width 33 height 33
checkbox input "true"
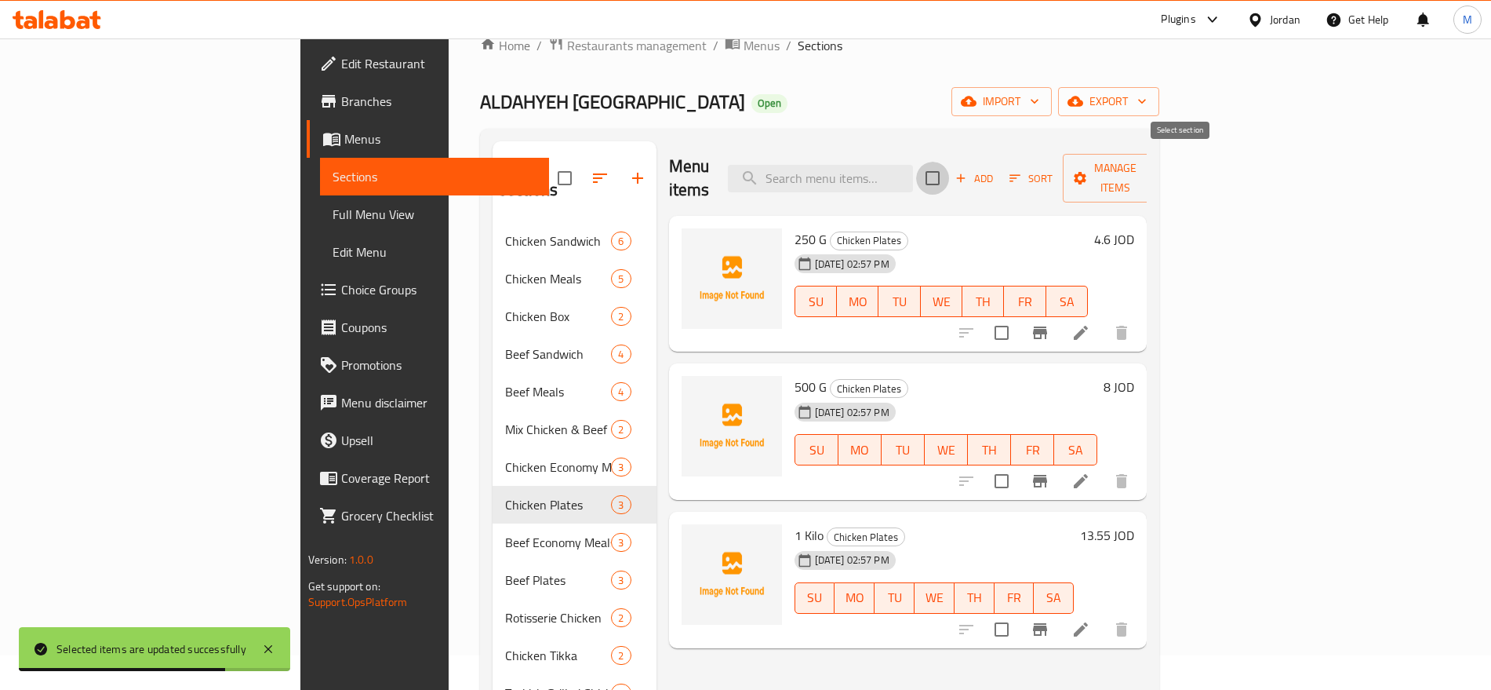
checkbox input "true"
click at [1156, 165] on span "Manage items" at bounding box center [1116, 177] width 80 height 39
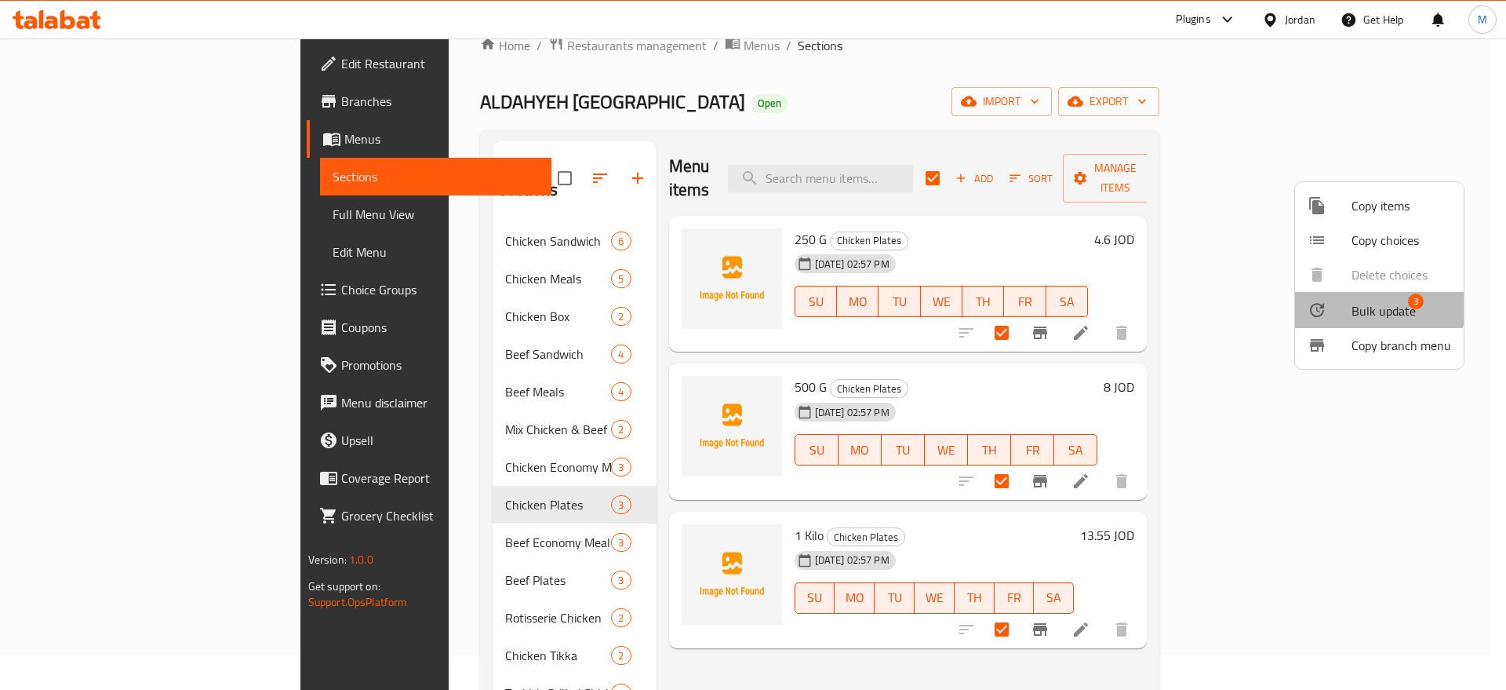
click at [1367, 303] on span "Bulk update" at bounding box center [1384, 310] width 64 height 19
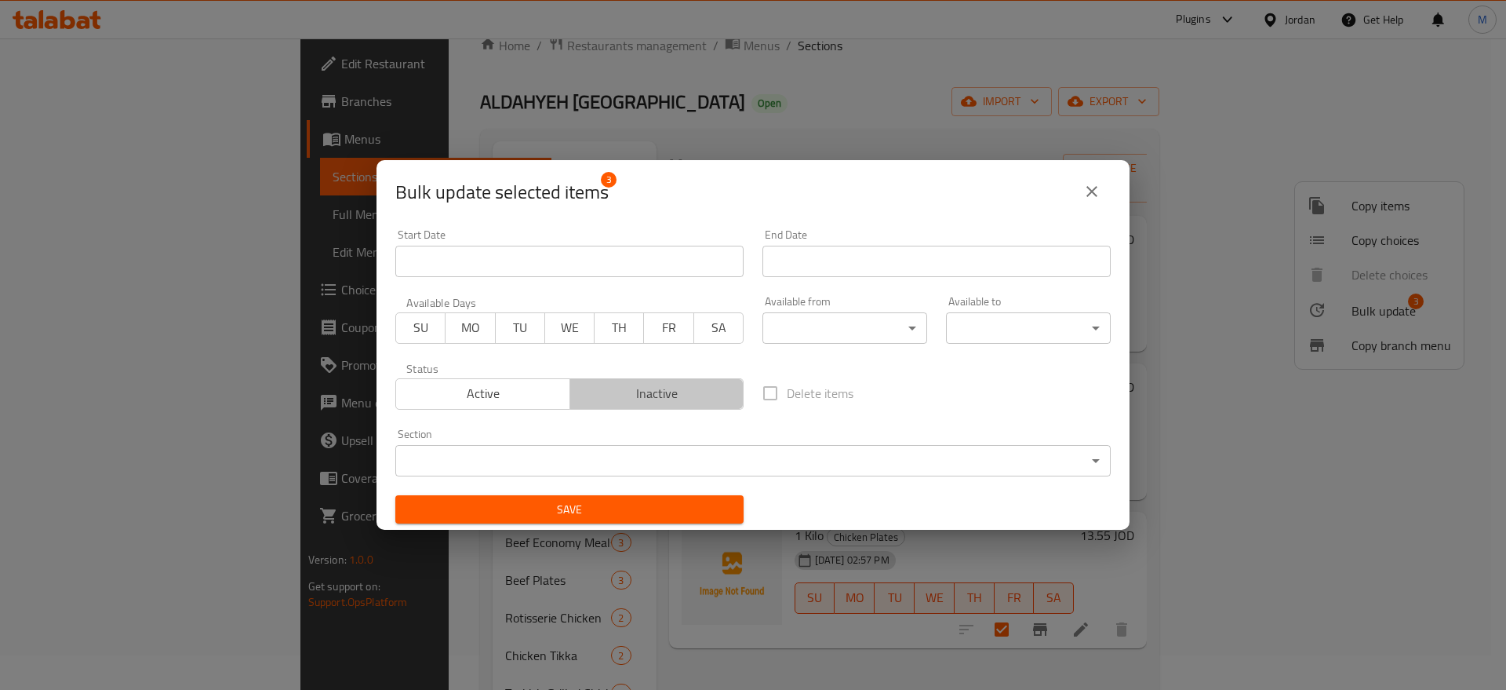
click at [697, 390] on span "Inactive" at bounding box center [658, 393] width 162 height 23
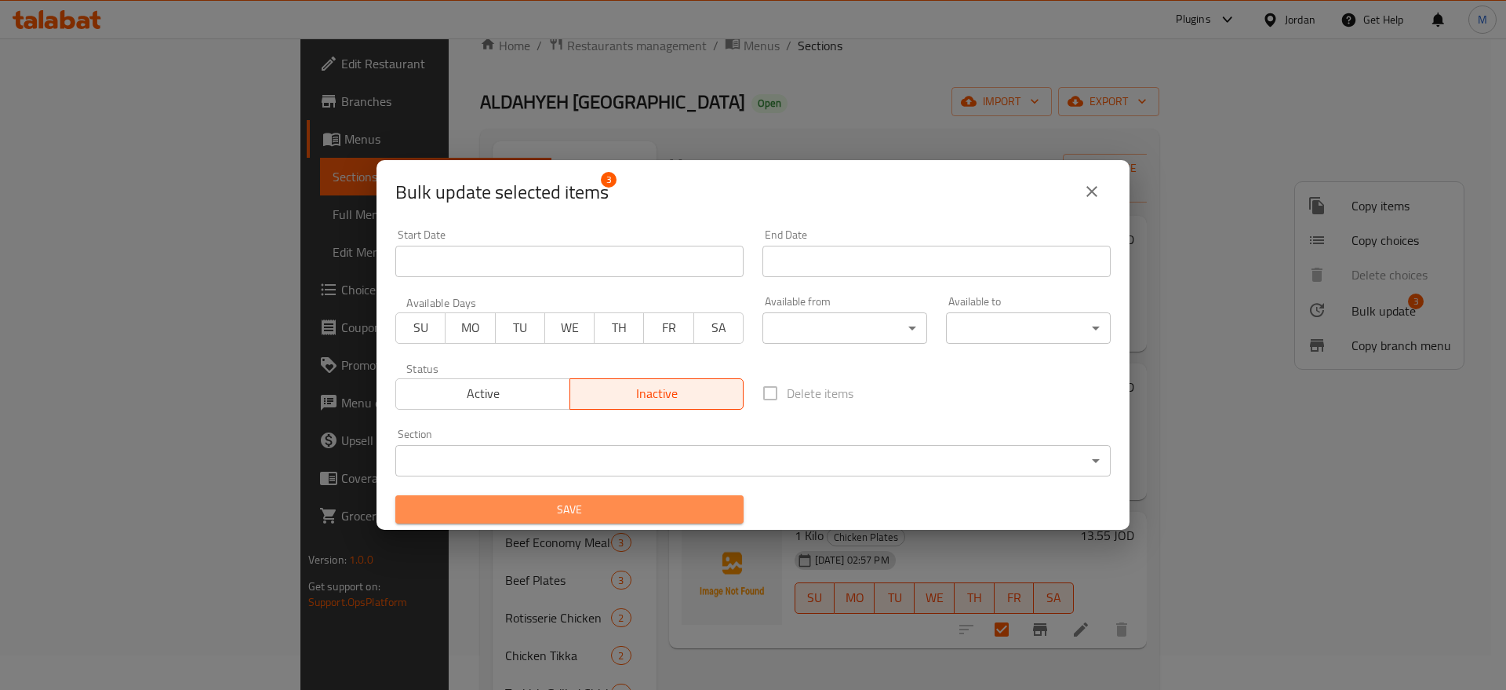
click at [624, 506] on span "Save" at bounding box center [569, 510] width 323 height 20
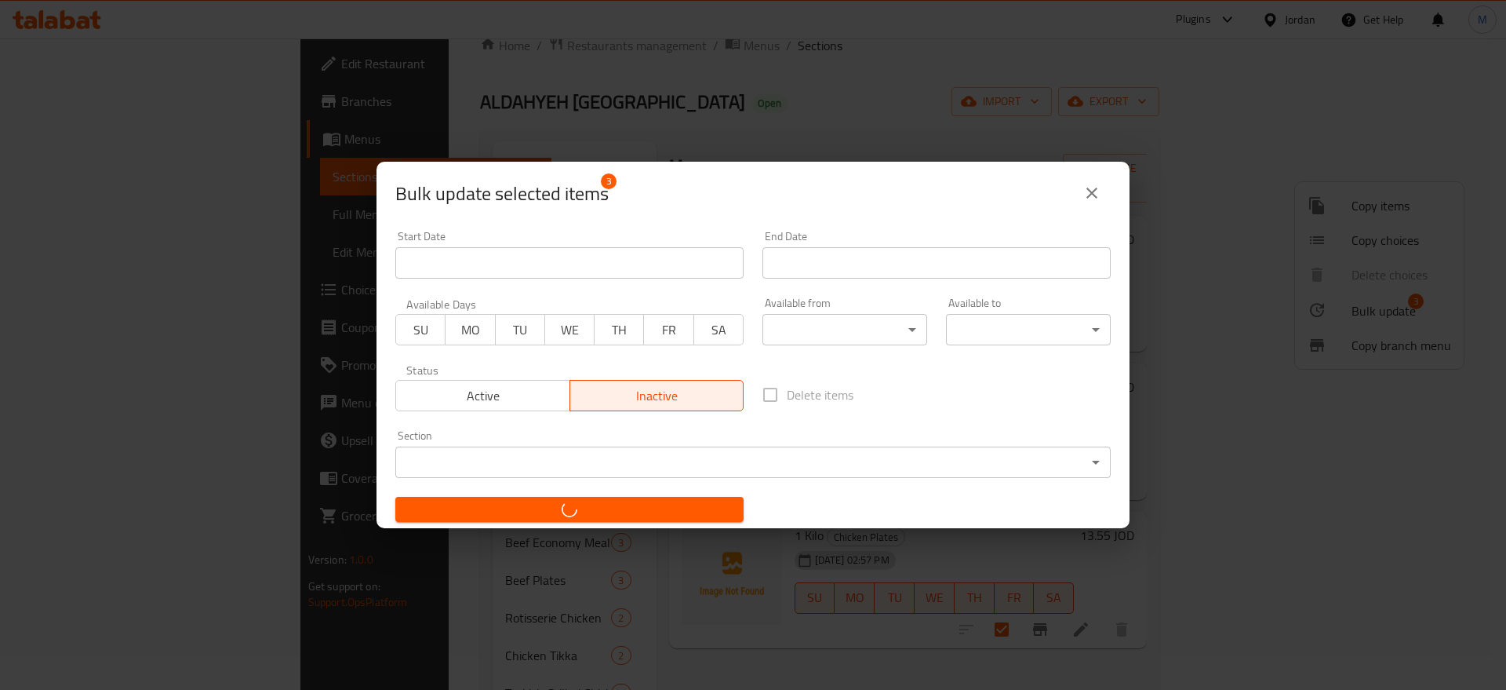
checkbox input "false"
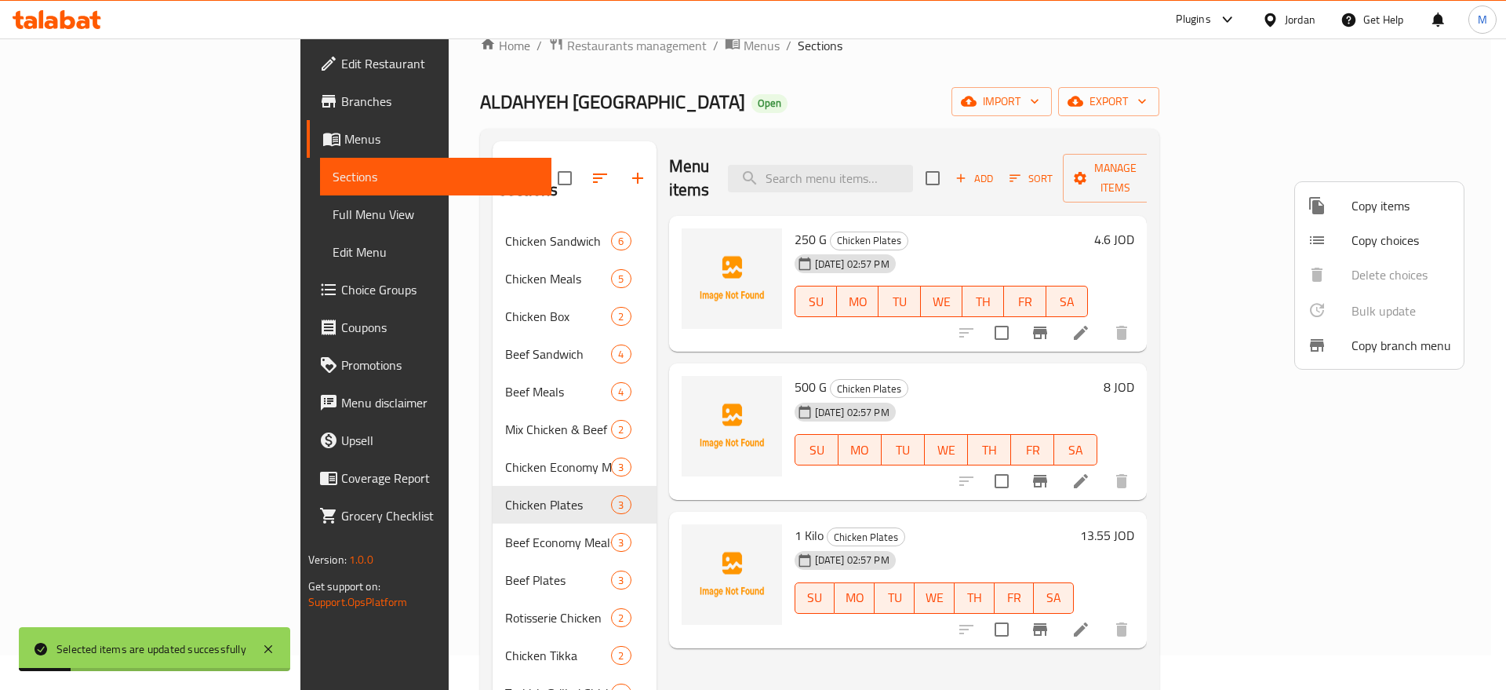
click at [534, 479] on div at bounding box center [753, 345] width 1506 height 690
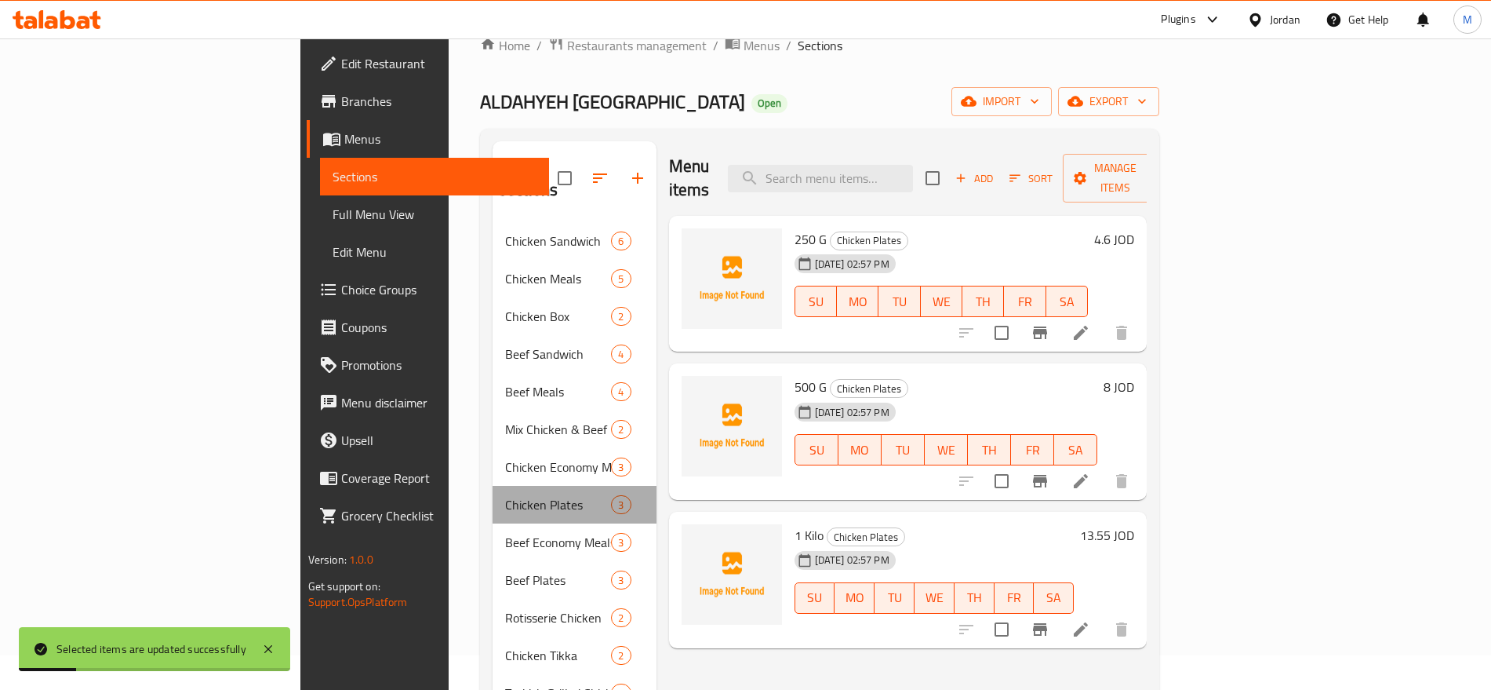
click at [534, 495] on span "Chicken Plates" at bounding box center [558, 504] width 106 height 19
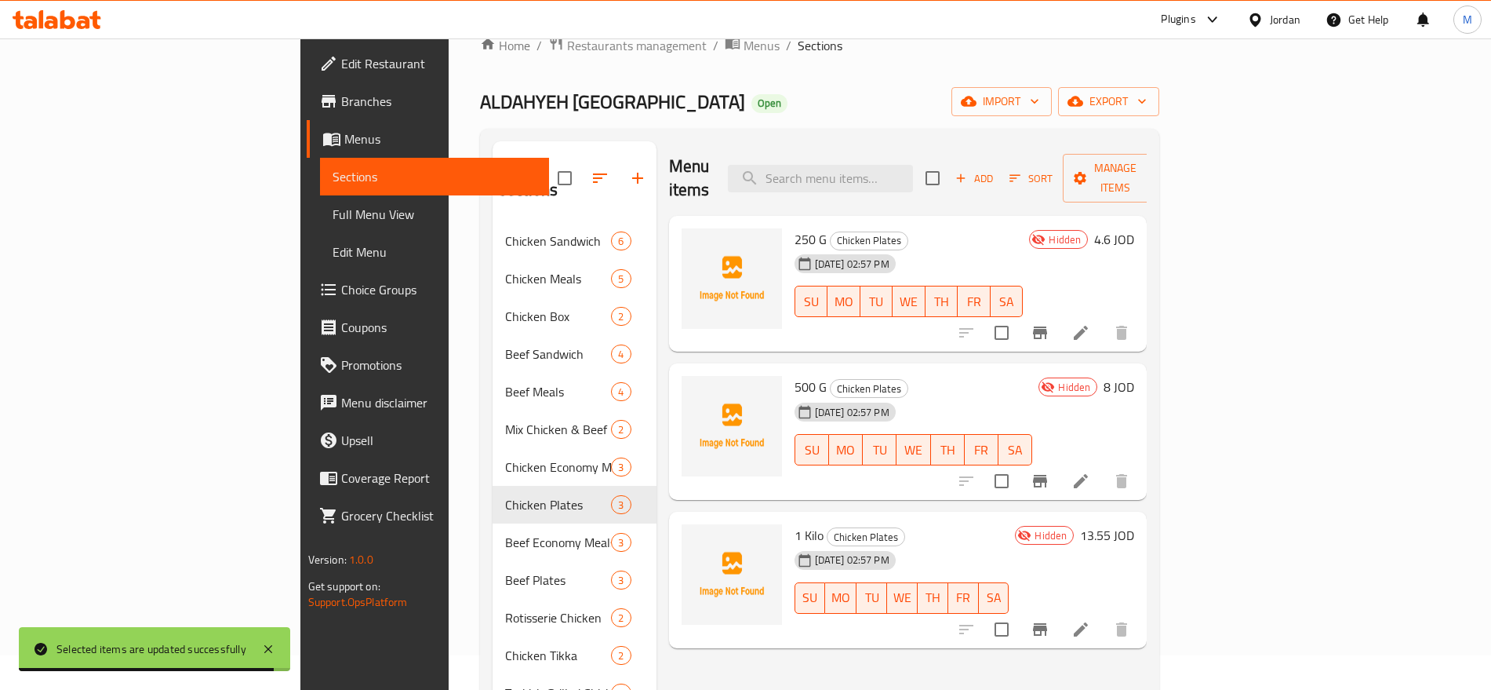
click at [480, 100] on span "ALDAHYEH [GEOGRAPHIC_DATA]" at bounding box center [612, 101] width 265 height 35
copy span "ALDAHYEH [GEOGRAPHIC_DATA]"
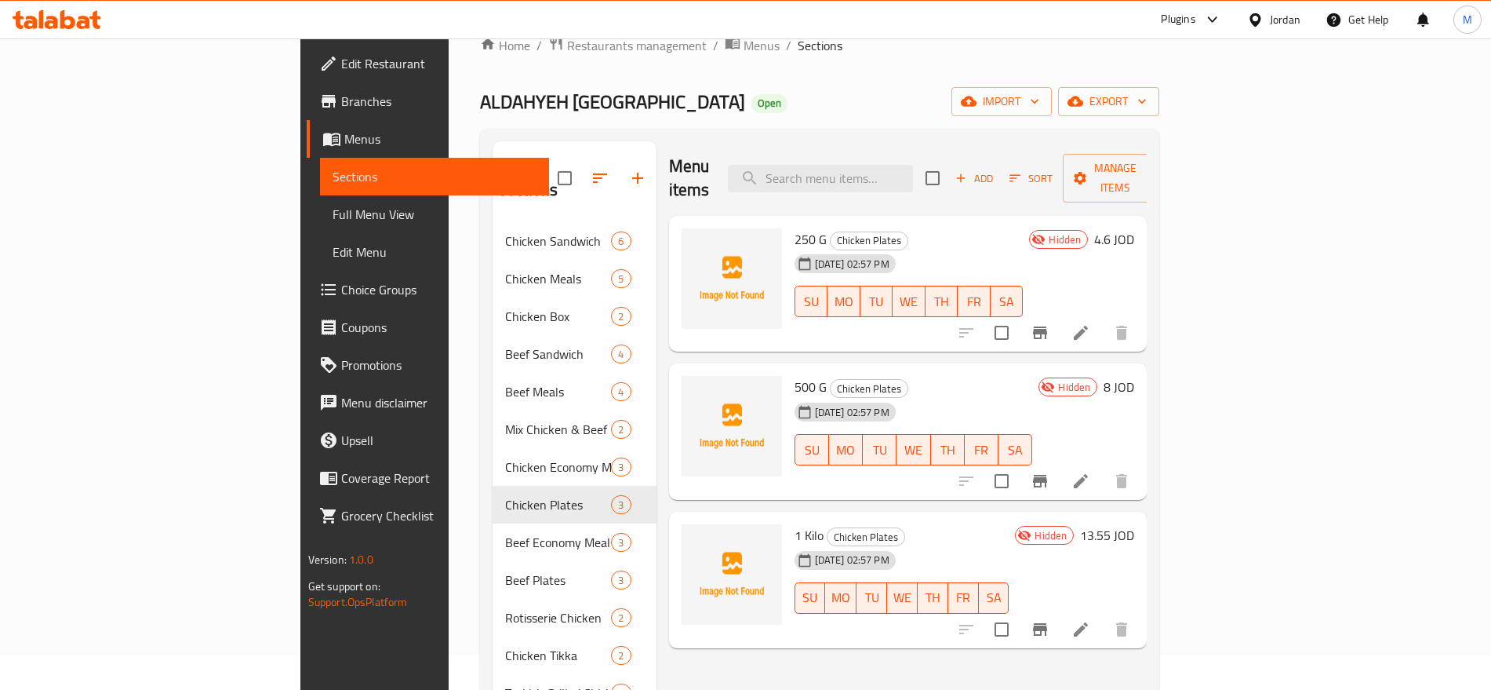
click at [774, 173] on div "Menu items Add Sort Manage items" at bounding box center [908, 178] width 479 height 75
click at [333, 209] on span "Full Menu View" at bounding box center [435, 214] width 204 height 19
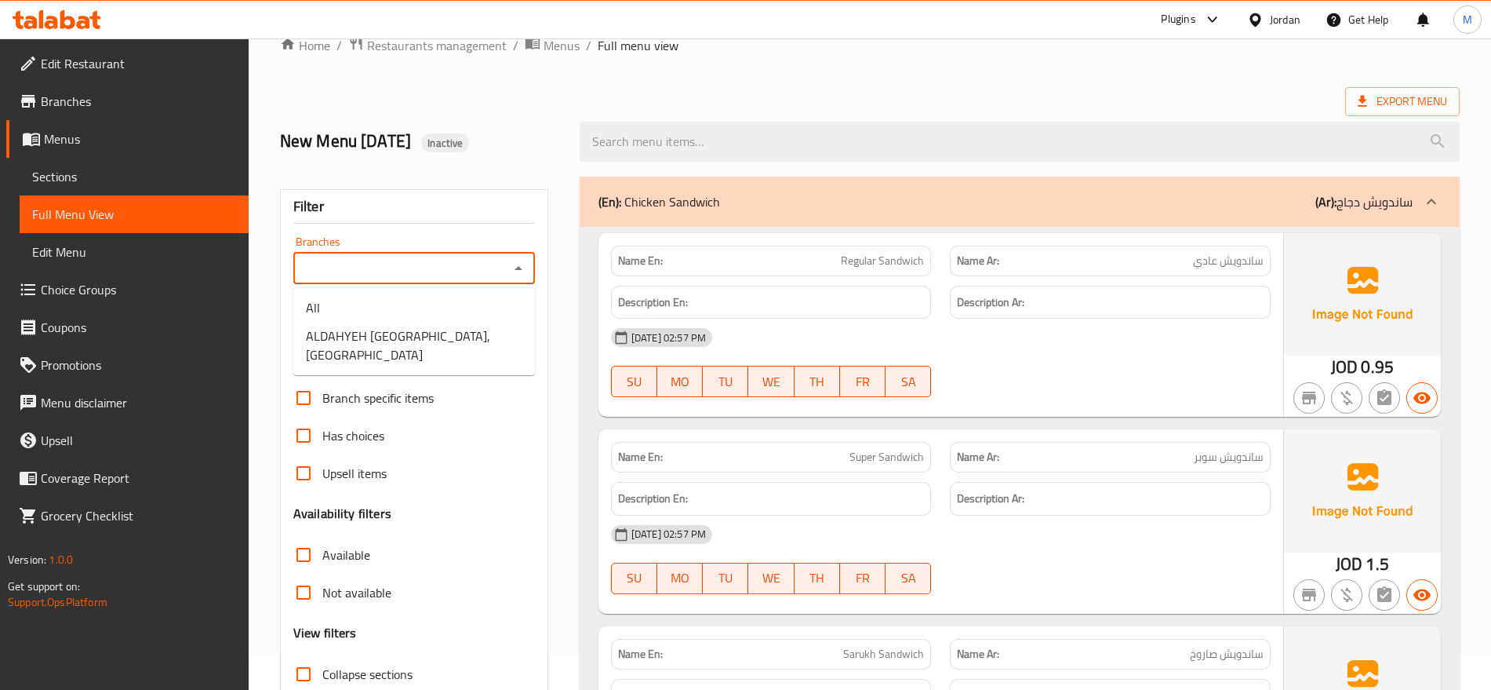
click at [388, 271] on input "Branches" at bounding box center [401, 268] width 206 height 22
click at [386, 332] on span "ALDAHYEH [GEOGRAPHIC_DATA], [GEOGRAPHIC_DATA]" at bounding box center [414, 345] width 217 height 38
click at [441, 280] on div "ALDAHYEH [GEOGRAPHIC_DATA], [GEOGRAPHIC_DATA] Branches" at bounding box center [414, 268] width 242 height 31
click at [513, 268] on icon "Open" at bounding box center [518, 268] width 19 height 19
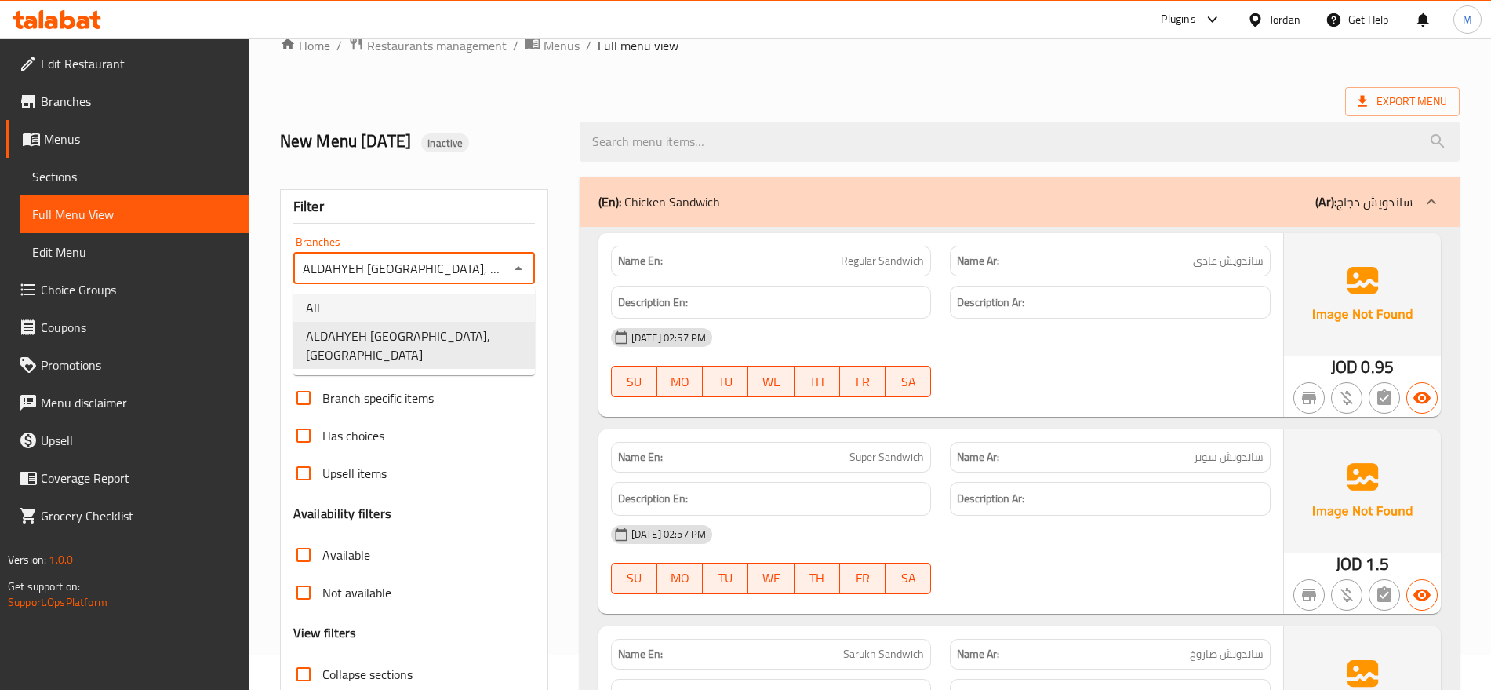
click at [459, 304] on li "All" at bounding box center [414, 307] width 242 height 28
type input "All"
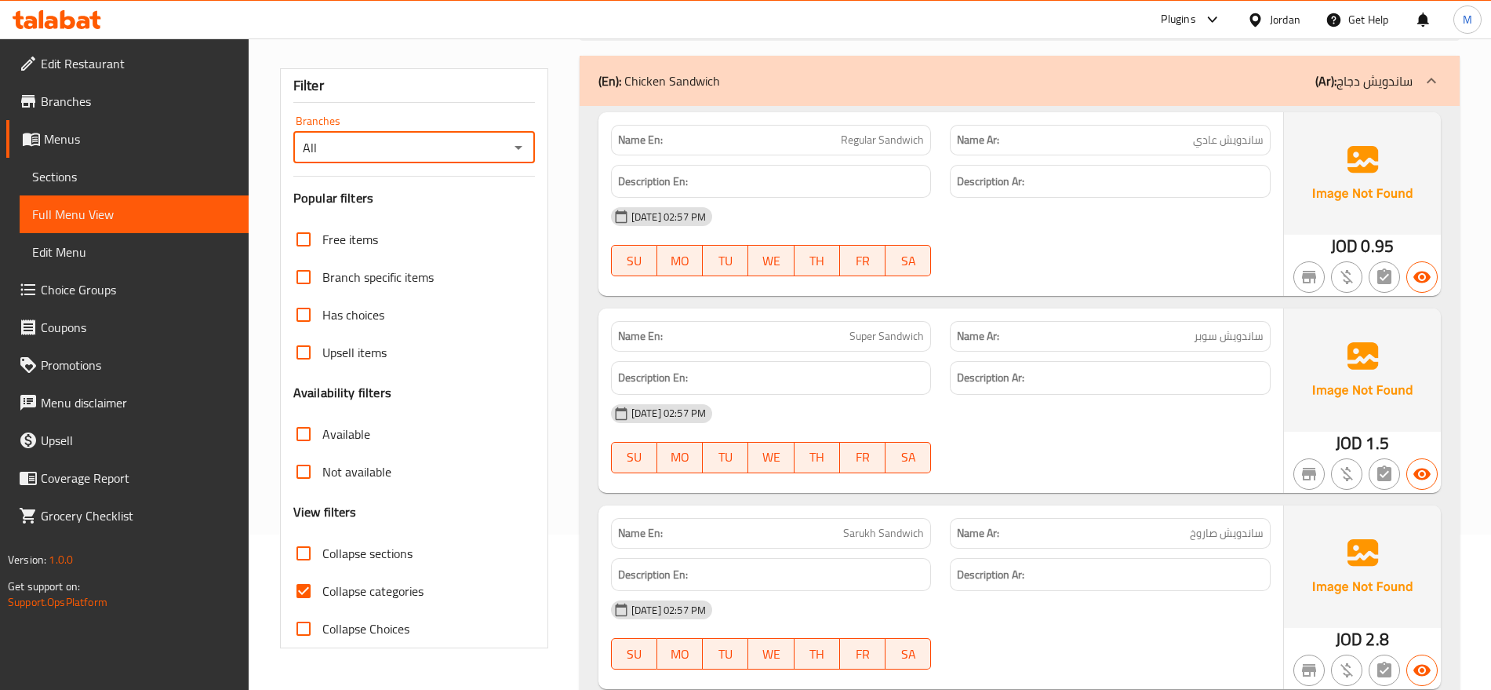
scroll to position [156, 0]
click at [332, 584] on span "Collapse categories" at bounding box center [372, 590] width 101 height 19
click at [322, 584] on input "Collapse categories" at bounding box center [304, 590] width 38 height 38
checkbox input "false"
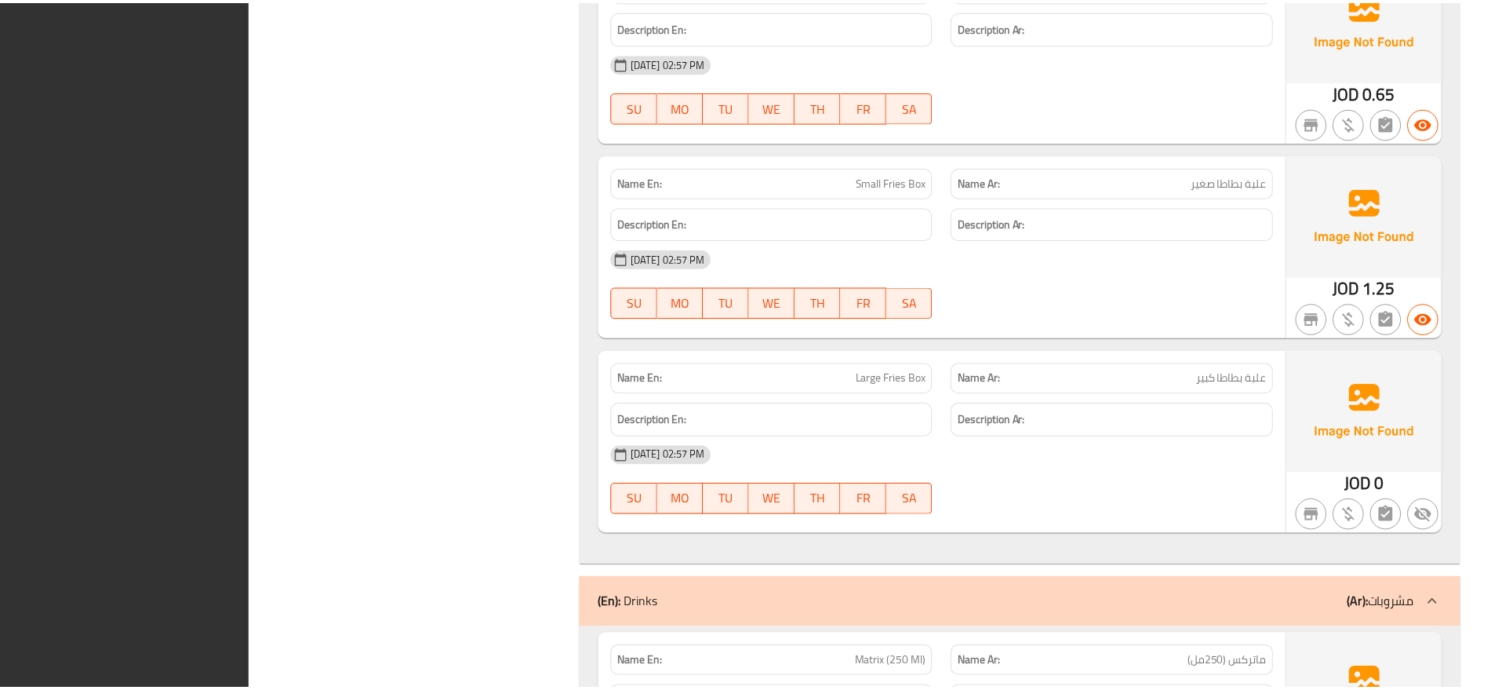
scroll to position [15281, 0]
